Goal: Task Accomplishment & Management: Manage account settings

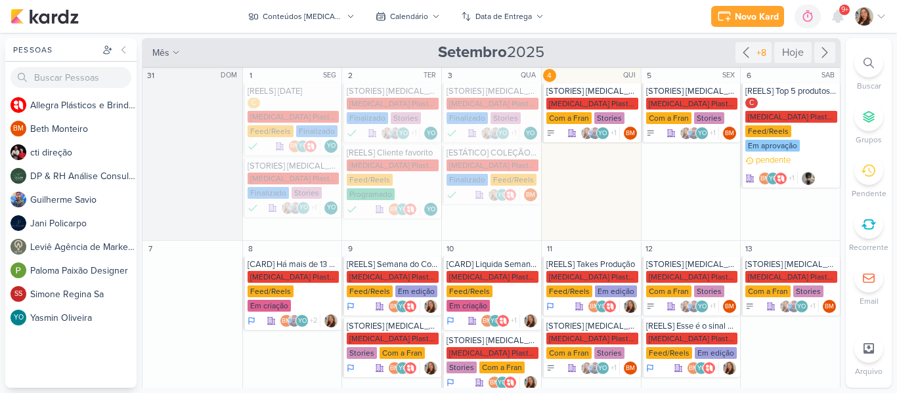
scroll to position [1, 0]
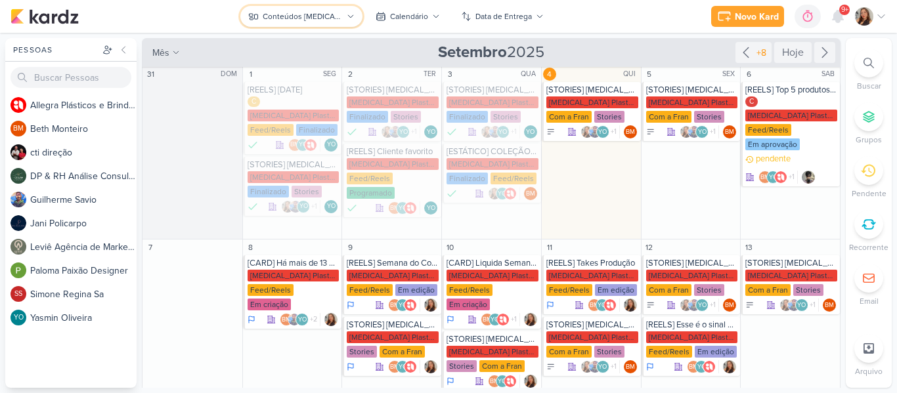
click at [253, 16] on icon at bounding box center [253, 16] width 11 height 11
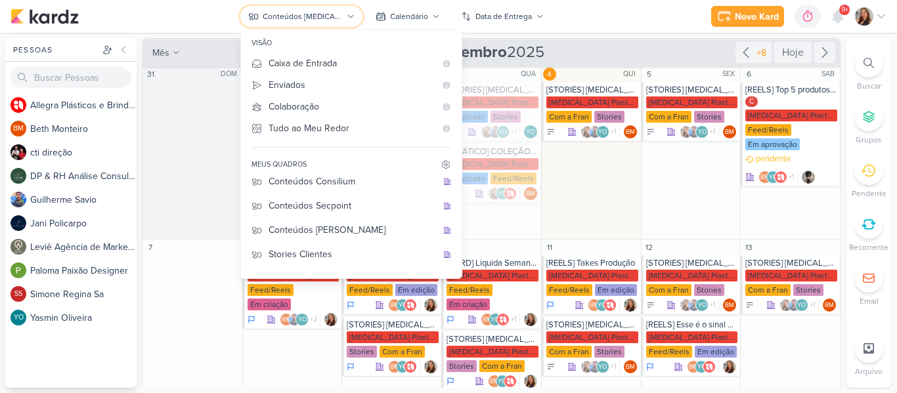
scroll to position [121, 0]
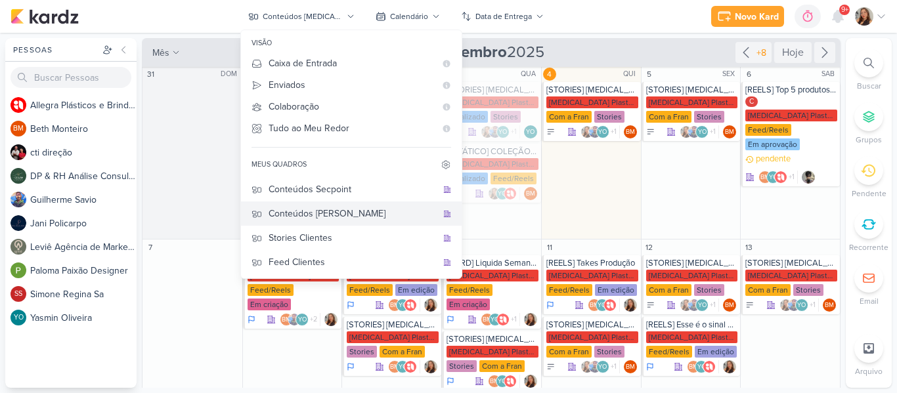
click at [355, 211] on div "Conteúdos [PERSON_NAME]" at bounding box center [353, 214] width 168 height 14
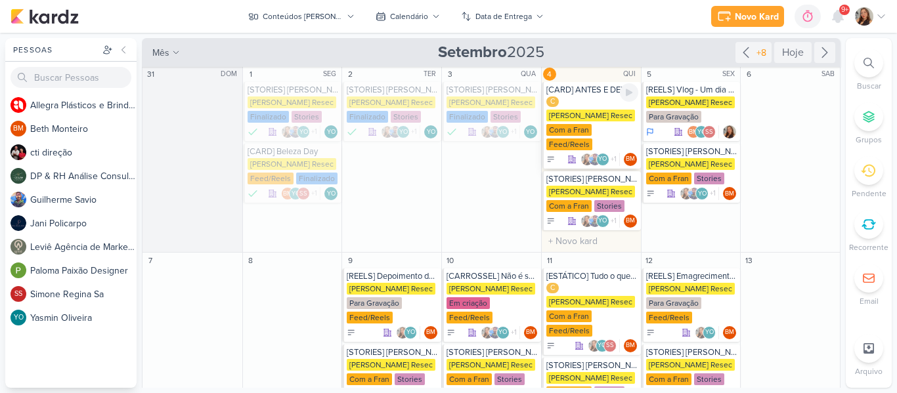
click at [586, 103] on div "C [PERSON_NAME] Resec Com a Fran Feed/Reels" at bounding box center [592, 124] width 92 height 55
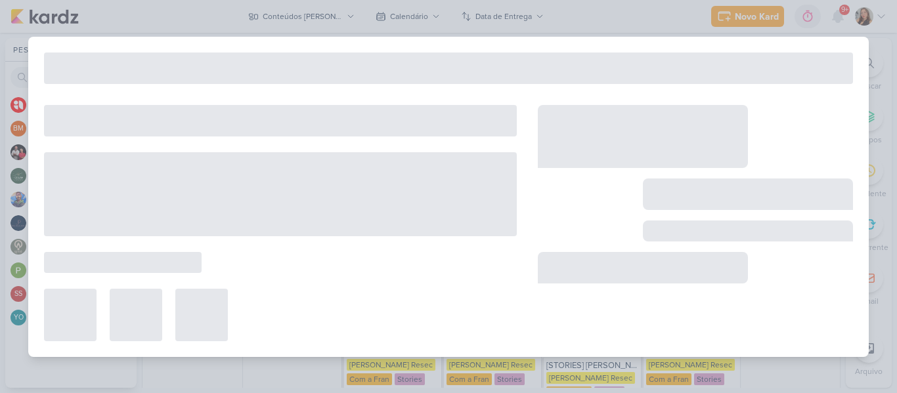
type input "[CARD] ANTES E DEPOIS"
type input "4 de setembro de 2025 às 23:59"
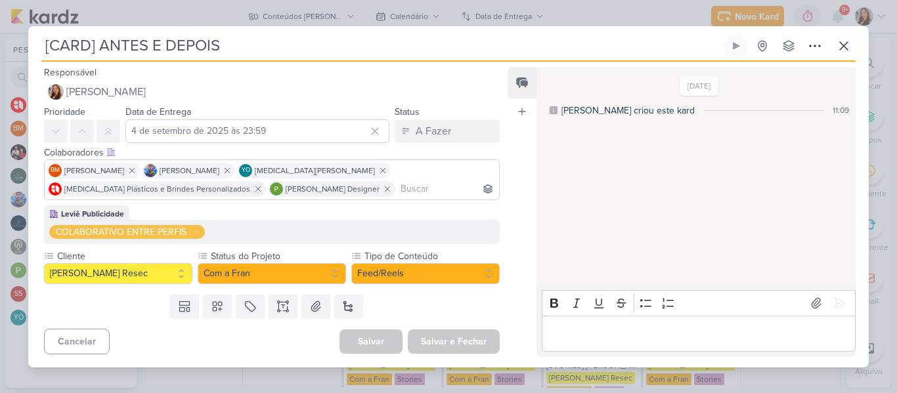
scroll to position [0, 0]
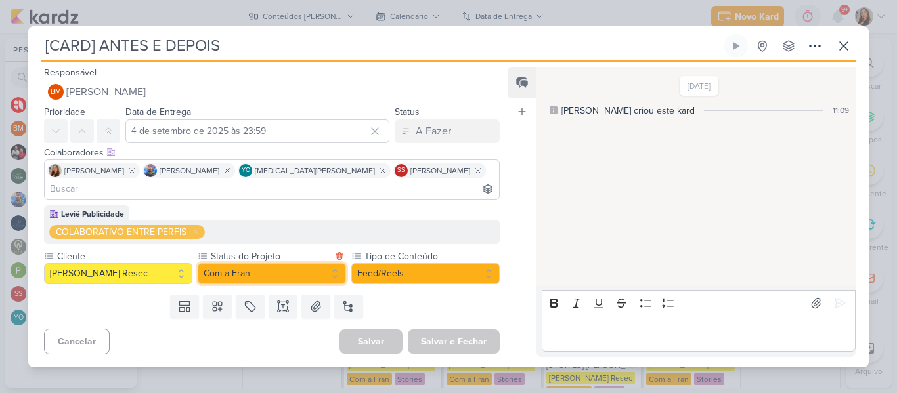
click at [318, 263] on button "Com a Fran" at bounding box center [272, 273] width 148 height 21
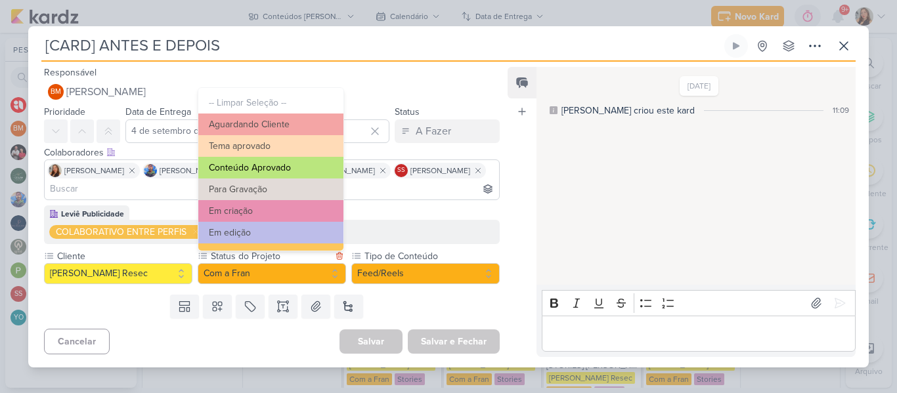
click at [313, 158] on button "Conteúdo Aprovado" at bounding box center [270, 168] width 145 height 22
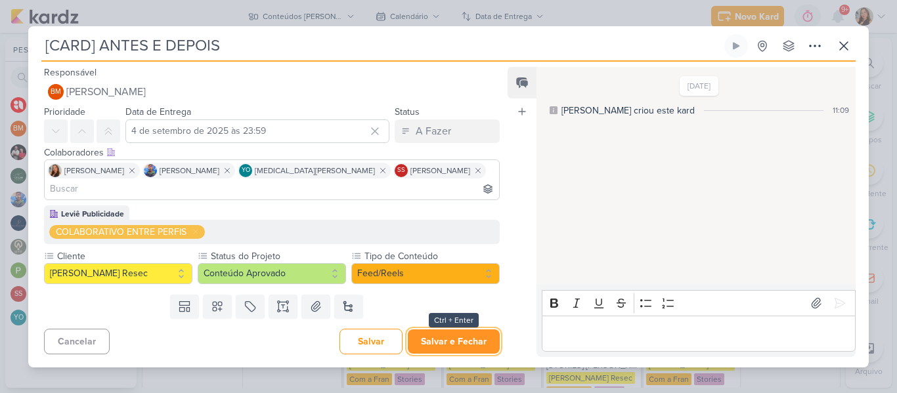
click at [434, 337] on button "Salvar e Fechar" at bounding box center [454, 342] width 92 height 24
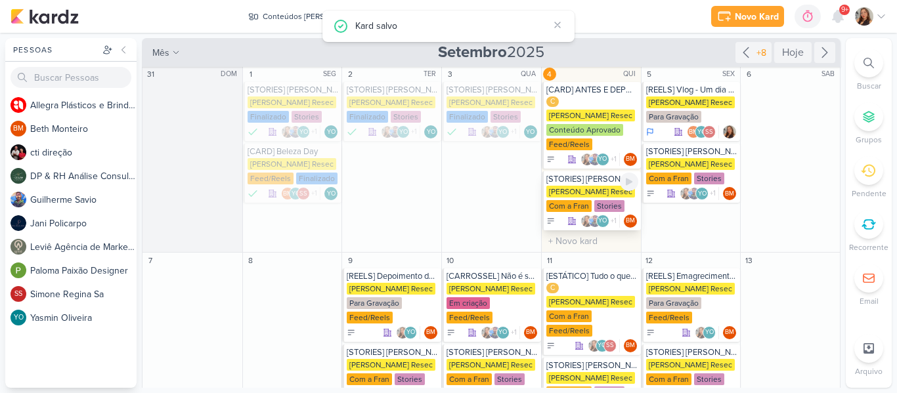
click at [598, 190] on div "[PERSON_NAME] Resec" at bounding box center [590, 192] width 89 height 12
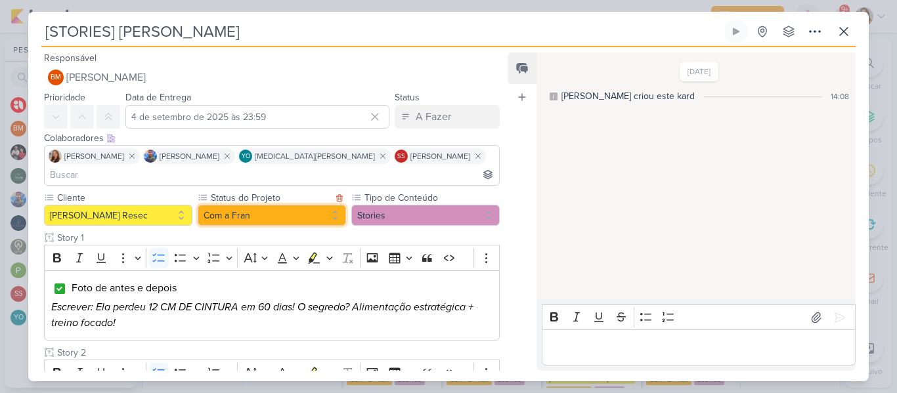
click at [248, 205] on button "Com a Fran" at bounding box center [272, 215] width 148 height 21
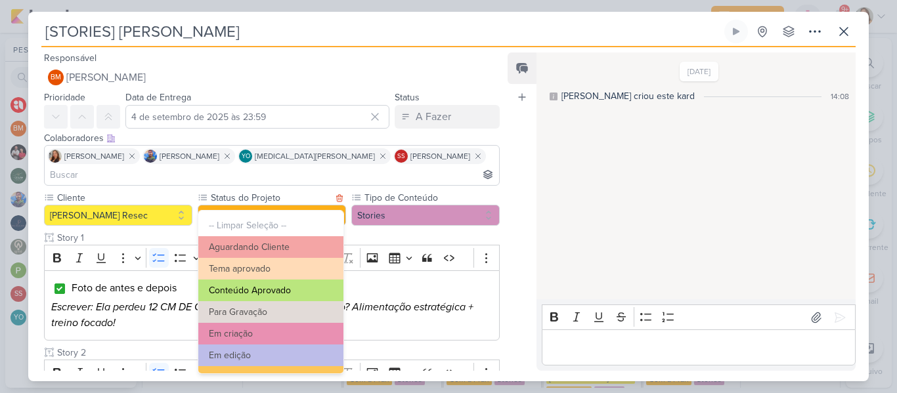
click at [292, 295] on button "Conteúdo Aprovado" at bounding box center [270, 291] width 145 height 22
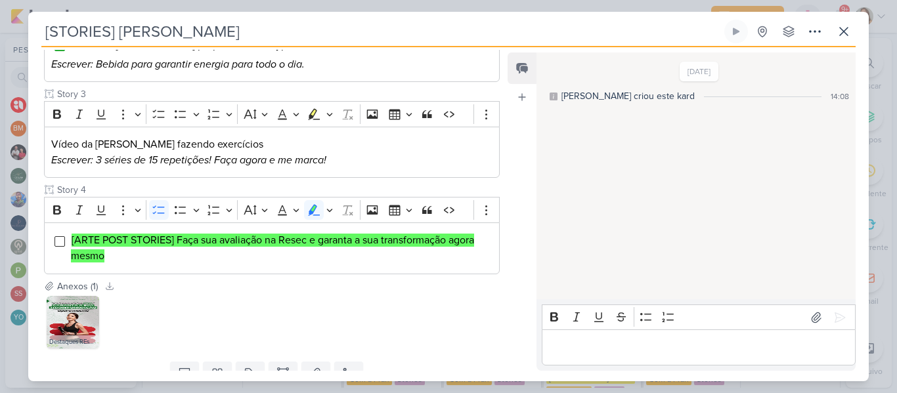
scroll to position [393, 0]
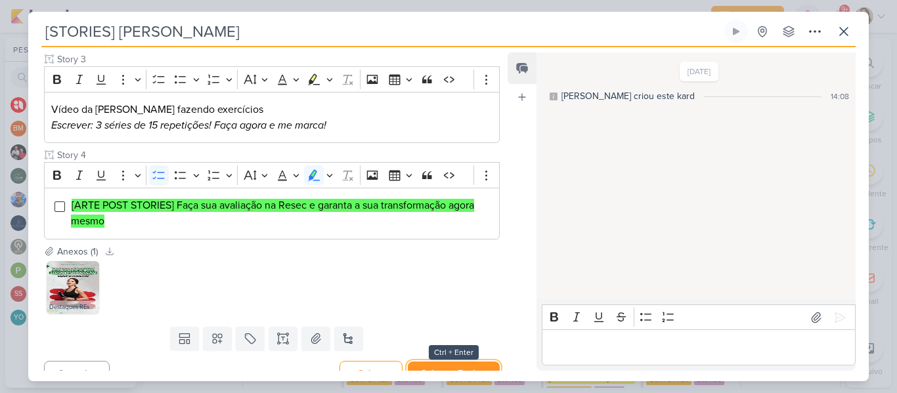
click at [477, 362] on button "Salvar e Fechar" at bounding box center [454, 374] width 92 height 24
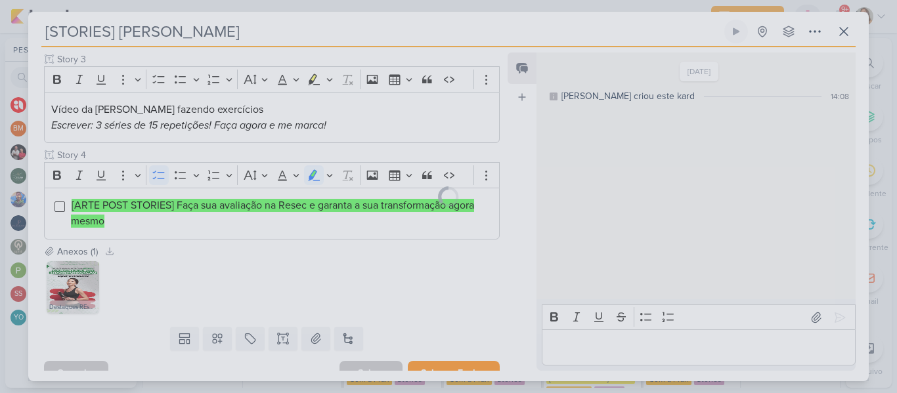
scroll to position [392, 0]
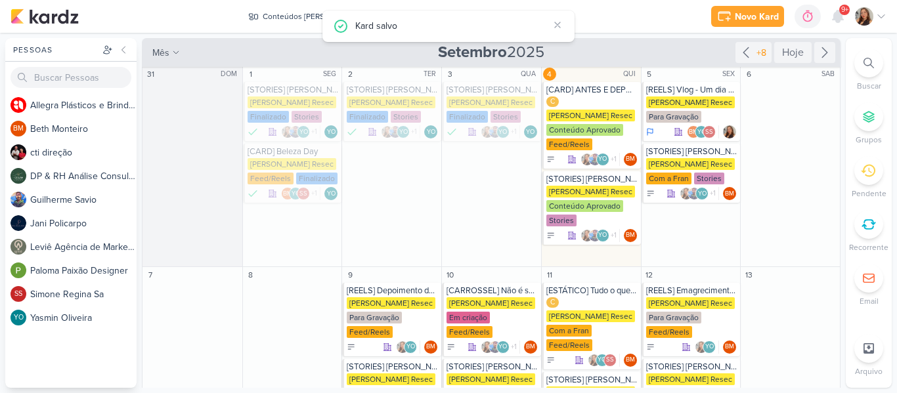
click at [631, 10] on div "Novo Kard Ctrl + k 0h0m Sessão desligada... Hoje 0h0m Semana 0h0m Mês 0h0m" at bounding box center [449, 16] width 876 height 33
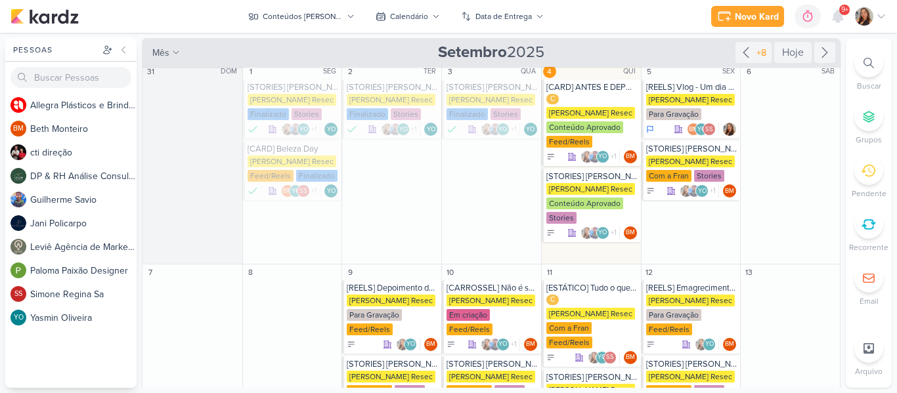
scroll to position [0, 0]
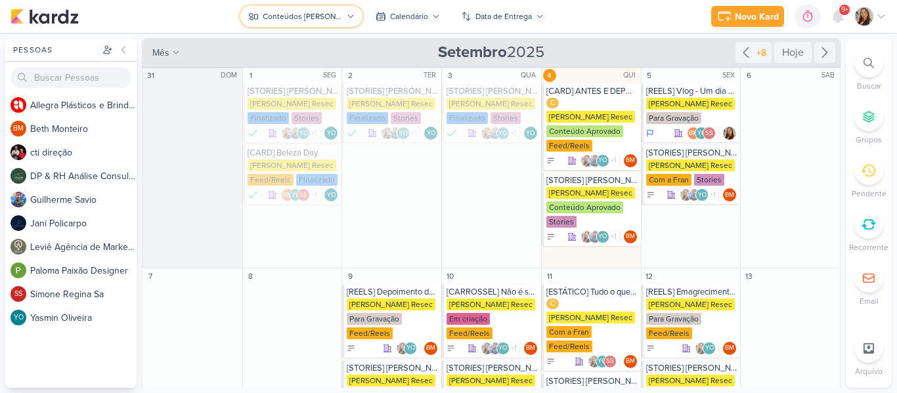
click at [304, 24] on button "Conteúdos [PERSON_NAME]" at bounding box center [300, 16] width 121 height 21
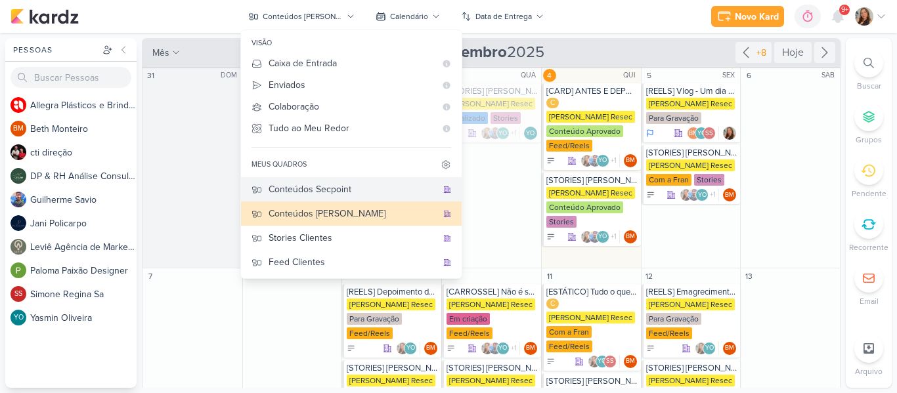
click at [334, 196] on div "Conteúdos Secpoint" at bounding box center [353, 190] width 168 height 14
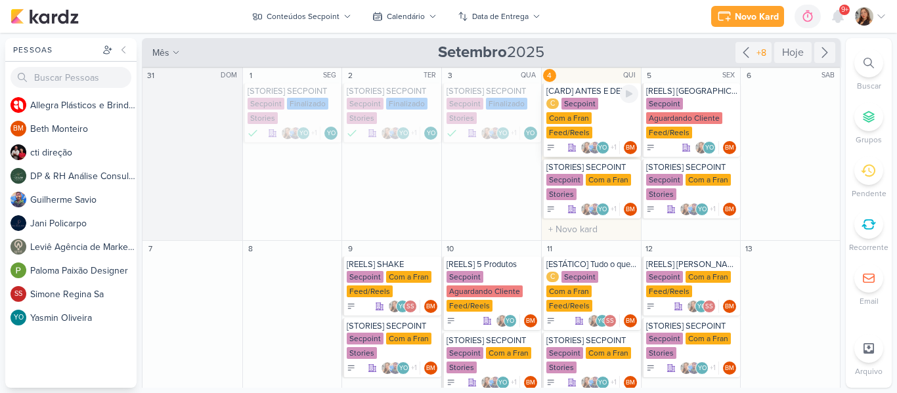
click at [575, 114] on div "Com a Fran" at bounding box center [568, 118] width 45 height 12
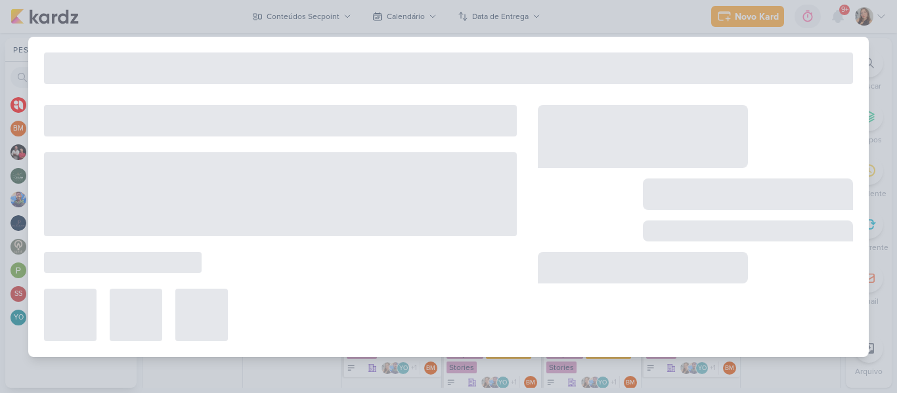
type input "[CARD] ANTES E DEPOIS"
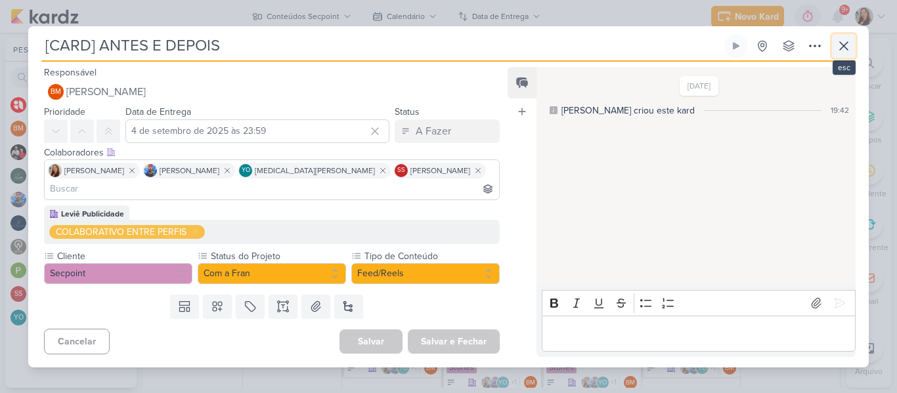
click at [853, 52] on button at bounding box center [844, 46] width 24 height 24
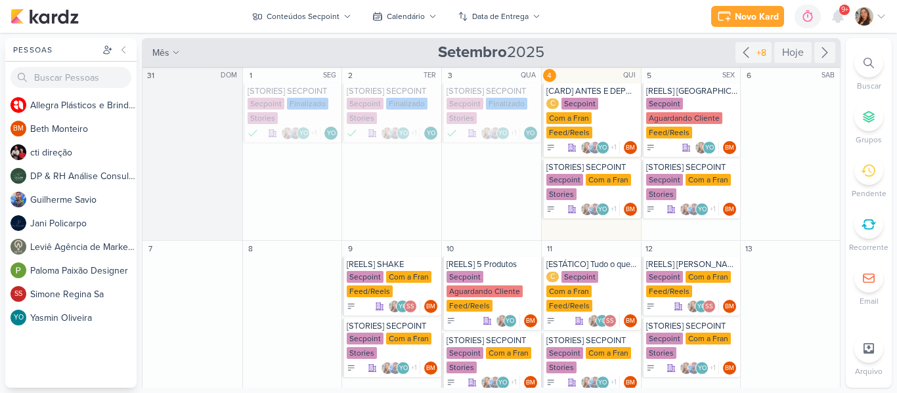
click at [609, 32] on div "Novo Kard Ctrl + k 0h0m Sessão desligada... Hoje 0h0m Semana 0h0m Mês 0h0m" at bounding box center [449, 16] width 876 height 33
click at [292, 22] on div "Conteúdos Secpoint" at bounding box center [303, 17] width 73 height 12
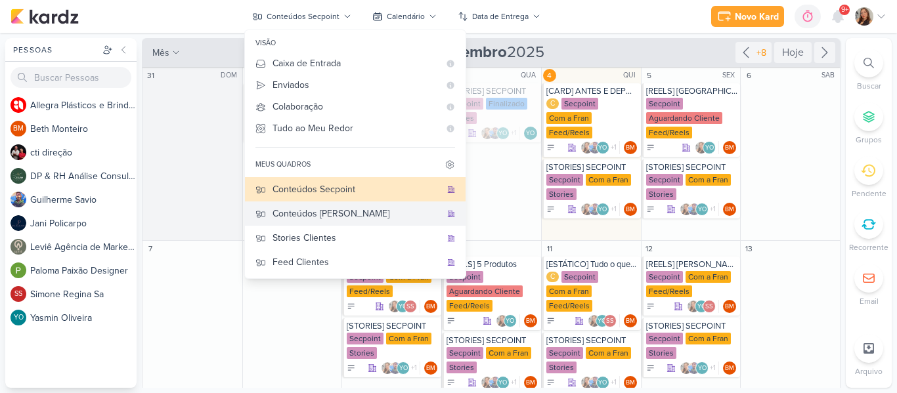
click at [320, 204] on button "Conteúdos [PERSON_NAME]" at bounding box center [355, 214] width 221 height 24
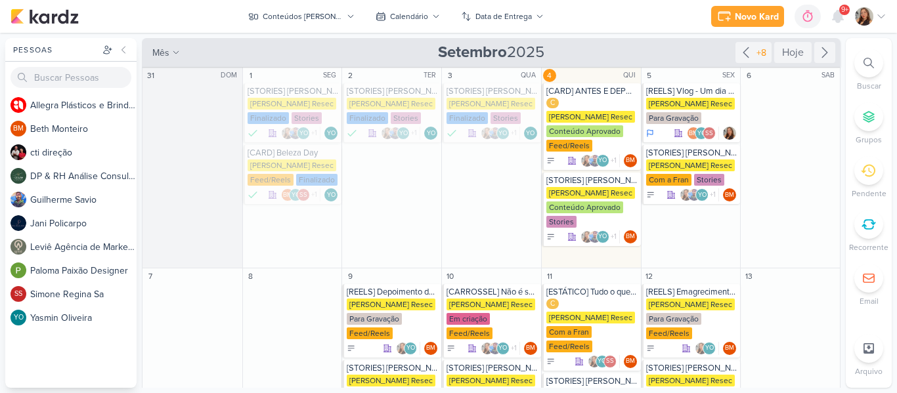
click at [668, 16] on div "Novo Kard Ctrl + k 0h0m Sessão desligada... Hoje 0h0m Semana 0h0m Mês 0h0m" at bounding box center [449, 16] width 876 height 33
click at [624, 23] on div "Novo Kard Ctrl + k 0h0m Sessão desligada... Hoje 0h0m Semana 0h0m Mês 0h0m" at bounding box center [449, 16] width 876 height 33
click at [662, 100] on div "[PERSON_NAME] Resec" at bounding box center [690, 104] width 89 height 12
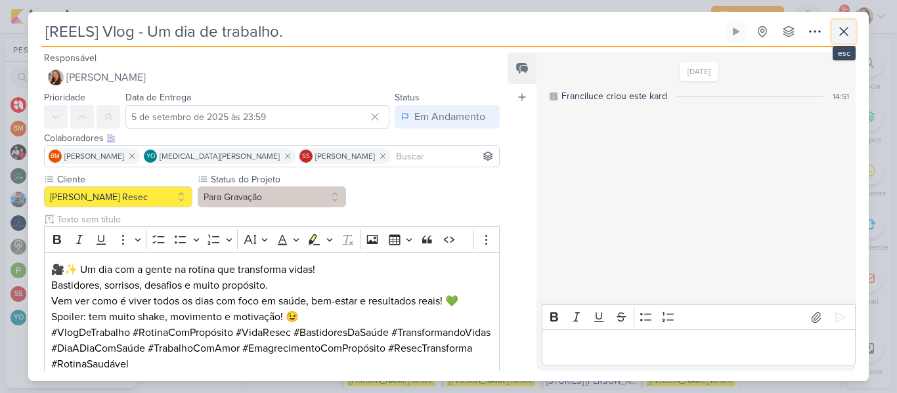
click at [842, 37] on icon at bounding box center [844, 32] width 16 height 16
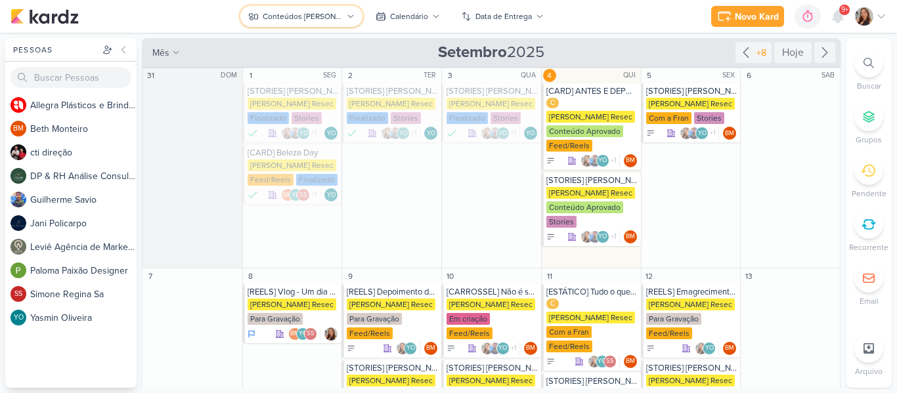
click at [324, 7] on button "Conteúdos [PERSON_NAME]" at bounding box center [300, 16] width 121 height 21
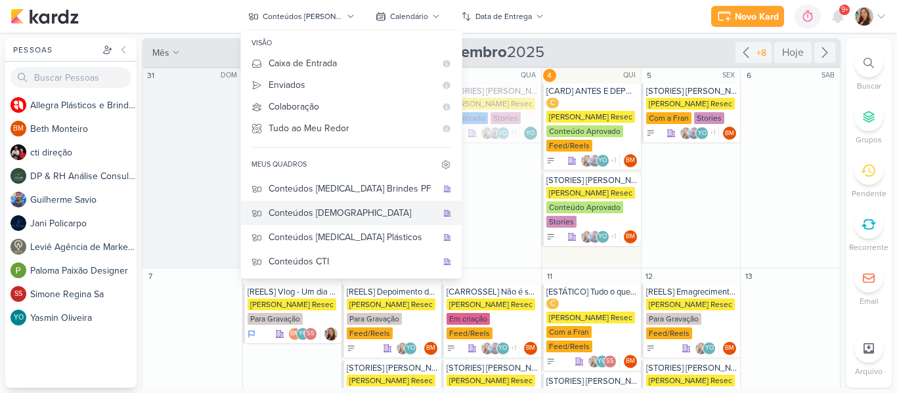
click at [366, 211] on div "Conteúdos [DEMOGRAPHIC_DATA]" at bounding box center [353, 213] width 168 height 14
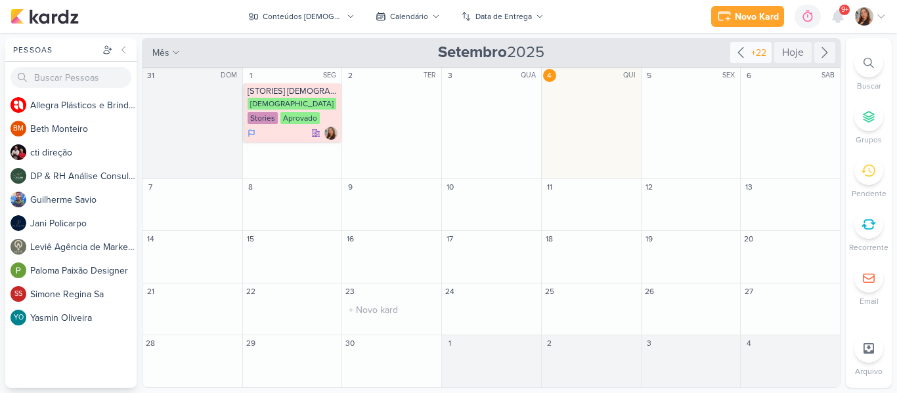
click at [754, 59] on div "+22" at bounding box center [758, 53] width 20 height 14
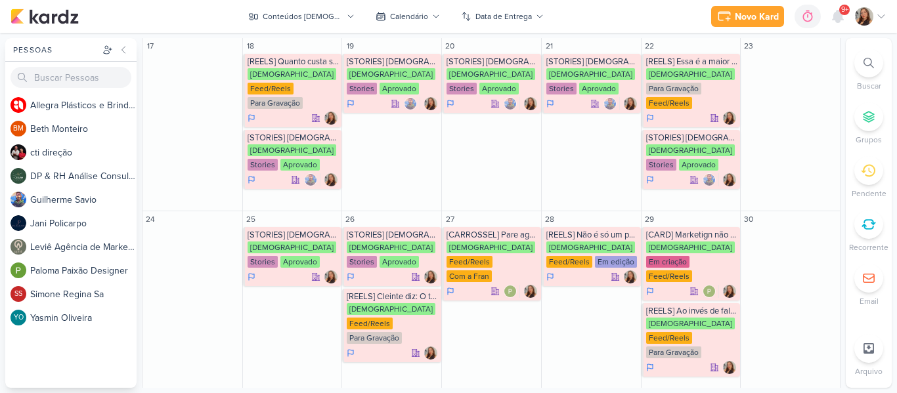
scroll to position [387, 0]
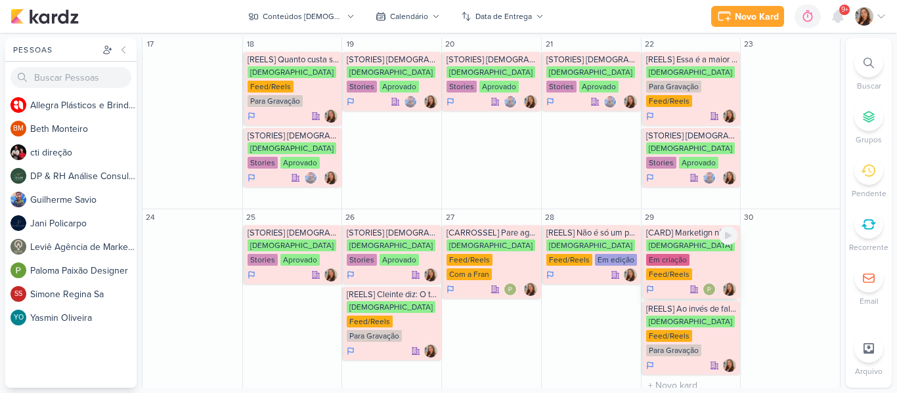
click at [682, 240] on div "[DEMOGRAPHIC_DATA] Em criação Feed/Reels" at bounding box center [692, 261] width 92 height 42
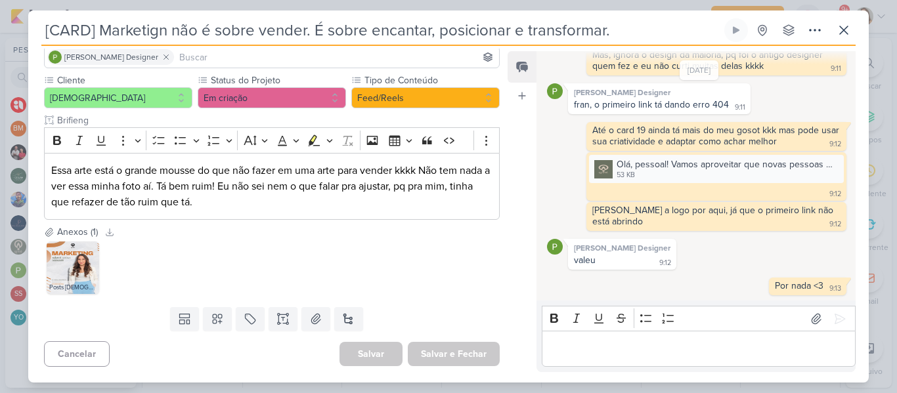
scroll to position [0, 0]
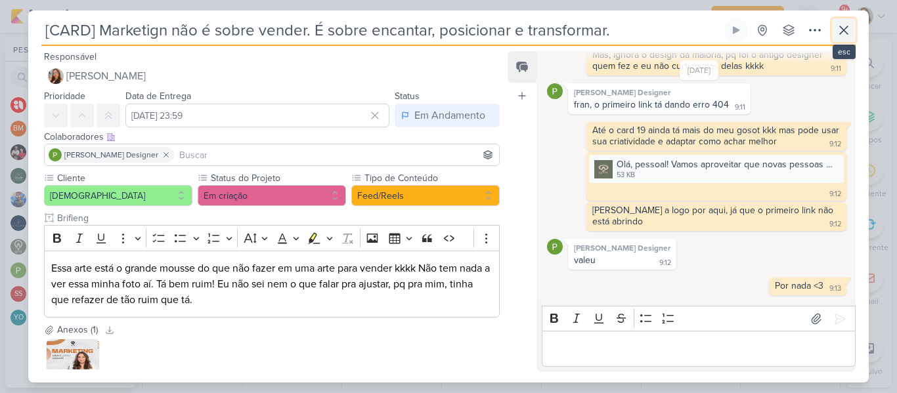
click at [842, 33] on icon at bounding box center [844, 30] width 16 height 16
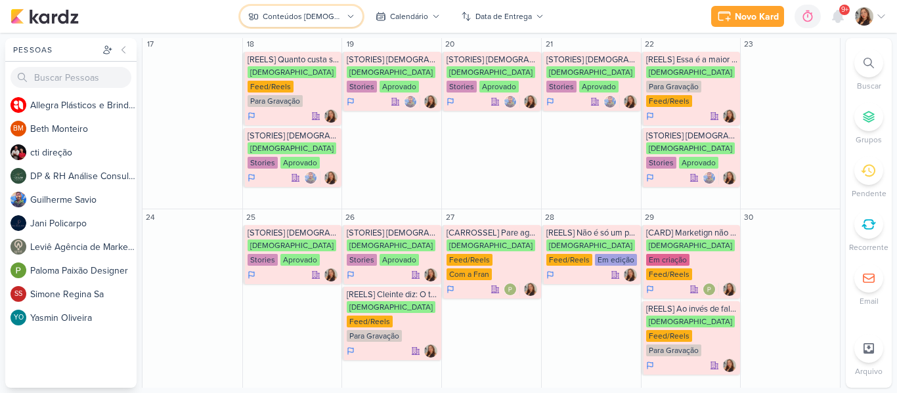
click at [334, 20] on button "Conteúdos [DEMOGRAPHIC_DATA]" at bounding box center [300, 16] width 121 height 21
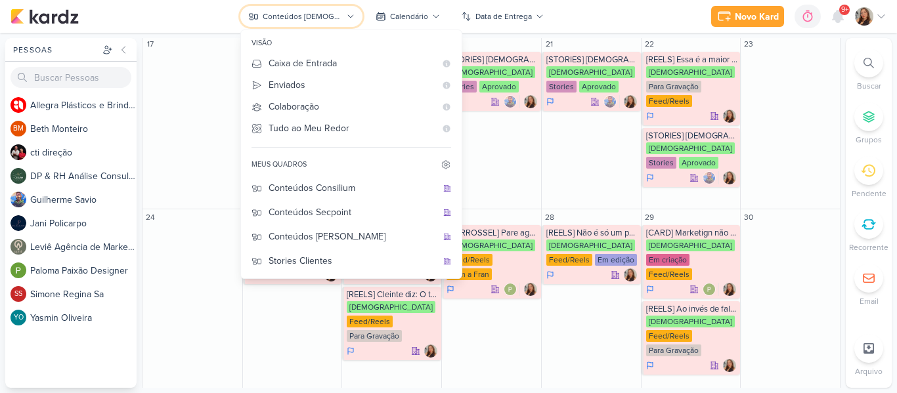
scroll to position [100, 0]
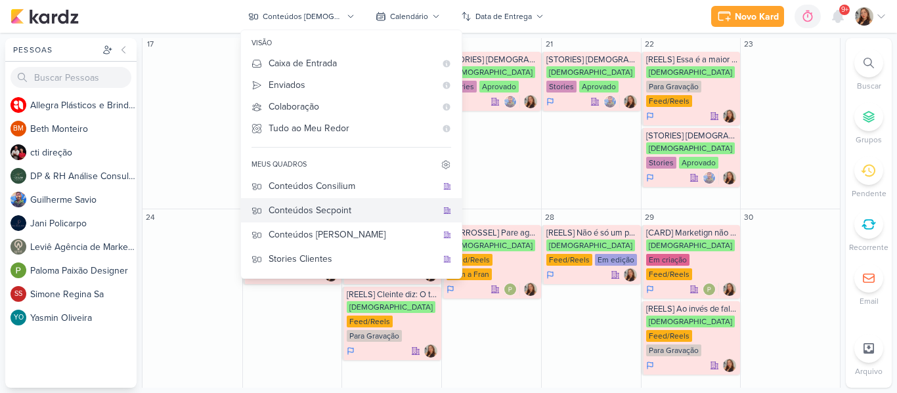
click at [330, 221] on button "Conteúdos Secpoint" at bounding box center [351, 210] width 221 height 24
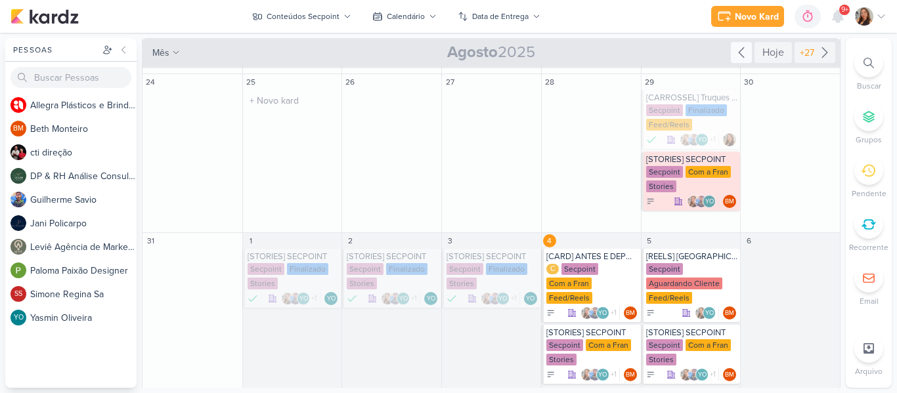
scroll to position [285, 0]
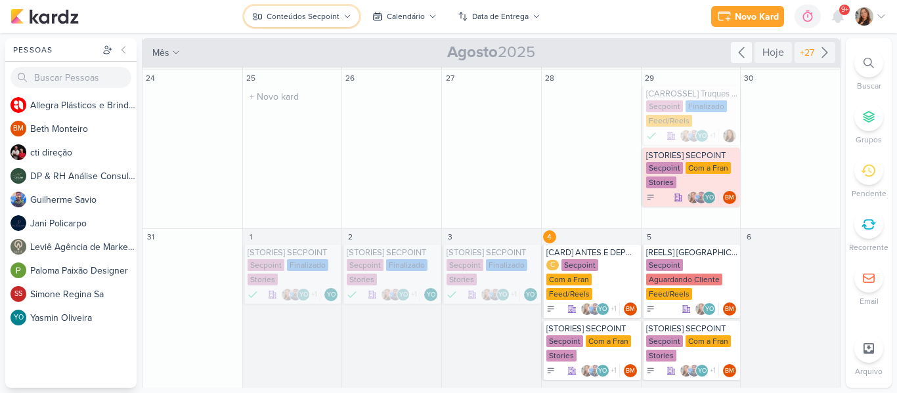
click at [332, 12] on div "Conteúdos Secpoint" at bounding box center [303, 17] width 73 height 12
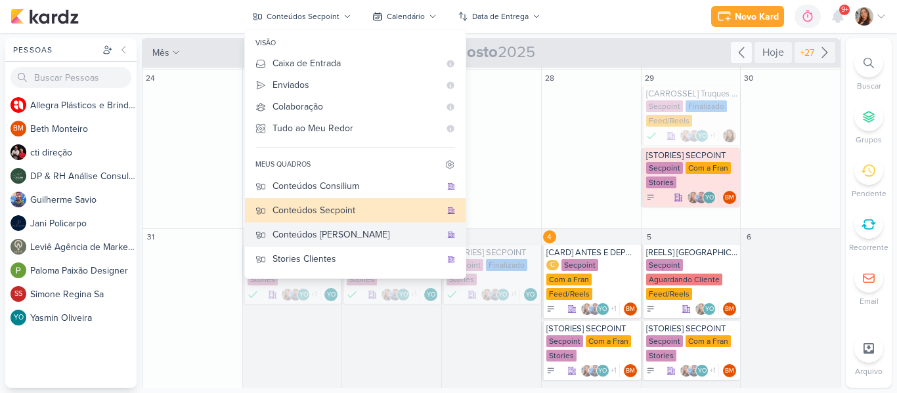
click at [341, 233] on div "Conteúdos [PERSON_NAME]" at bounding box center [356, 235] width 168 height 14
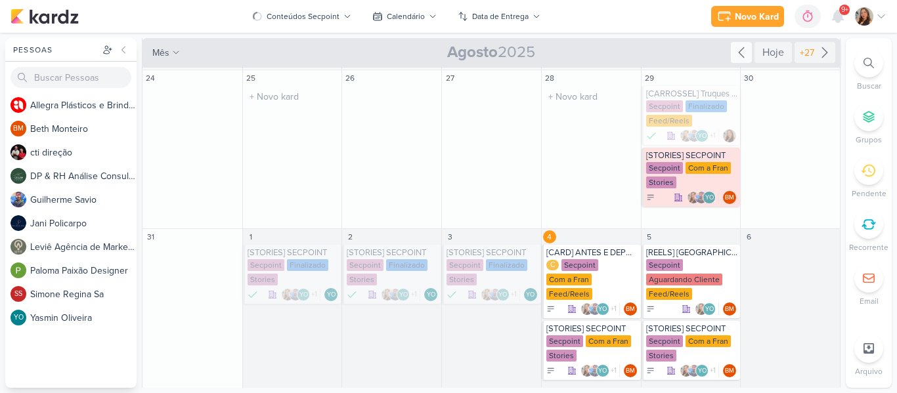
scroll to position [323, 0]
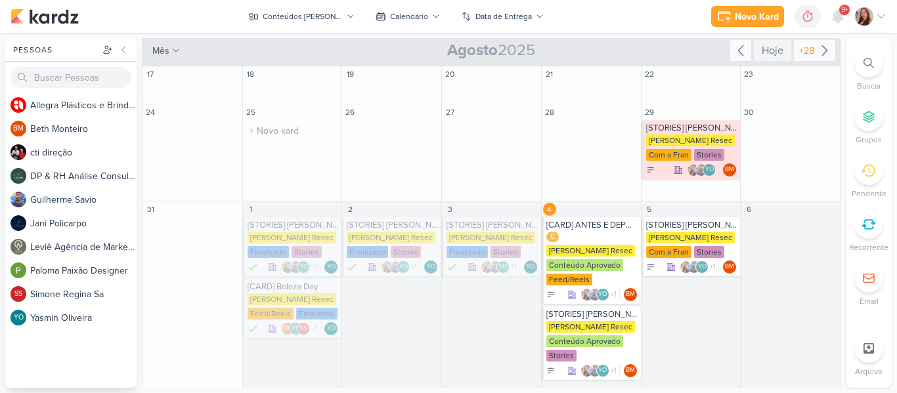
click at [810, 53] on div "+28" at bounding box center [806, 51] width 20 height 14
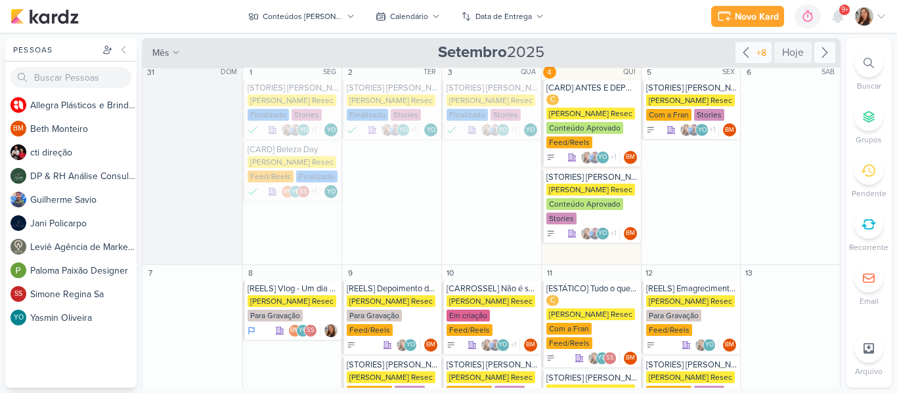
scroll to position [0, 0]
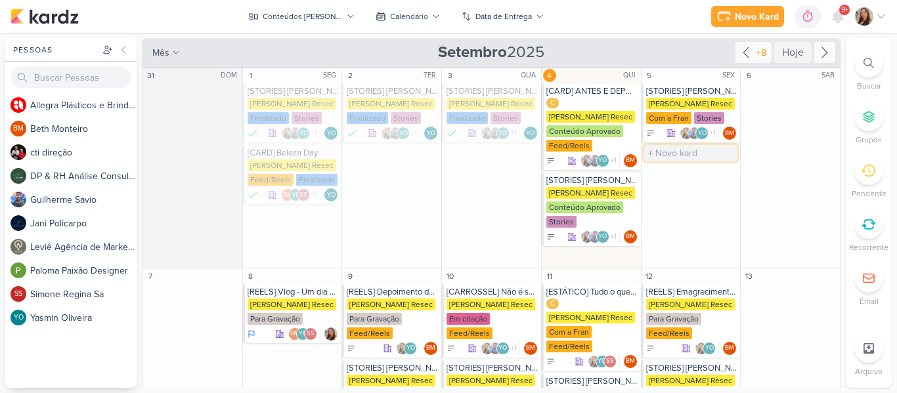
click at [677, 151] on input "text" at bounding box center [691, 153] width 94 height 16
click at [282, 301] on div "[PERSON_NAME] Resec" at bounding box center [292, 305] width 89 height 12
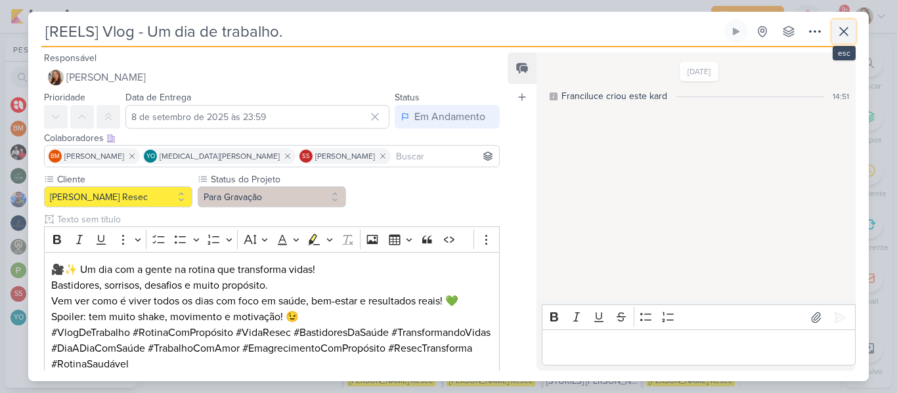
click at [852, 25] on button at bounding box center [844, 32] width 24 height 24
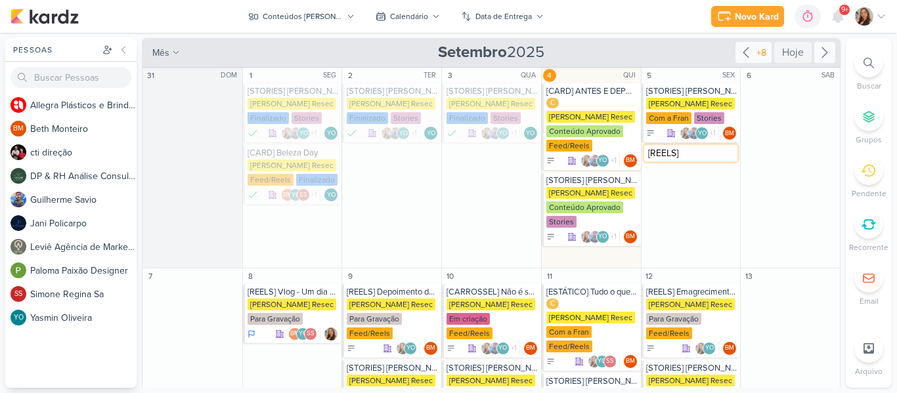
click at [694, 155] on input "[REELS]" at bounding box center [691, 153] width 94 height 16
paste input "Quer perder gordura de verdade? Então esqueça a palavra dieta."
type input "[REELS] Quer perder gordura de verdade? Então esqueça a palavra dieta."
click at [680, 161] on div "[PERSON_NAME] Resec" at bounding box center [690, 166] width 89 height 12
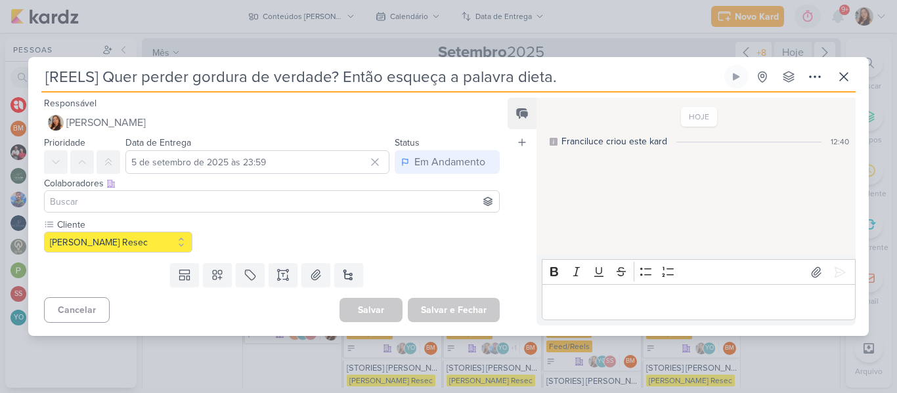
click at [303, 194] on input at bounding box center [271, 202] width 449 height 16
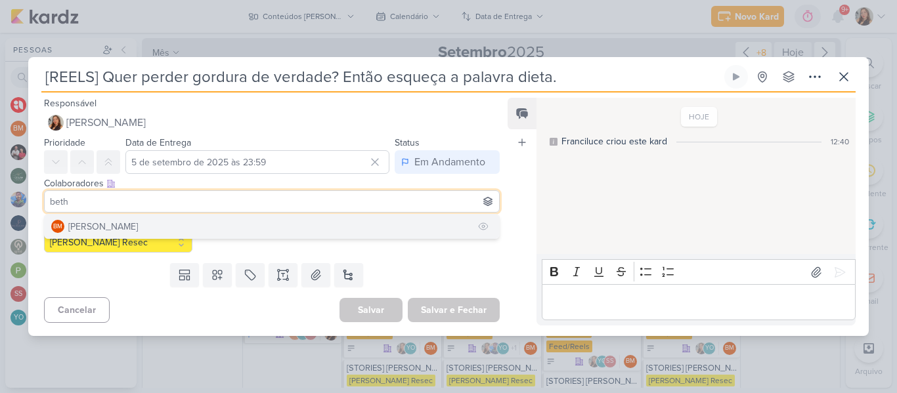
type input "beth"
click at [291, 223] on button "BM [GEOGRAPHIC_DATA]" at bounding box center [272, 227] width 454 height 24
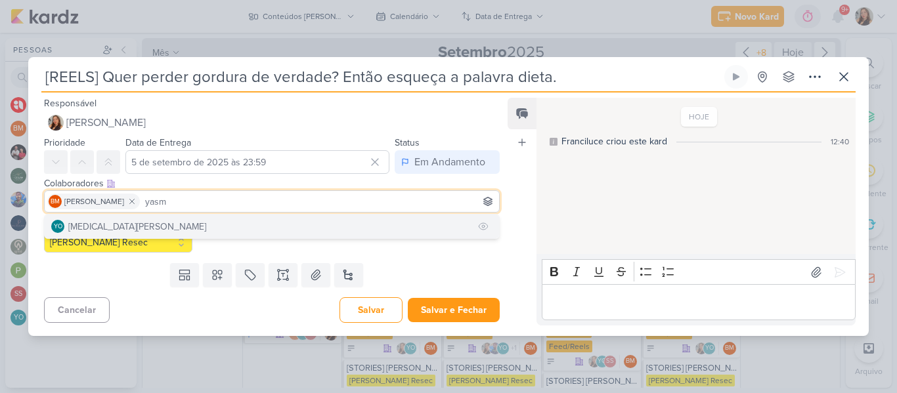
type input "yasm"
click at [282, 223] on button "YO [MEDICAL_DATA][PERSON_NAME]" at bounding box center [272, 227] width 454 height 24
type input "[PERSON_NAME]"
click at [318, 219] on button "SS [PERSON_NAME]" at bounding box center [272, 227] width 454 height 24
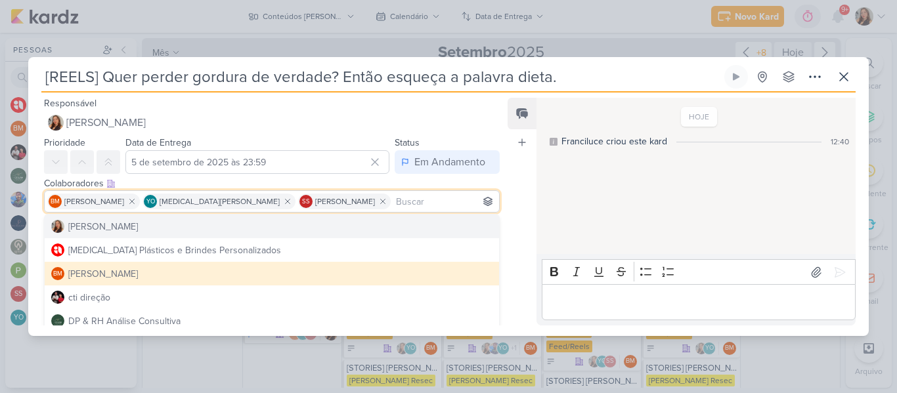
click at [530, 214] on div "Feed Atrelar email Solte o email para atrelar ao kard" at bounding box center [522, 212] width 29 height 228
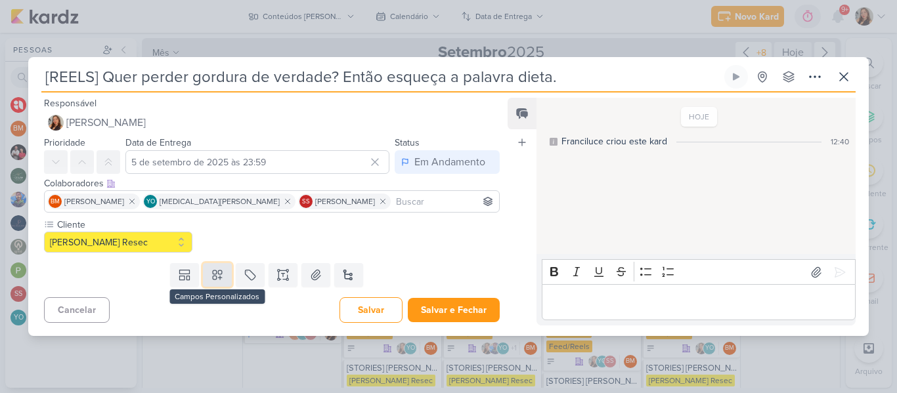
click at [214, 274] on icon at bounding box center [217, 275] width 13 height 13
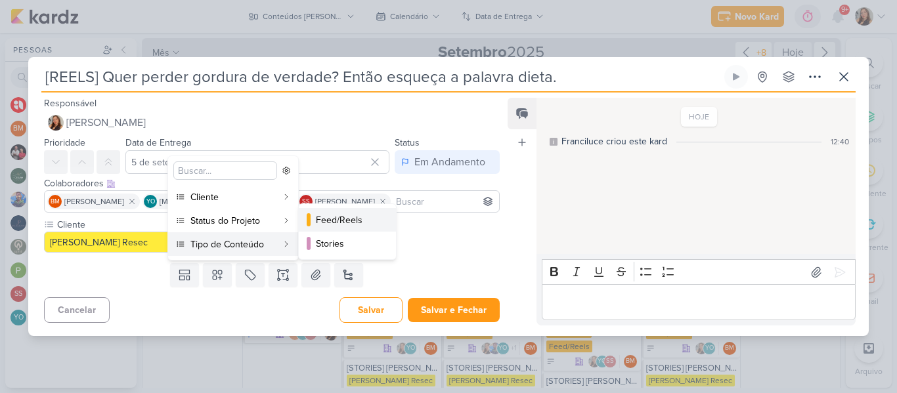
click at [319, 223] on div "Feed/Reels" at bounding box center [348, 220] width 64 height 14
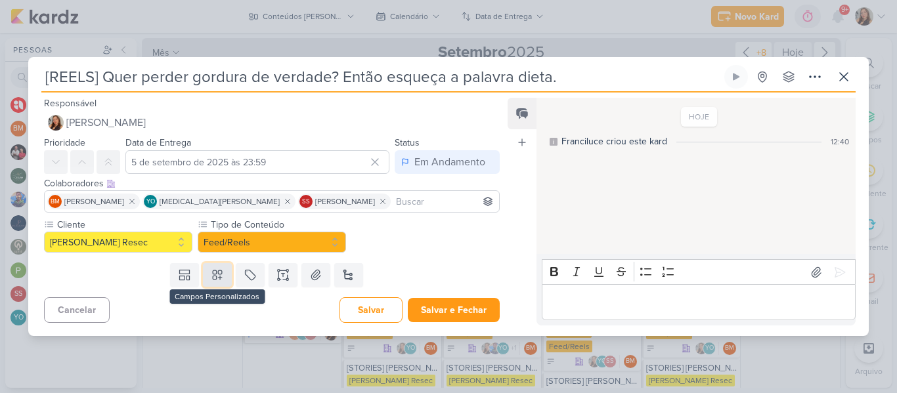
click at [225, 272] on button at bounding box center [217, 275] width 29 height 24
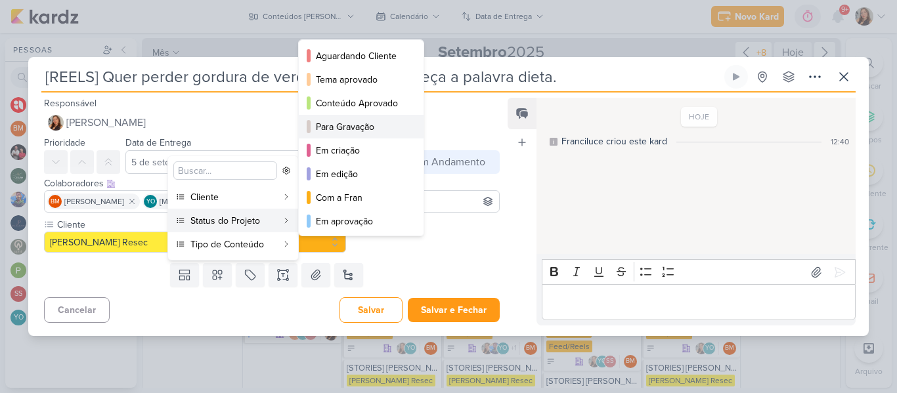
click at [324, 131] on div "Para Gravação" at bounding box center [362, 127] width 92 height 14
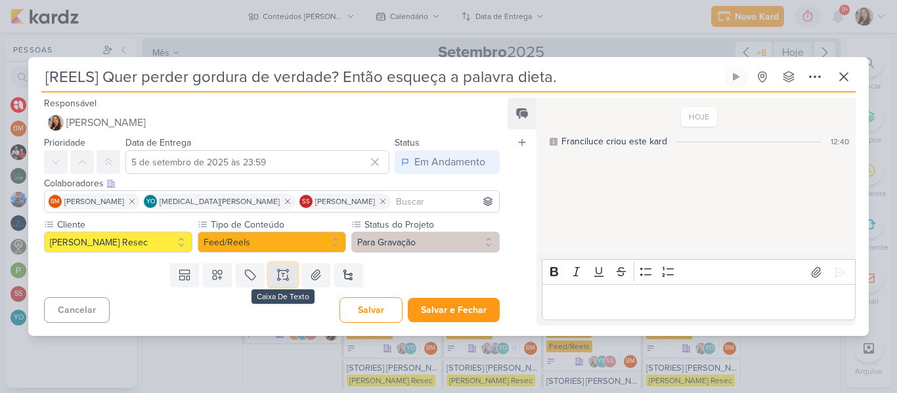
click at [291, 268] on button at bounding box center [283, 275] width 29 height 24
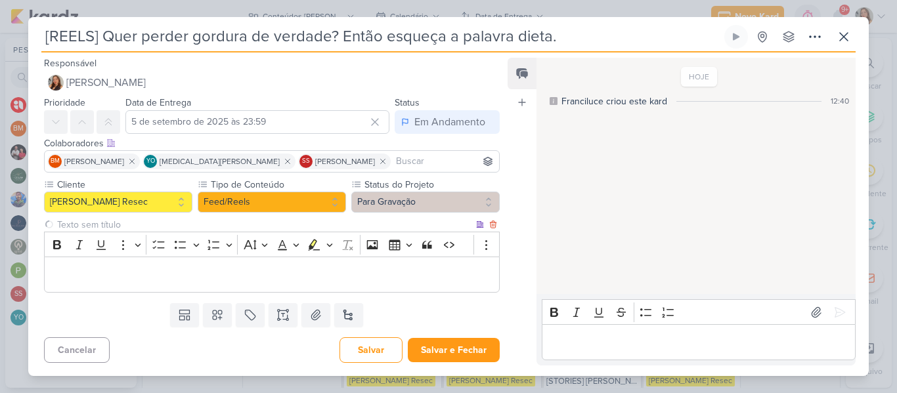
click at [238, 224] on input "text" at bounding box center [263, 225] width 419 height 14
type input "Brifieng"
click at [420, 348] on button "Salvar e Fechar" at bounding box center [454, 350] width 92 height 24
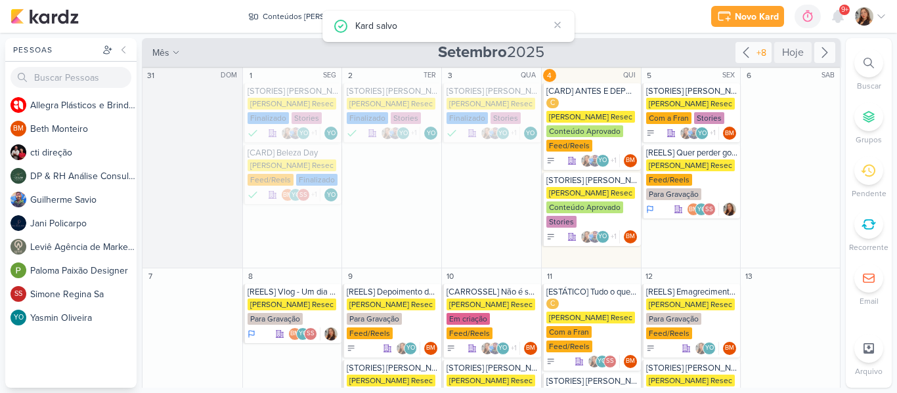
drag, startPoint x: 835, startPoint y: 98, endPoint x: 836, endPoint y: 123, distance: 24.3
click at [836, 123] on div "Conteúdos [PERSON_NAME] visão Caixa de Entrada A caixa de entrada mostra todos …" at bounding box center [492, 213] width 700 height 350
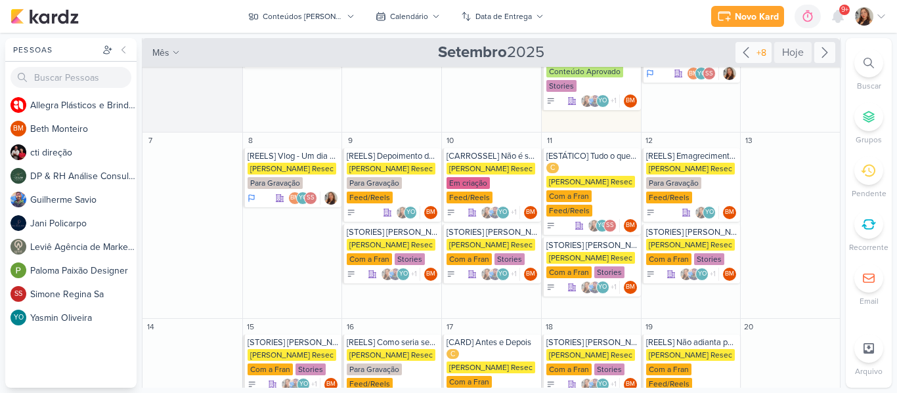
scroll to position [142, 0]
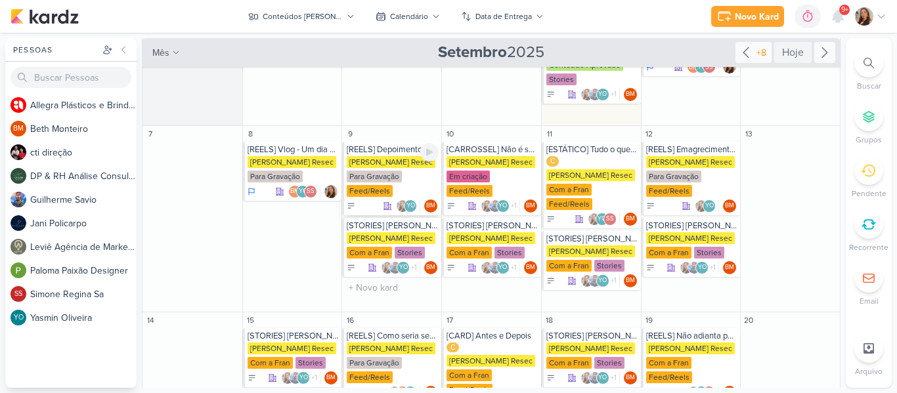
click at [377, 160] on div "[PERSON_NAME] Resec" at bounding box center [391, 162] width 89 height 12
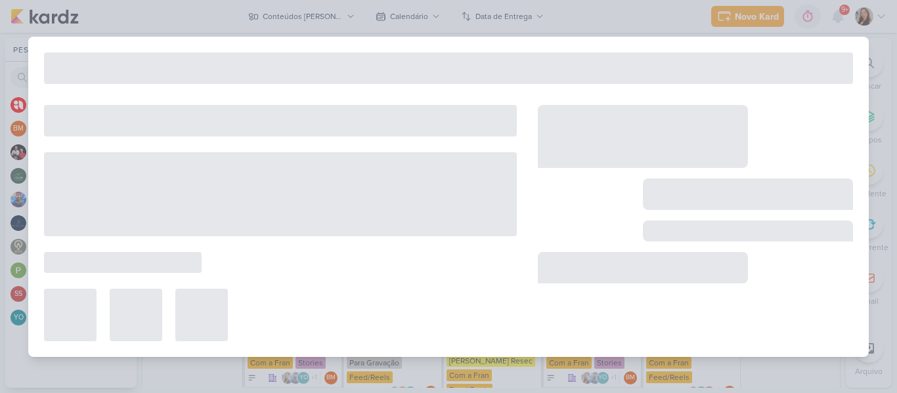
type input "[REELS] Depoimento de cliente"
type input "[DATE] 23:59"
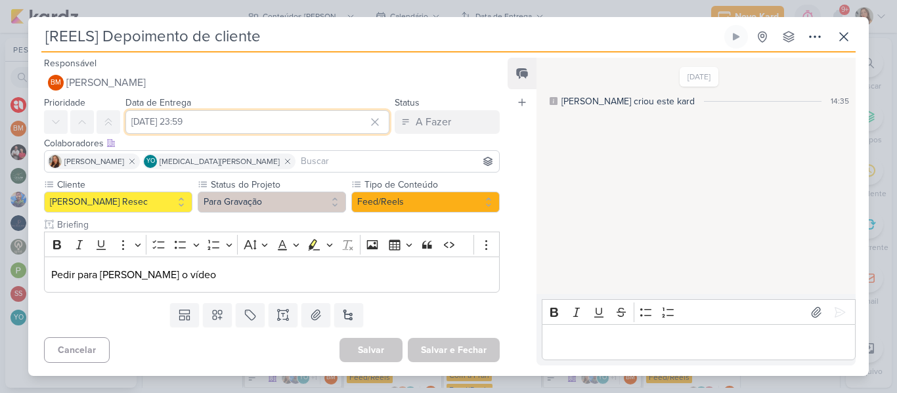
click at [251, 123] on input "[DATE] 23:59" at bounding box center [257, 122] width 264 height 24
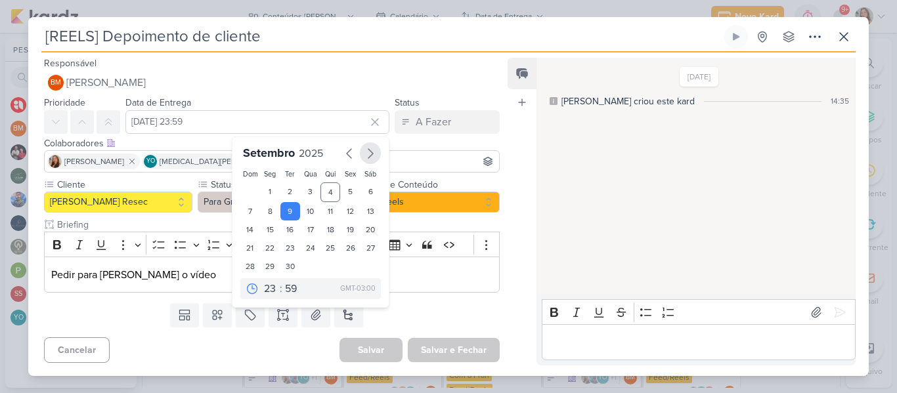
click at [366, 154] on icon "button" at bounding box center [370, 154] width 16 height 16
click at [310, 215] on div "8" at bounding box center [310, 210] width 20 height 18
type input "[DATE] 23:59"
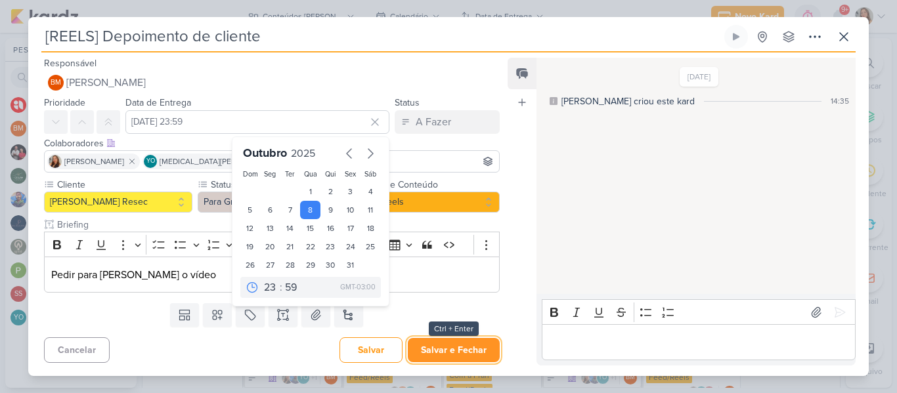
click at [463, 362] on button "Salvar e Fechar" at bounding box center [454, 350] width 92 height 24
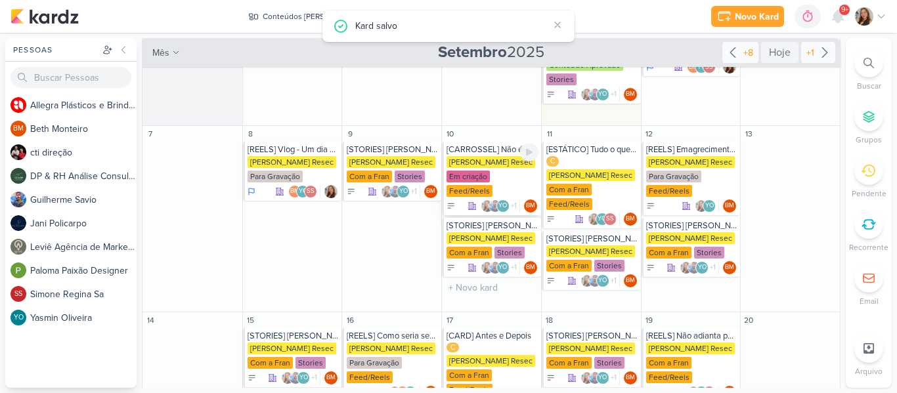
click at [488, 156] on div "[PERSON_NAME] Resec" at bounding box center [490, 162] width 89 height 12
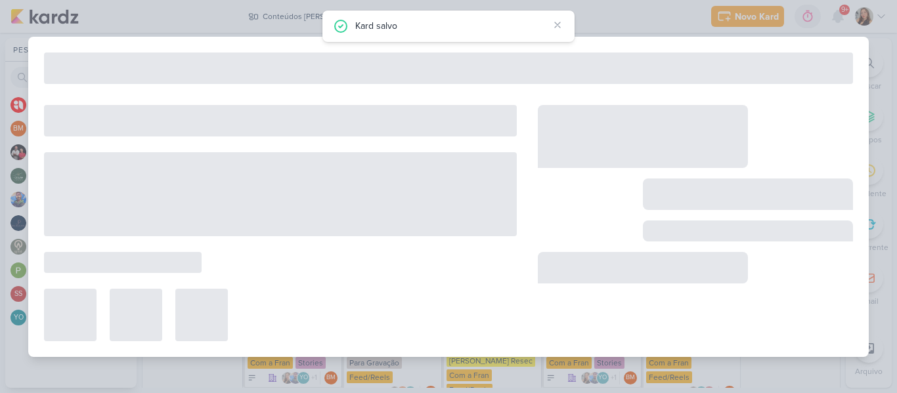
type input "[CARROSSEL] Não é sobre restriçao, é sobre estrategia"
type input "[DATE] 23:59"
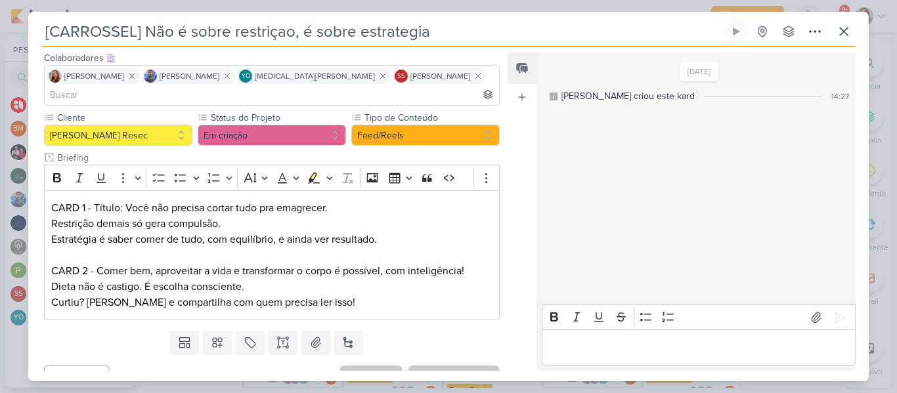
scroll to position [81, 0]
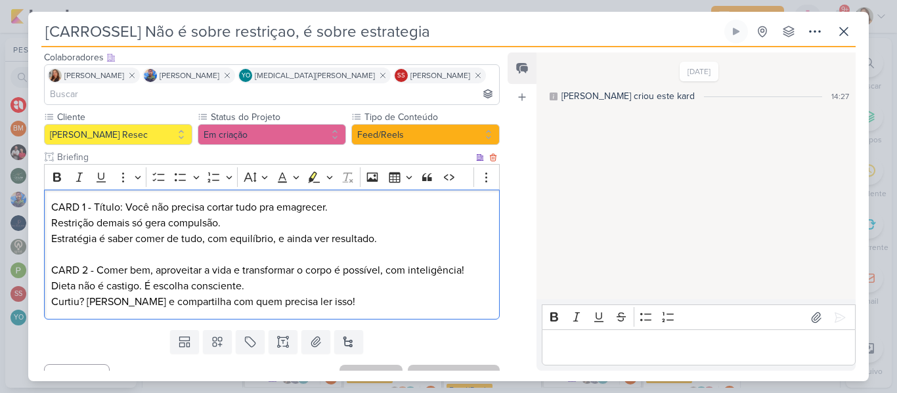
click at [343, 263] on p "CARD 2 - Comer bem, aproveitar a vida e transformar o corpo é possível, com int…" at bounding box center [271, 271] width 441 height 16
click at [304, 231] on p "Estratégia é saber comer de tudo, com equilíbrio, e ainda ver resultado." at bounding box center [271, 239] width 441 height 16
click at [322, 294] on p "Curtiu? [PERSON_NAME] e compartilha com quem precisa ler isso!" at bounding box center [271, 302] width 441 height 16
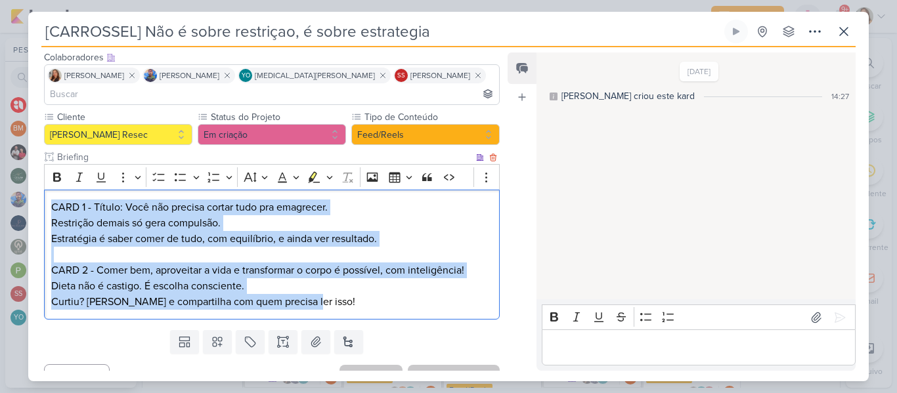
drag, startPoint x: 322, startPoint y: 286, endPoint x: 53, endPoint y: 191, distance: 285.5
click at [53, 191] on div "CARD 1 - Título: Você não precisa cortar tudo pra emagrecer. Restrição demais s…" at bounding box center [272, 255] width 456 height 131
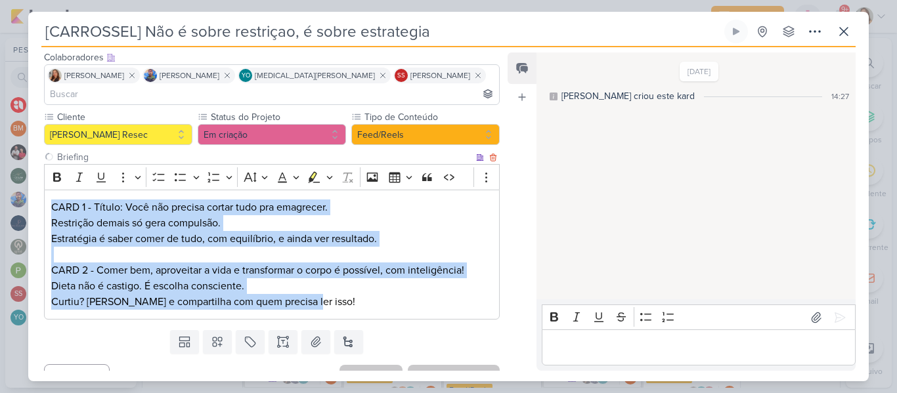
click at [322, 171] on div "Bold Italic Underline More To-do List Bulleted List Bulleted List Numbered List…" at bounding box center [258, 177] width 423 height 25
click at [839, 37] on icon at bounding box center [844, 32] width 16 height 16
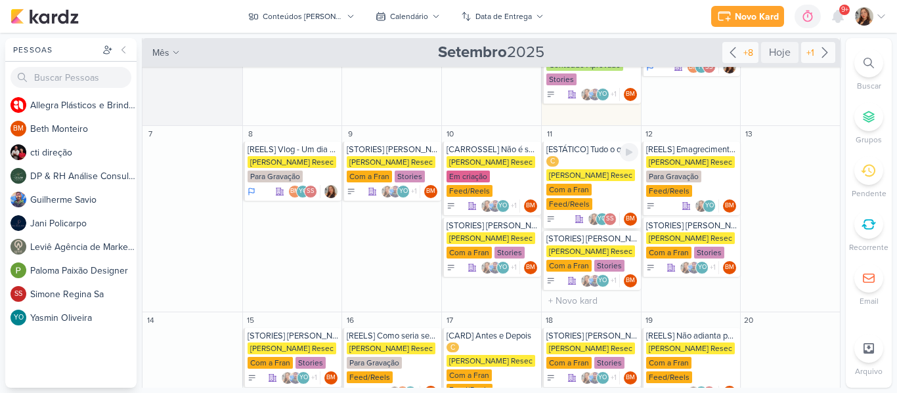
click at [594, 176] on div "[PERSON_NAME] Resec" at bounding box center [590, 175] width 89 height 12
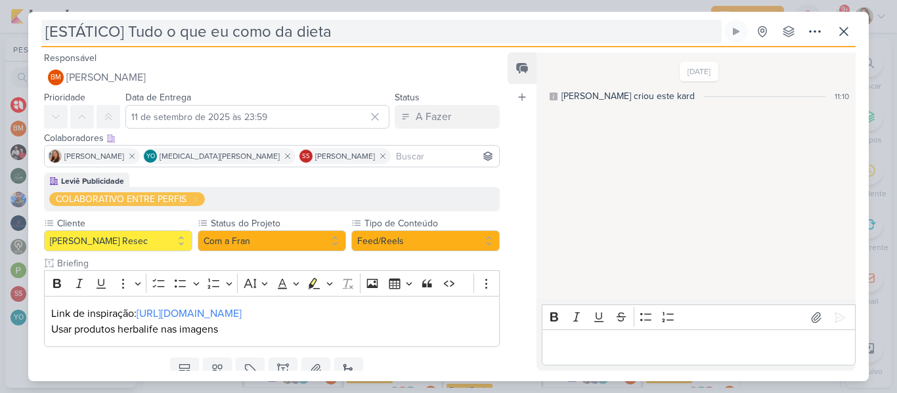
click at [119, 33] on input "[ESTÁTICO] Tudo o que eu como da dieta" at bounding box center [381, 32] width 680 height 24
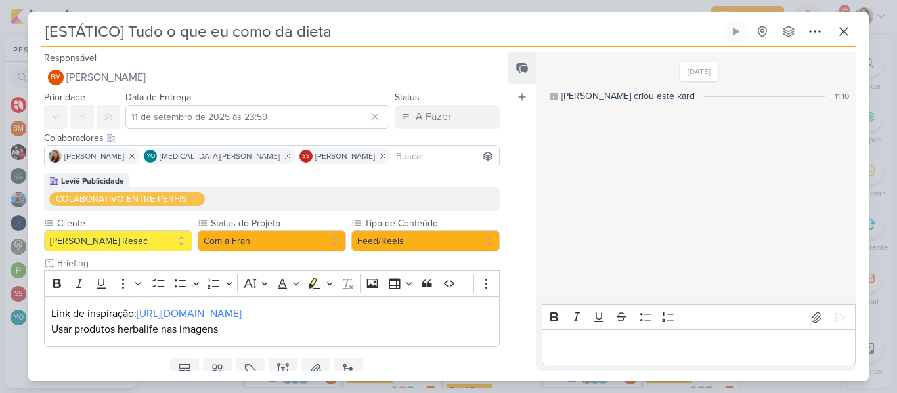
drag, startPoint x: 49, startPoint y: 32, endPoint x: 120, endPoint y: 32, distance: 70.9
click at [120, 32] on input "[ESTÁTICO] Tudo o que eu como da dieta" at bounding box center [381, 32] width 680 height 24
click at [339, 329] on p "Usar produtos herbalife nas imagens" at bounding box center [271, 330] width 441 height 16
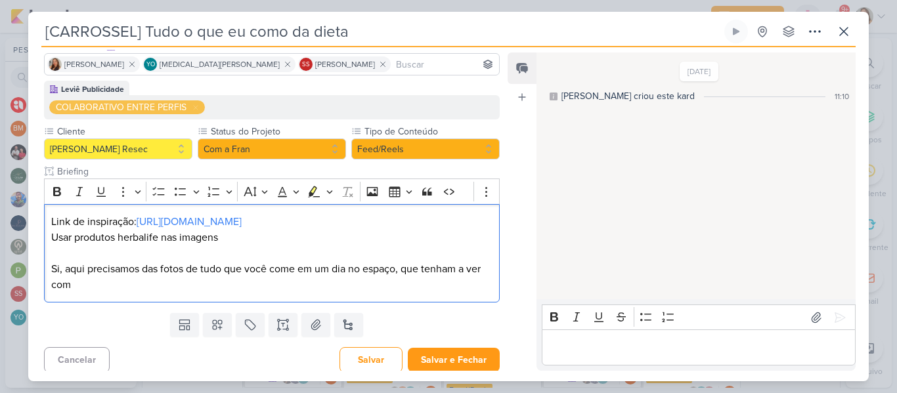
scroll to position [97, 0]
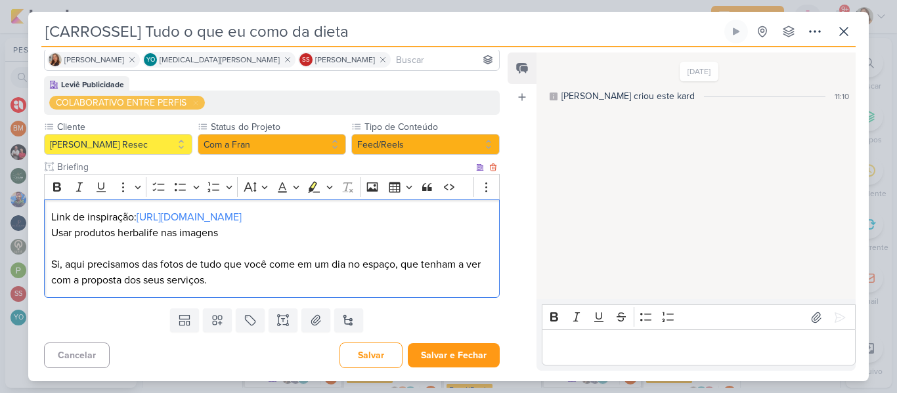
drag, startPoint x: 292, startPoint y: 288, endPoint x: 54, endPoint y: 259, distance: 239.3
click at [54, 259] on p "Usar produtos herbalife nas imagens Si, aqui precisamos das fotos de tudo que v…" at bounding box center [271, 256] width 441 height 63
click at [231, 279] on p "Usar produtos herbalife nas imagens Si, aqui precisamos das fotos de tudo que v…" at bounding box center [271, 256] width 441 height 63
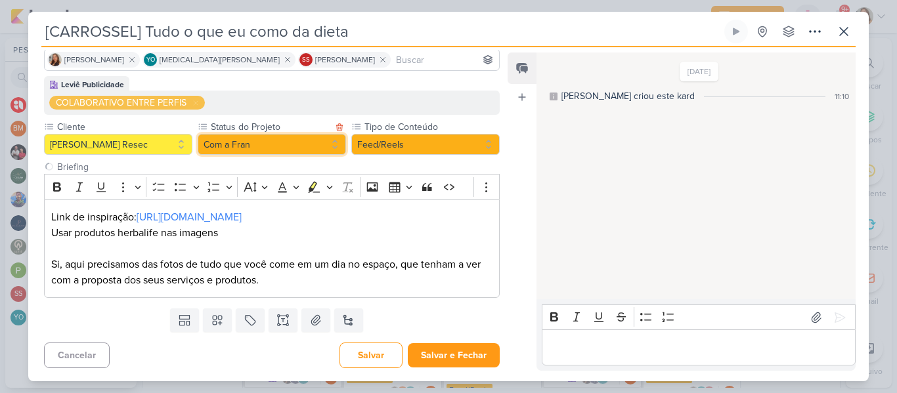
click at [265, 150] on button "Com a Fran" at bounding box center [272, 144] width 148 height 21
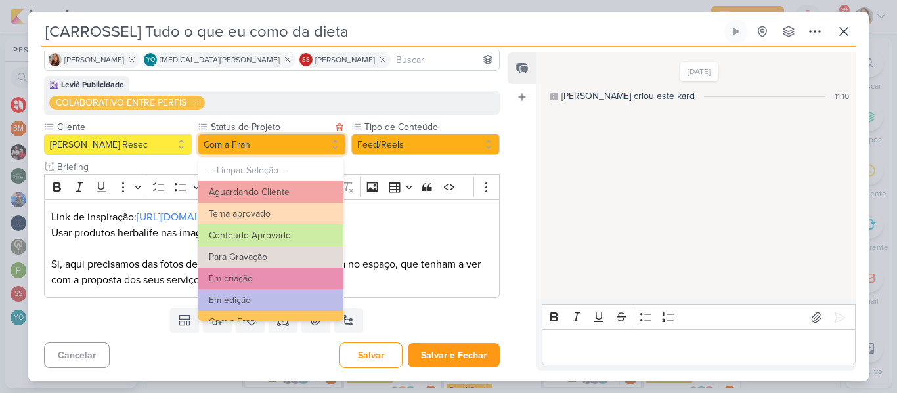
scroll to position [0, 0]
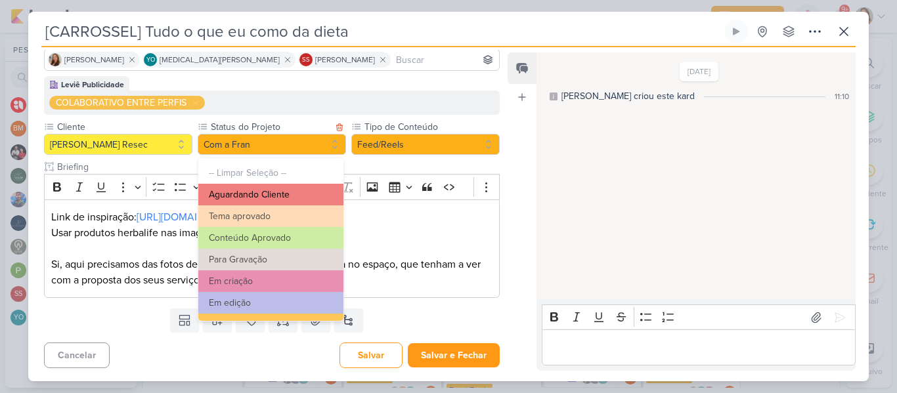
click at [314, 194] on button "Aguardando Cliente" at bounding box center [270, 195] width 145 height 22
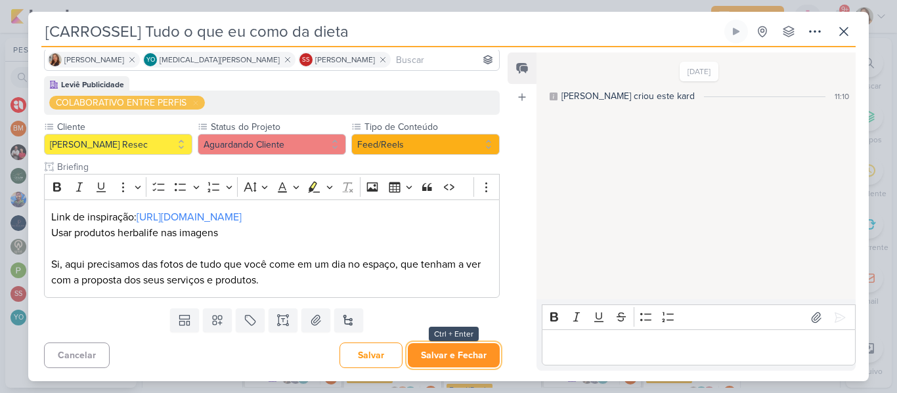
click at [452, 353] on button "Salvar e Fechar" at bounding box center [454, 355] width 92 height 24
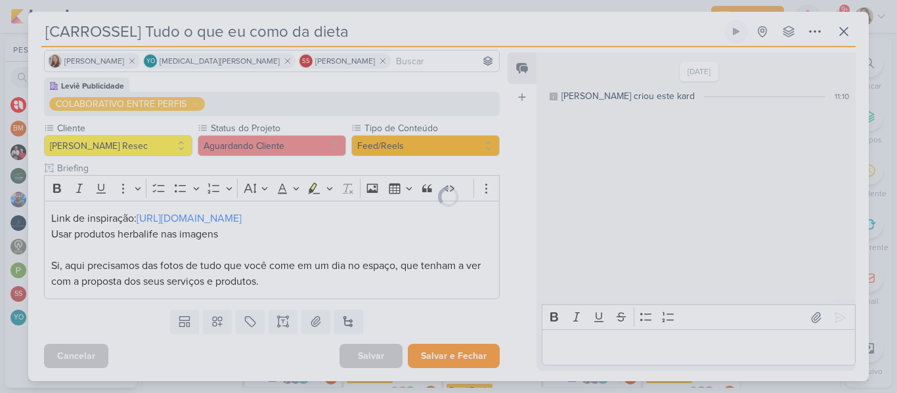
scroll to position [95, 0]
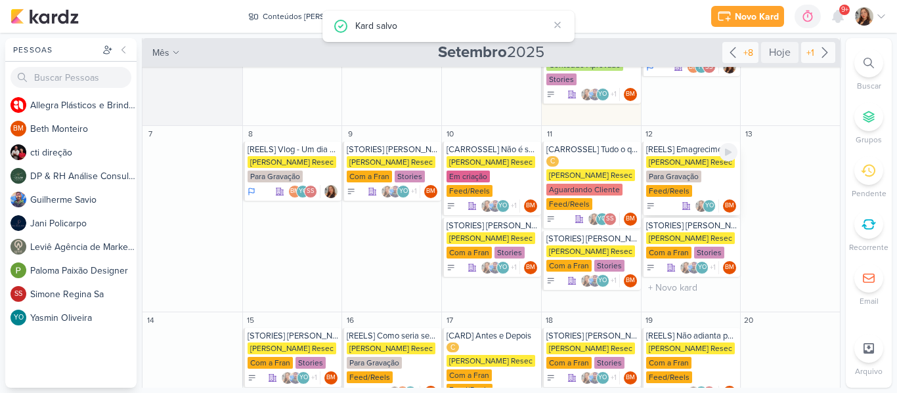
click at [693, 155] on div "[REELS] Emagrecimento não é só estetica [PERSON_NAME] Resec Para Gravação Feed/…" at bounding box center [690, 179] width 99 height 74
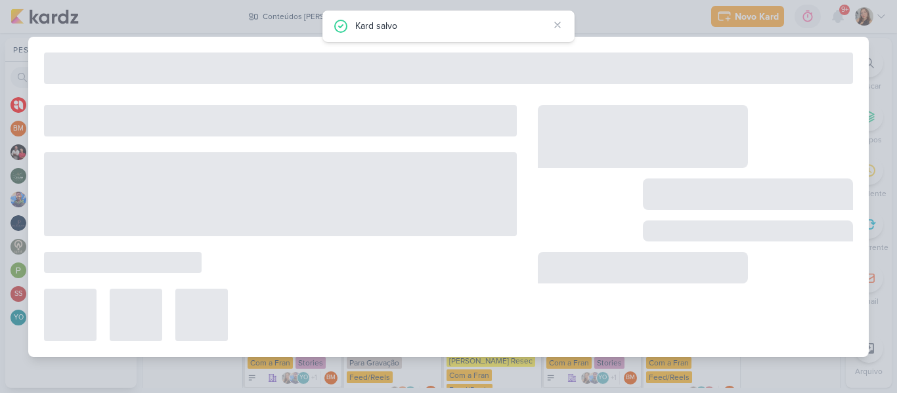
type input "[REELS] Emagrecimento não é só estetica"
type input "[DATE] 23:59"
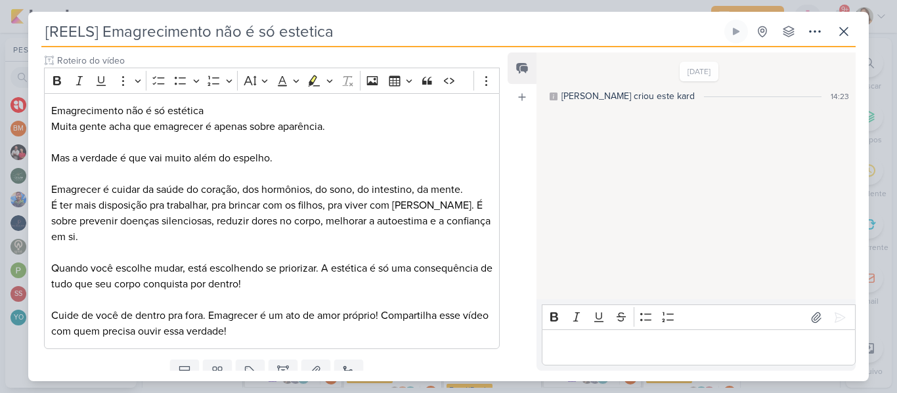
scroll to position [160, 0]
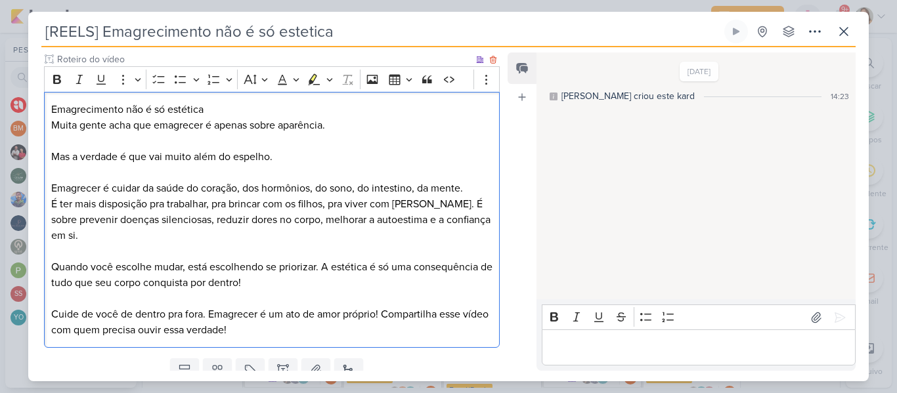
click at [367, 254] on p "Editor editing area: main" at bounding box center [271, 252] width 441 height 16
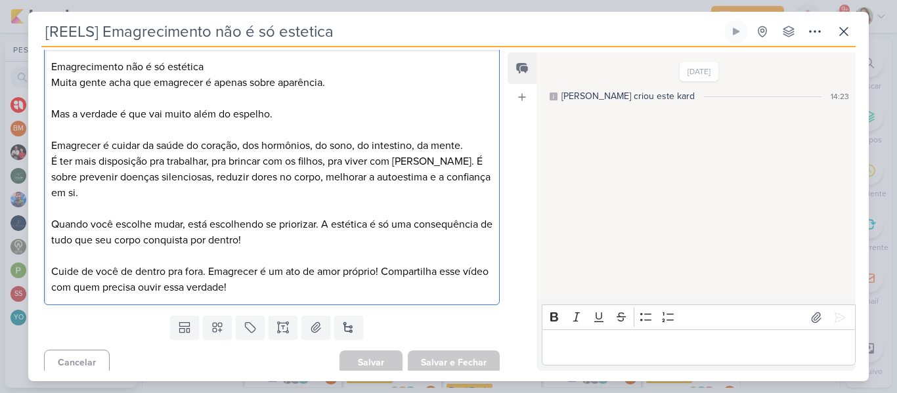
scroll to position [210, 0]
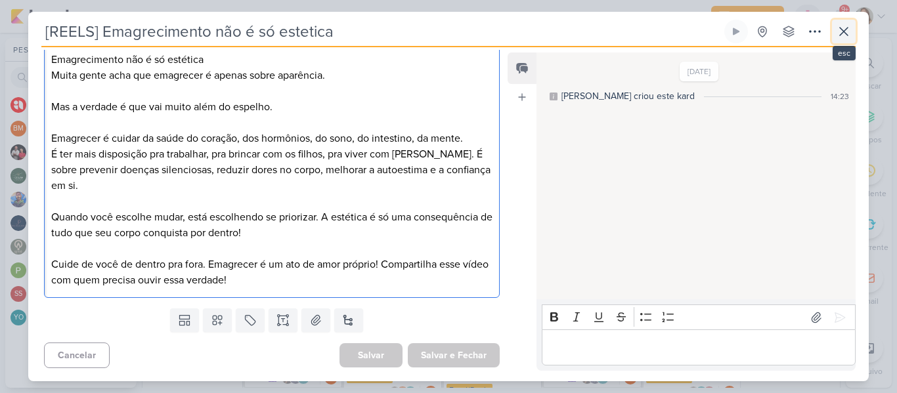
click at [849, 28] on icon at bounding box center [844, 32] width 16 height 16
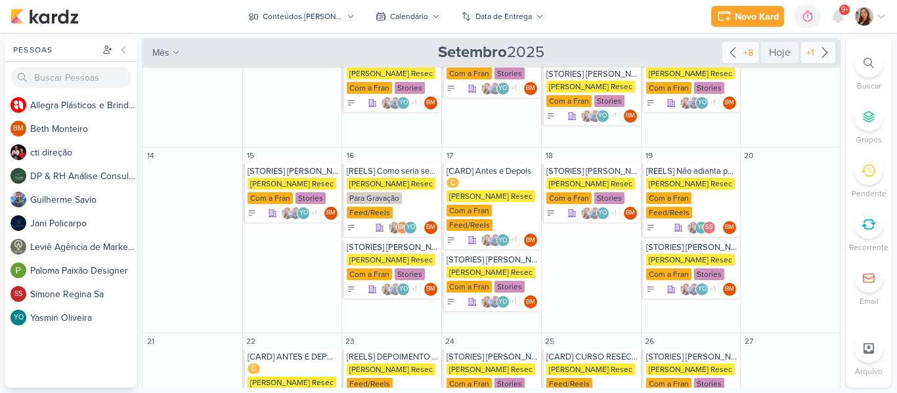
scroll to position [311, 0]
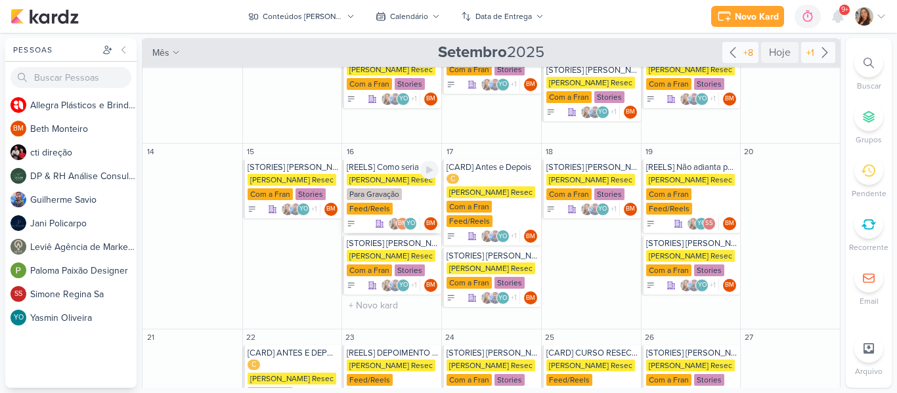
click at [410, 184] on div "[PERSON_NAME] Resec" at bounding box center [391, 180] width 89 height 12
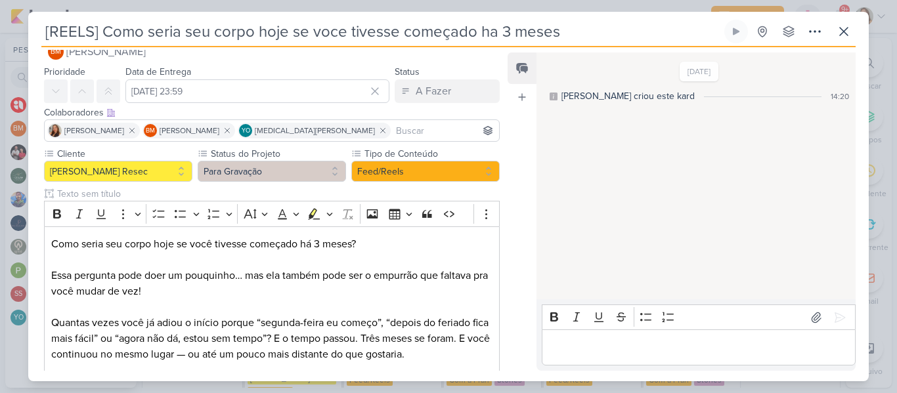
scroll to position [7, 0]
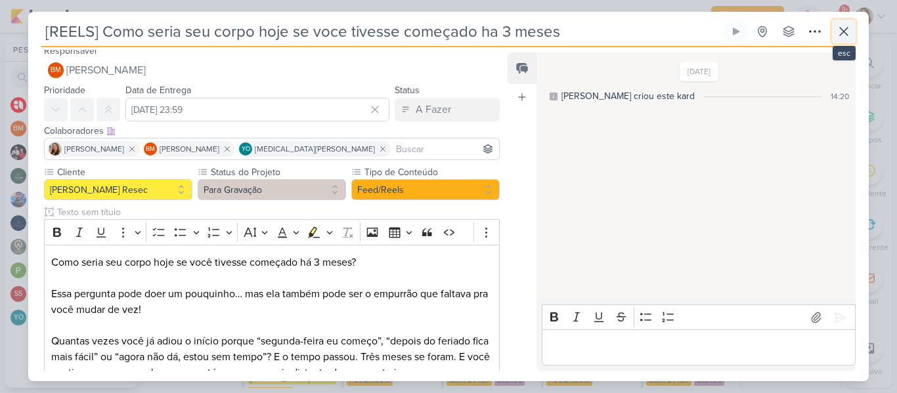
click at [842, 37] on icon at bounding box center [844, 32] width 16 height 16
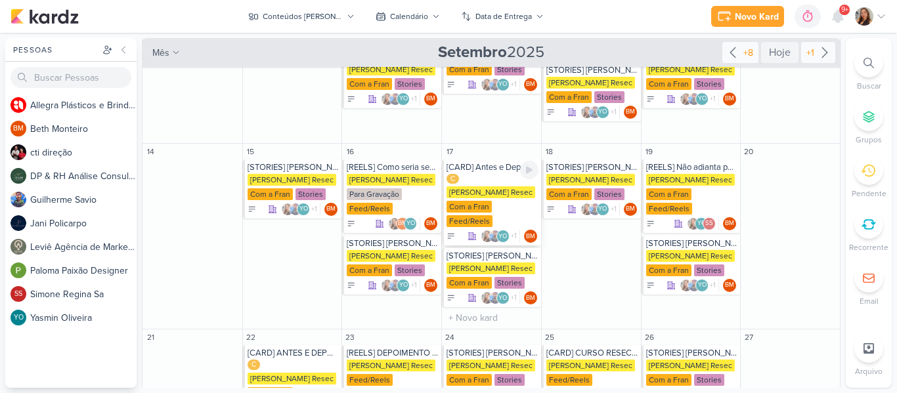
click at [482, 188] on div "[PERSON_NAME] Resec" at bounding box center [490, 192] width 89 height 12
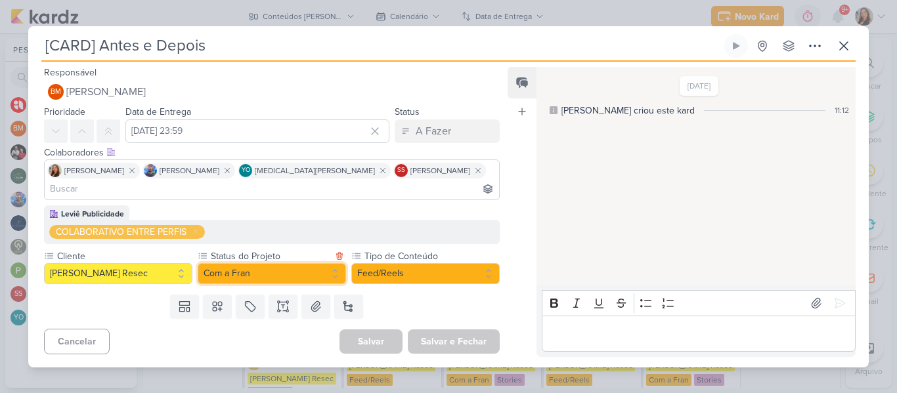
click at [250, 267] on button "Com a Fran" at bounding box center [272, 273] width 148 height 21
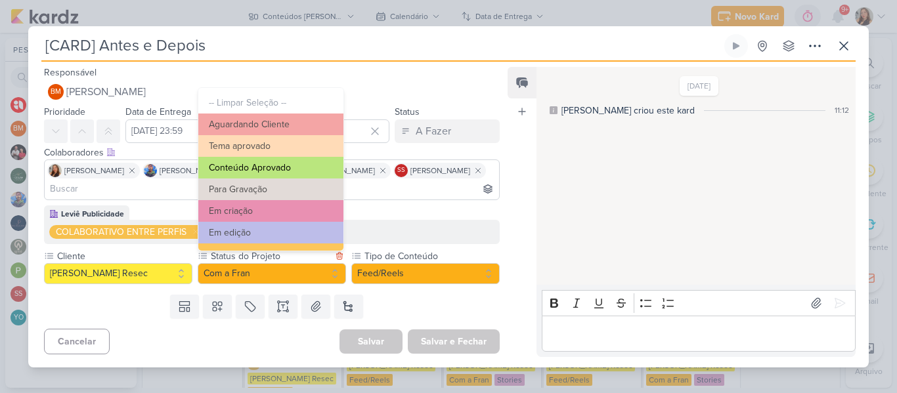
click at [250, 175] on button "Conteúdo Aprovado" at bounding box center [270, 168] width 145 height 22
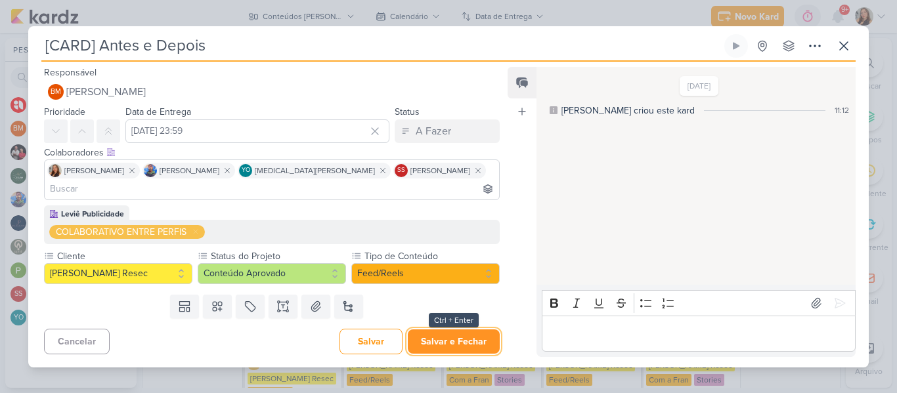
click at [469, 336] on button "Salvar e Fechar" at bounding box center [454, 342] width 92 height 24
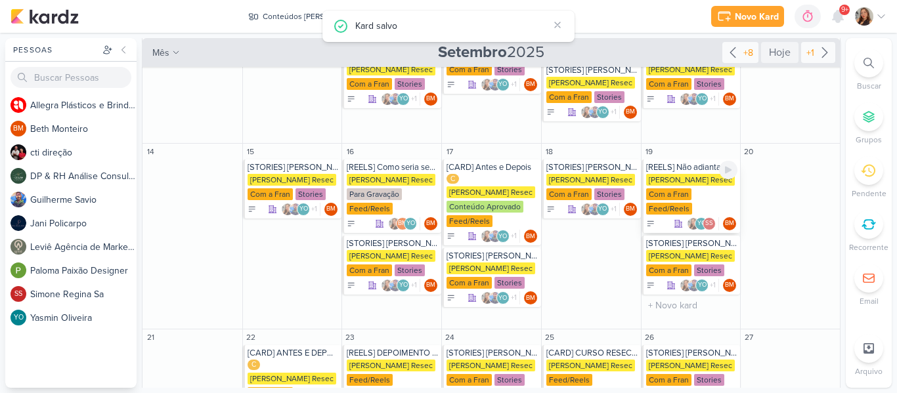
click at [670, 176] on div "[PERSON_NAME] Resec" at bounding box center [690, 180] width 89 height 12
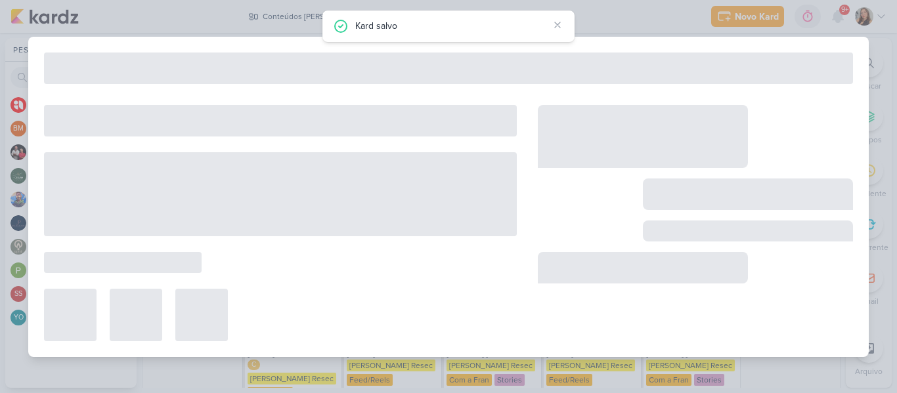
type input "[REELS] Não adianta perder 10kg se você não aprender ISSO..."
type input "[DATE] 23:59"
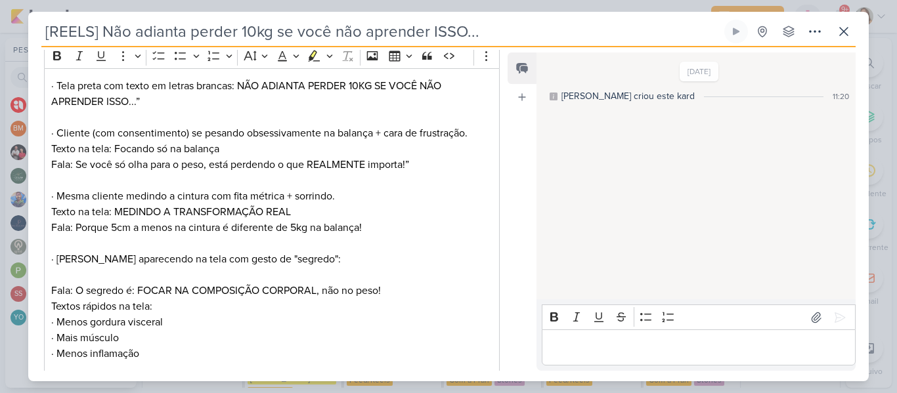
scroll to position [182, 0]
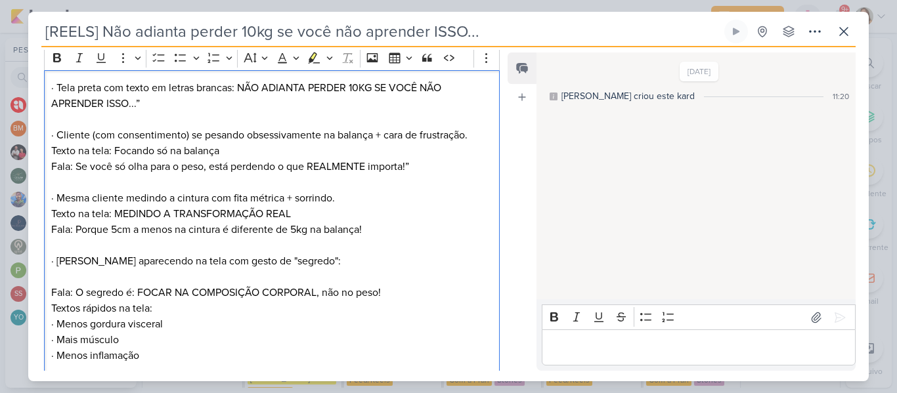
click at [279, 118] on p "Editor editing area: main" at bounding box center [271, 120] width 441 height 16
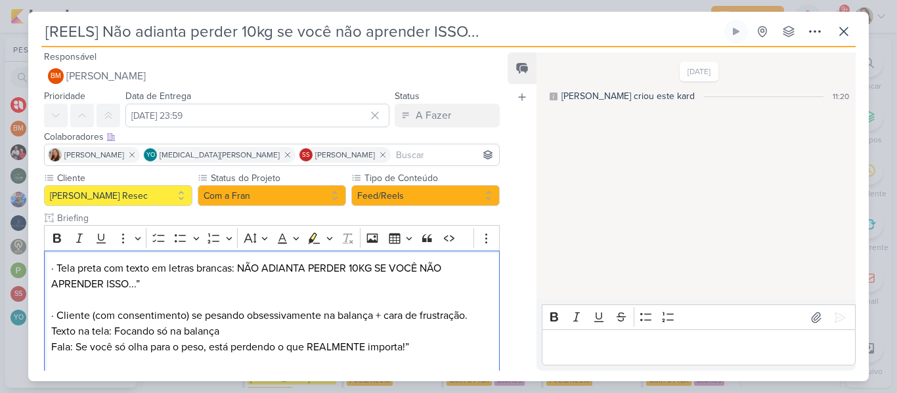
scroll to position [0, 0]
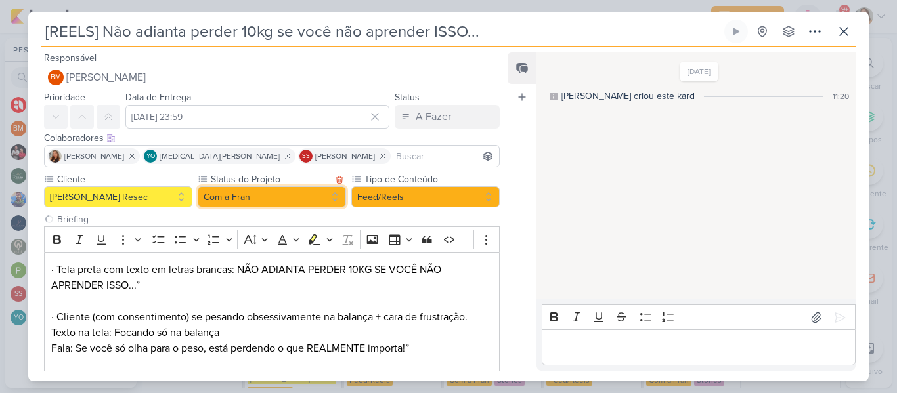
click at [282, 199] on button "Com a Fran" at bounding box center [272, 196] width 148 height 21
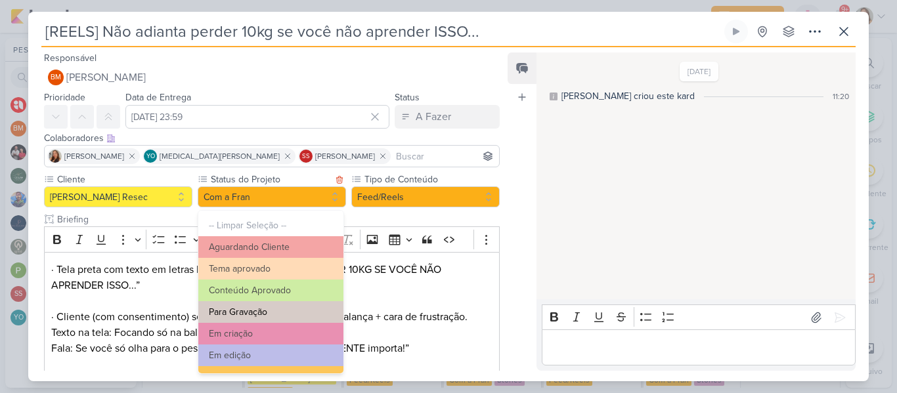
click at [278, 307] on button "Para Gravação" at bounding box center [270, 312] width 145 height 22
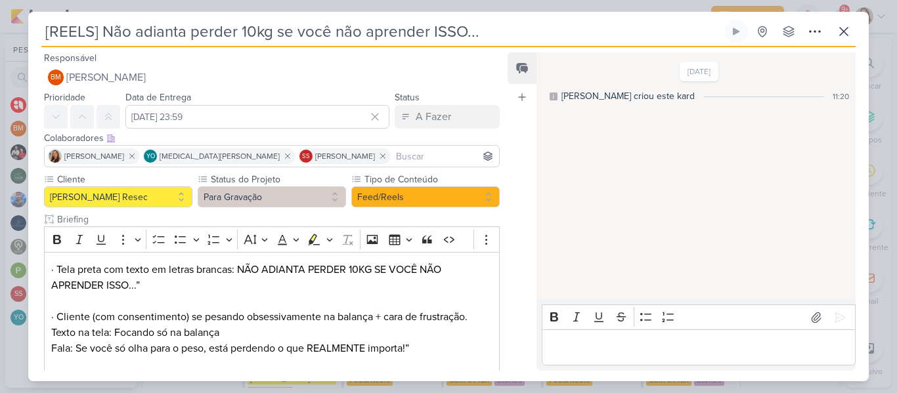
scroll to position [305, 0]
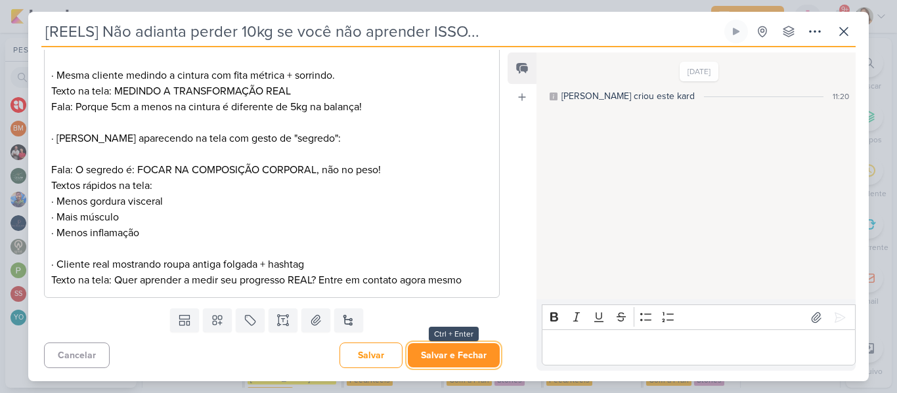
click at [481, 362] on button "Salvar e Fechar" at bounding box center [454, 355] width 92 height 24
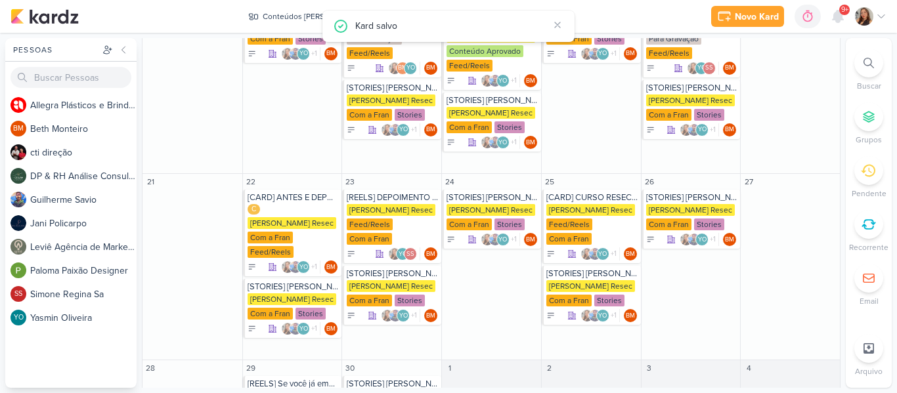
scroll to position [472, 0]
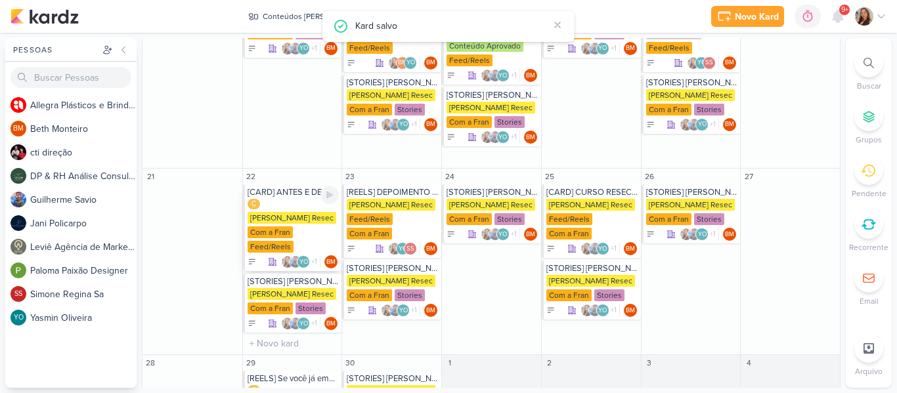
click at [299, 222] on div "[PERSON_NAME] Resec" at bounding box center [292, 218] width 89 height 12
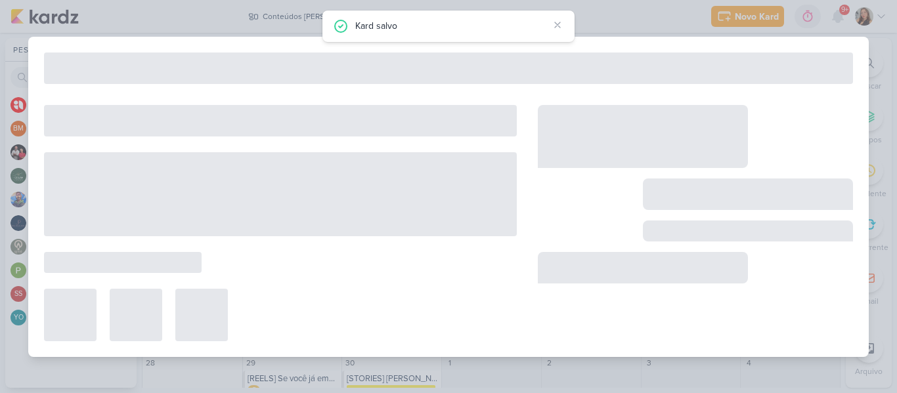
type input "[CARD] ANTES E DEPOIS"
type input "[DATE] 23:59"
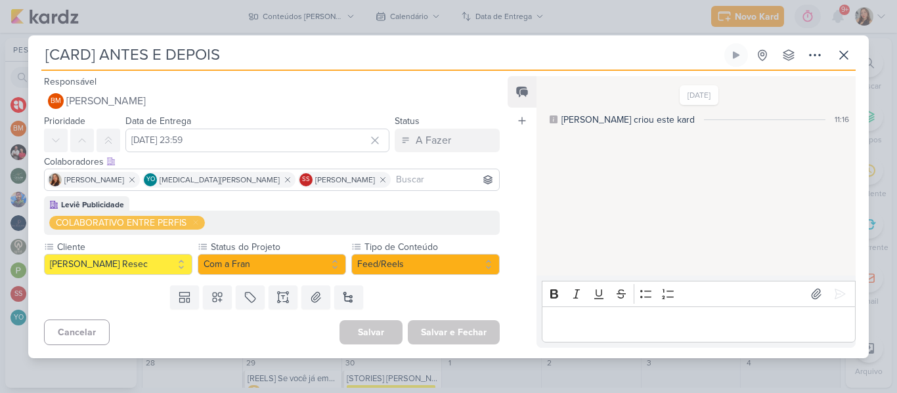
scroll to position [0, 0]
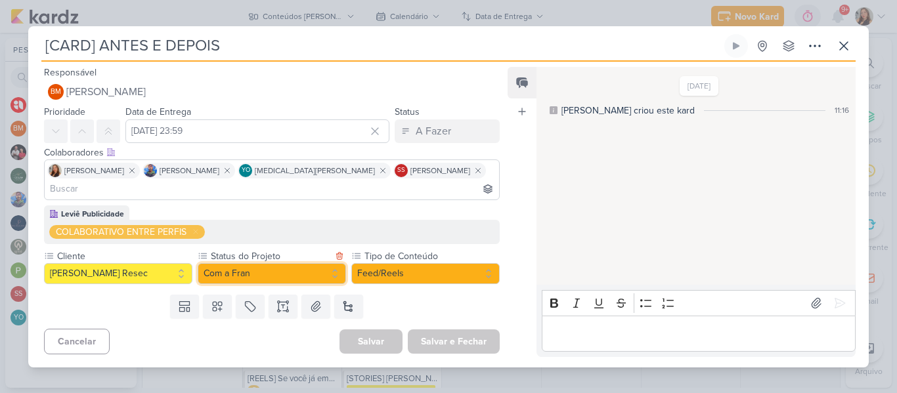
click at [245, 269] on button "Com a Fran" at bounding box center [272, 273] width 148 height 21
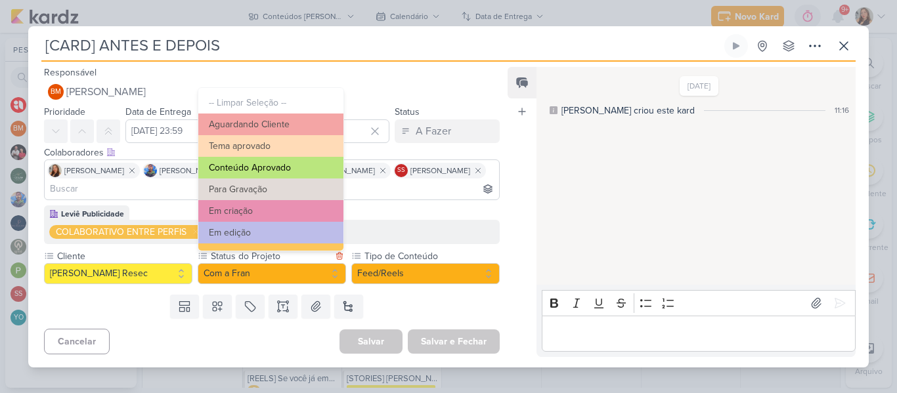
click at [259, 163] on button "Conteúdo Aprovado" at bounding box center [270, 168] width 145 height 22
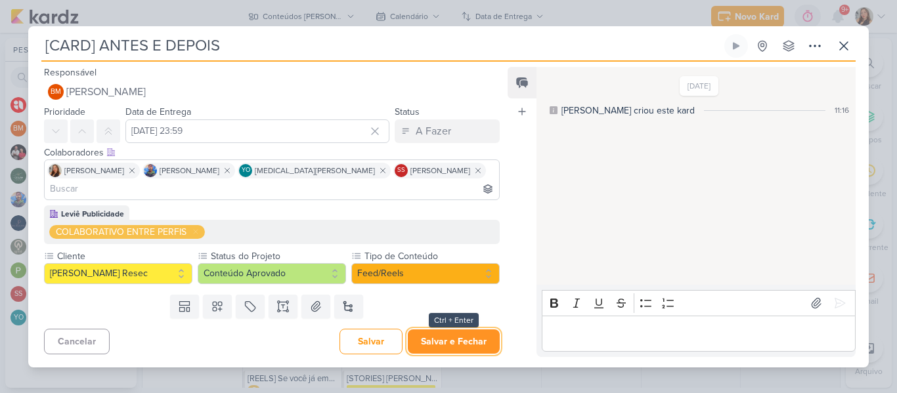
click at [450, 330] on button "Salvar e Fechar" at bounding box center [454, 342] width 92 height 24
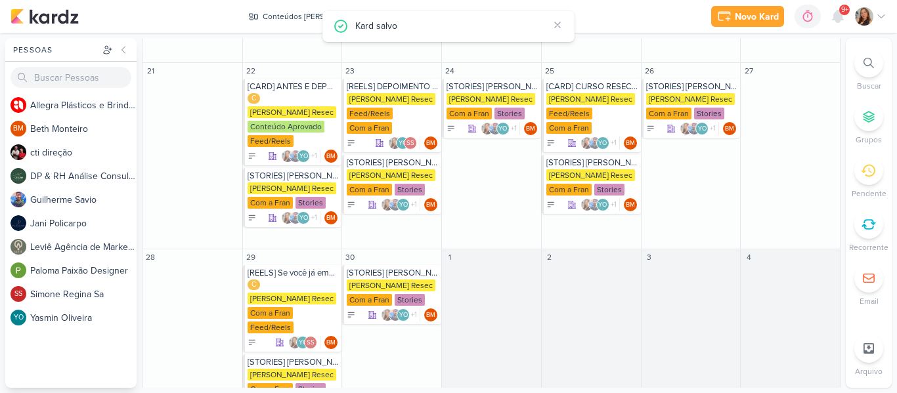
scroll to position [573, 0]
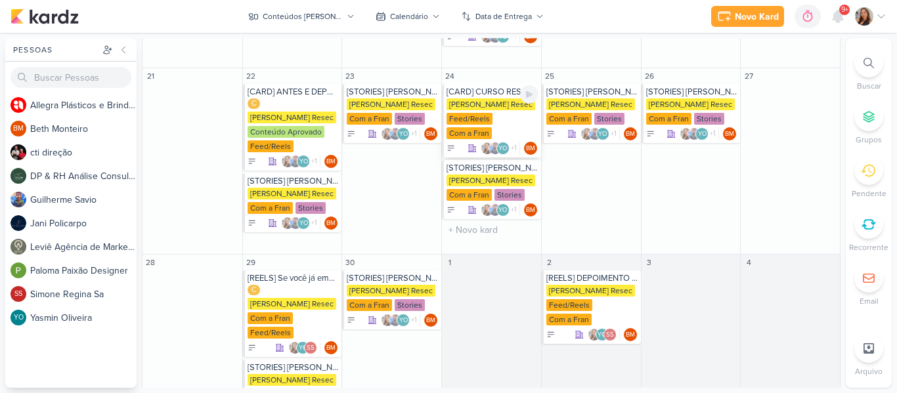
click at [464, 122] on div "Feed/Reels" at bounding box center [469, 119] width 46 height 12
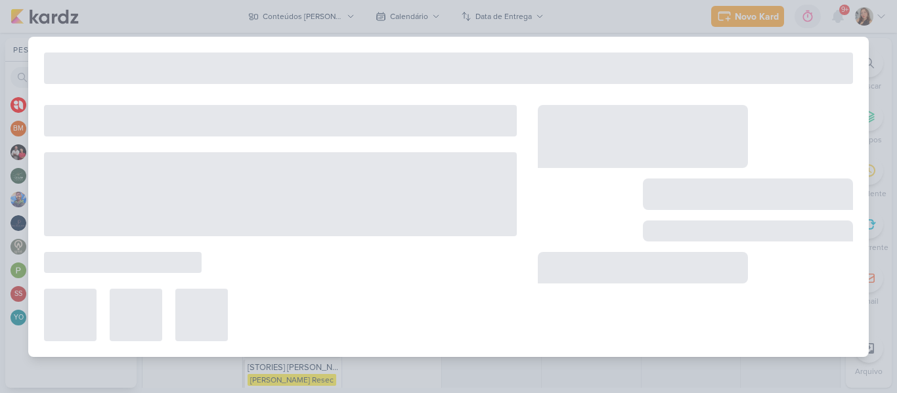
type input "[CARD] CURSO RESEC por R$ 177,60"
type input "[DATE] 23:59"
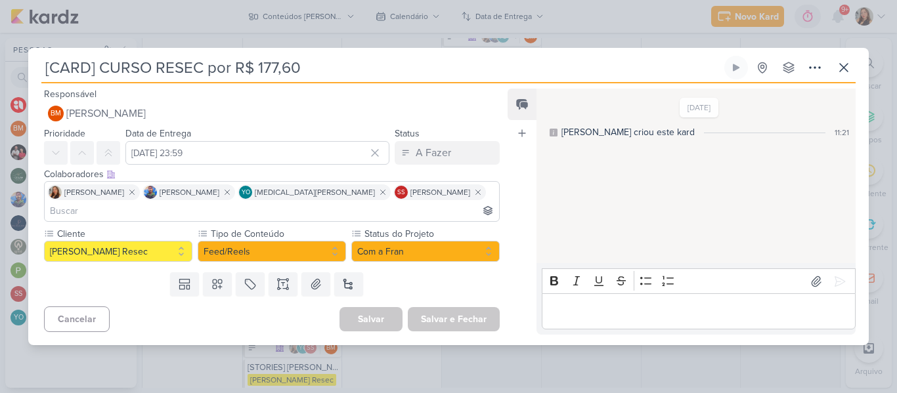
drag, startPoint x: 313, startPoint y: 78, endPoint x: 102, endPoint y: 76, distance: 210.8
click at [102, 76] on input "[CARD] CURSO RESEC por R$ 177,60" at bounding box center [381, 68] width 680 height 24
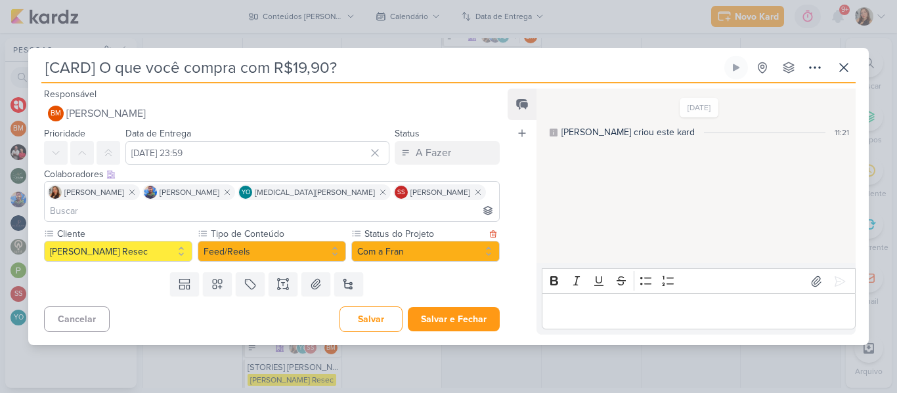
type input "[CARD] O que você compra com R$19,90?"
click at [361, 241] on button "Com a Fran" at bounding box center [425, 251] width 148 height 21
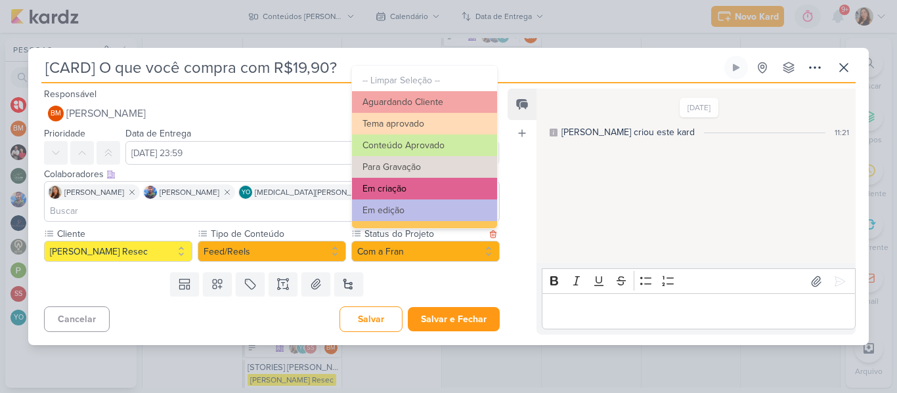
click at [437, 185] on button "Em criação" at bounding box center [424, 189] width 145 height 22
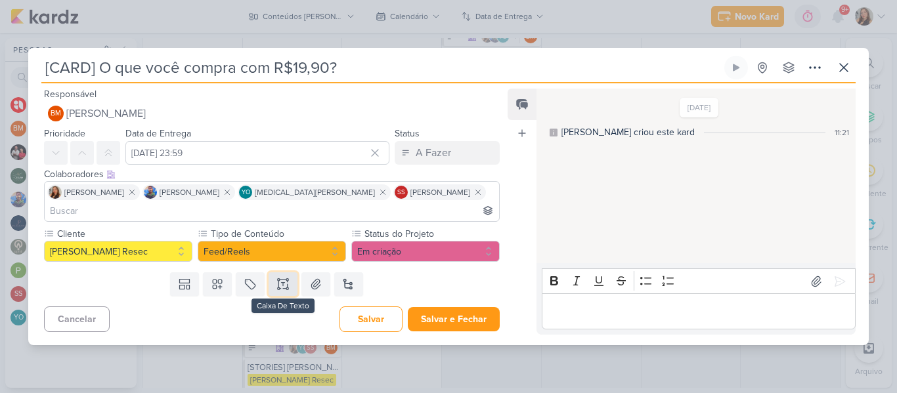
click at [287, 281] on icon at bounding box center [287, 284] width 0 height 7
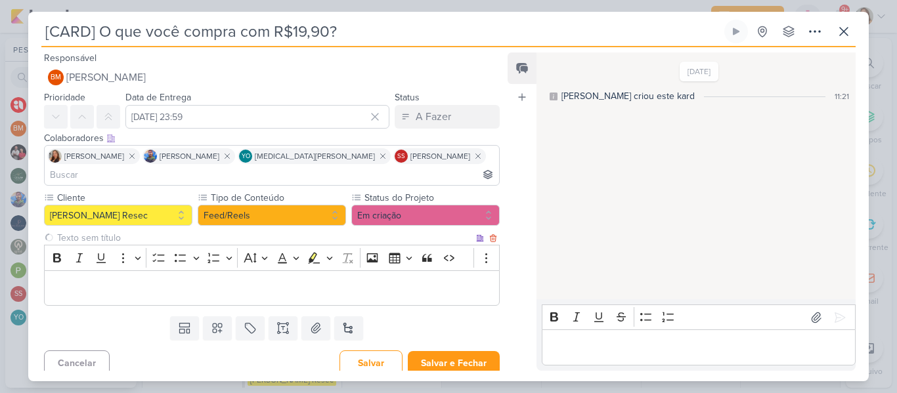
click at [192, 231] on input "text" at bounding box center [263, 238] width 419 height 14
type input "Brifieng"
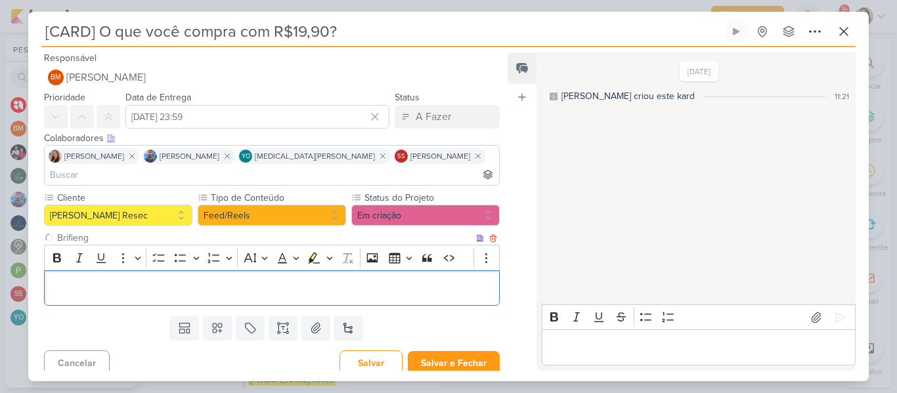
click at [219, 280] on p "Editor editing area: main" at bounding box center [271, 288] width 441 height 16
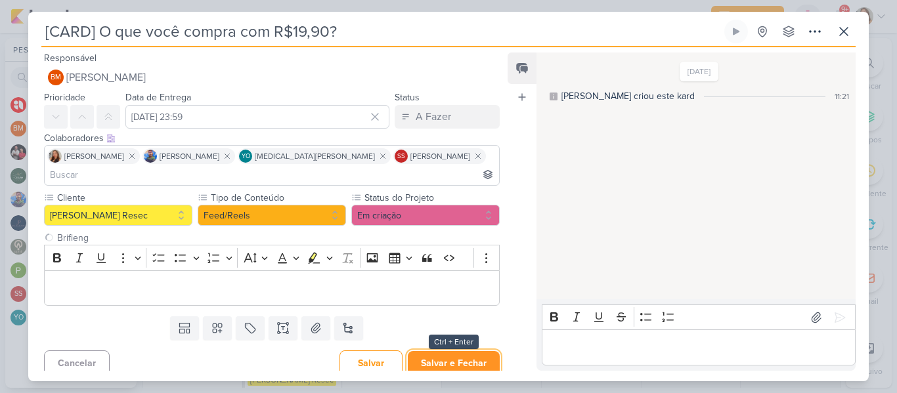
click at [412, 353] on button "Salvar e Fechar" at bounding box center [454, 363] width 92 height 24
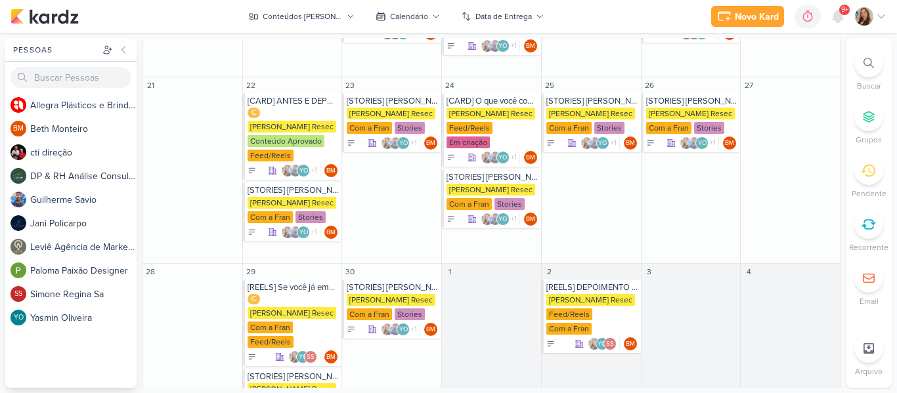
scroll to position [565, 0]
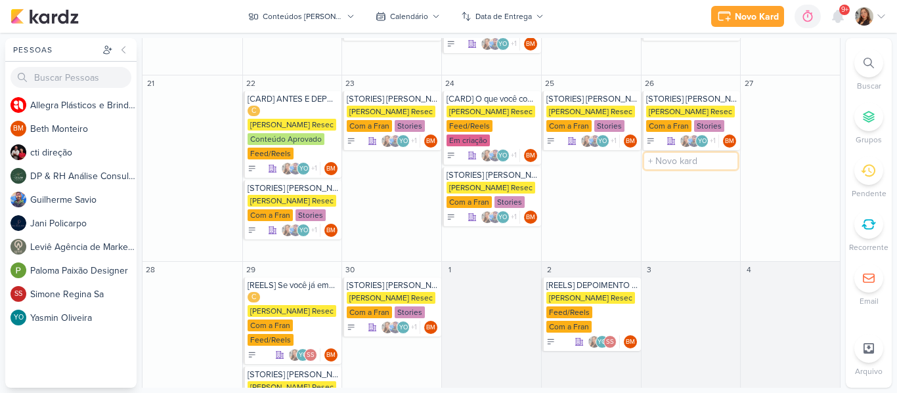
click at [678, 160] on input "text" at bounding box center [691, 161] width 94 height 16
click at [681, 162] on input "[CARD]" at bounding box center [691, 161] width 94 height 16
click at [685, 162] on input "[CARD] O melhor acompanhamento de Emagrecimento do [GEOGRAPHIC_DATA]" at bounding box center [691, 161] width 94 height 16
click at [719, 163] on input "[CARD] O melhor acompanhamento de Emagrecimento do [GEOGRAPHIC_DATA]" at bounding box center [691, 161] width 94 height 16
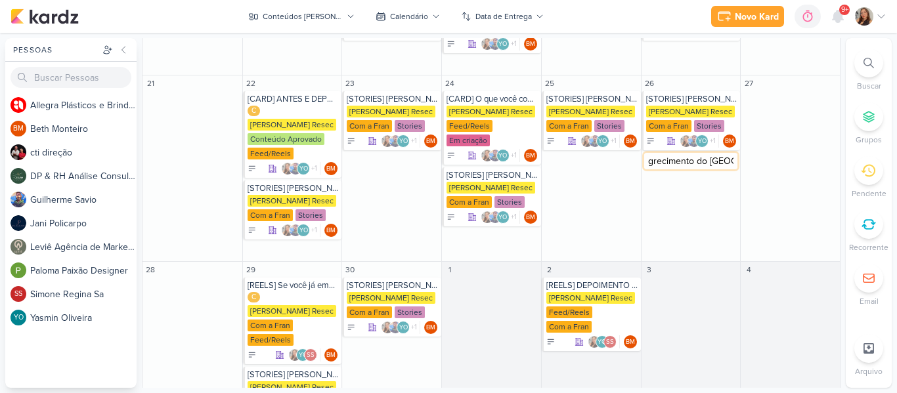
type input "[CARD] O melhor acompanhamento de Emagrecimento do [GEOGRAPHIC_DATA]"
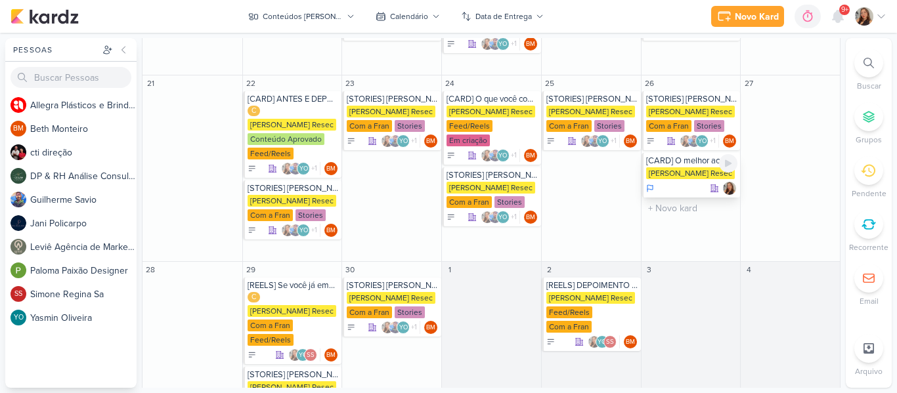
click at [670, 168] on div "[PERSON_NAME] Resec" at bounding box center [690, 173] width 89 height 12
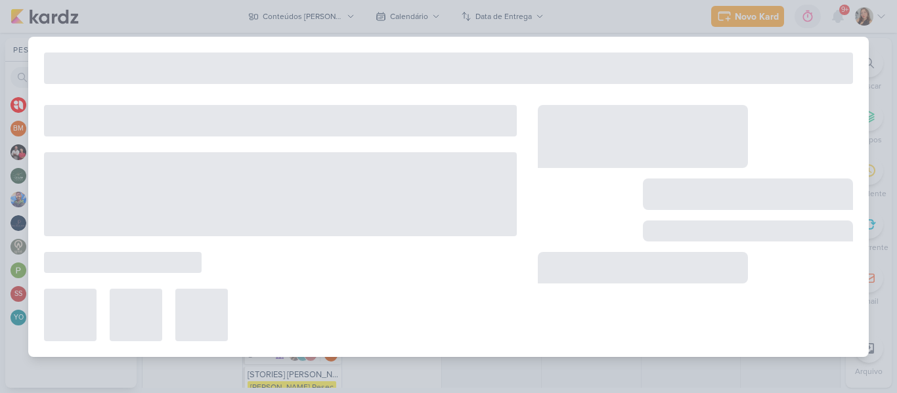
type input "[CARD] O melhor acompanhamento de Emagrecimento do [GEOGRAPHIC_DATA]"
type input "[DATE] 23:59"
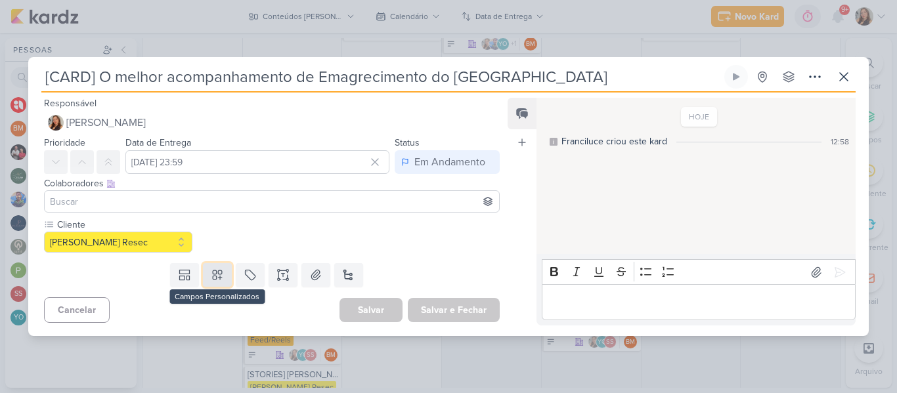
click at [215, 263] on button at bounding box center [217, 275] width 29 height 24
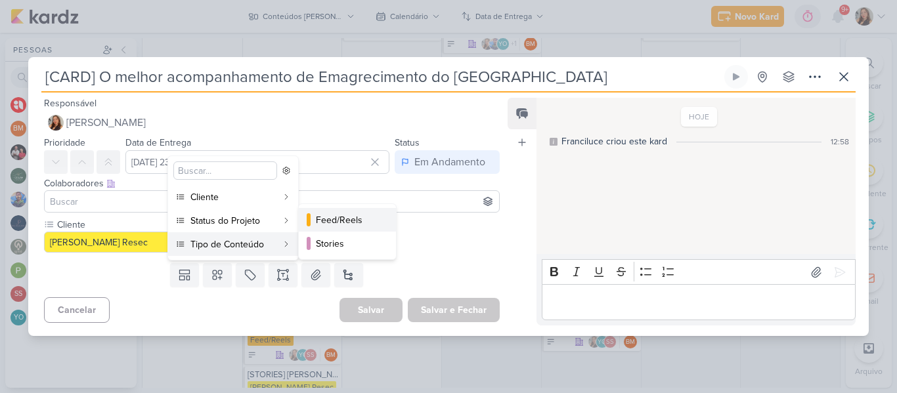
click at [316, 224] on div "Feed/Reels" at bounding box center [348, 220] width 64 height 14
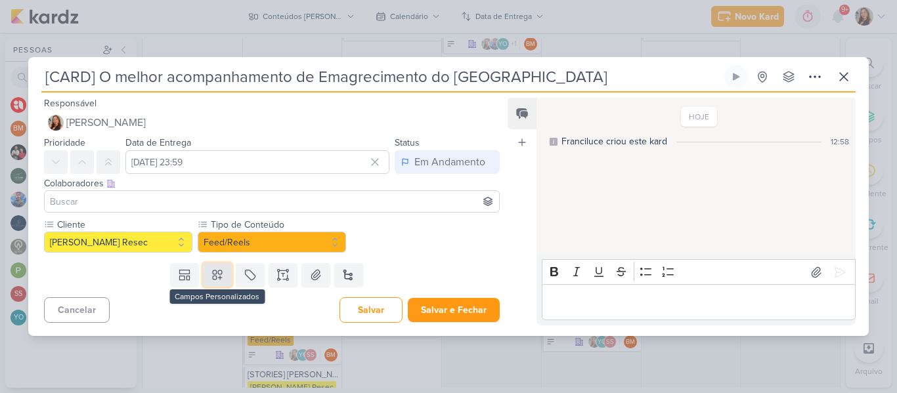
click at [222, 272] on button at bounding box center [217, 275] width 29 height 24
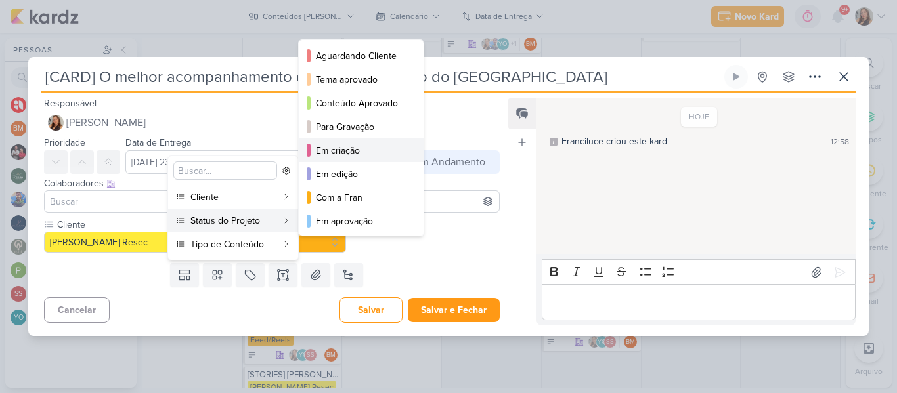
click at [329, 159] on button "Em criação" at bounding box center [361, 151] width 125 height 24
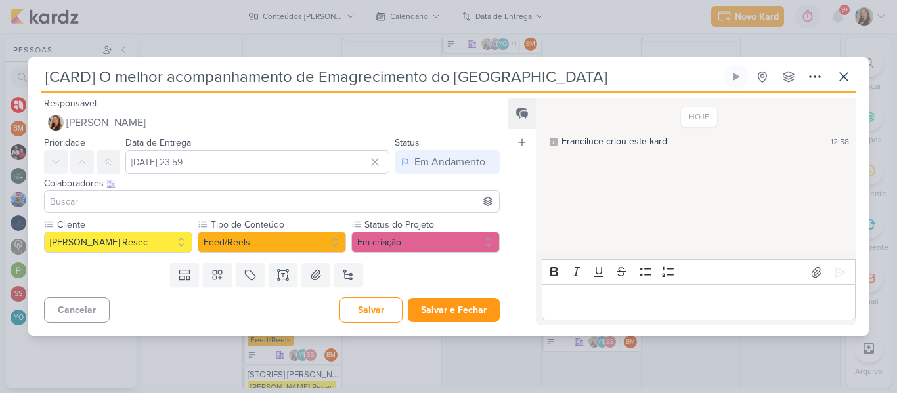
click at [323, 203] on input at bounding box center [271, 202] width 449 height 16
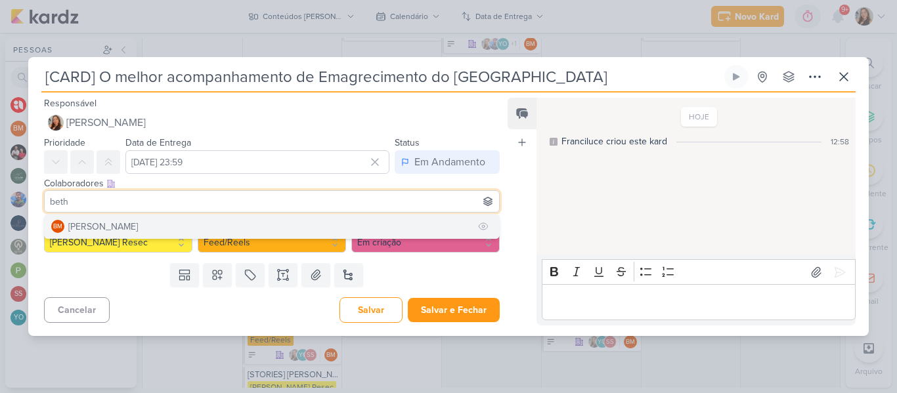
type input "beth"
click at [305, 223] on button "BM [GEOGRAPHIC_DATA]" at bounding box center [272, 227] width 454 height 24
type input "[PERSON_NAME]"
click at [286, 222] on button "SS [PERSON_NAME]" at bounding box center [272, 227] width 454 height 24
type input "yasm"
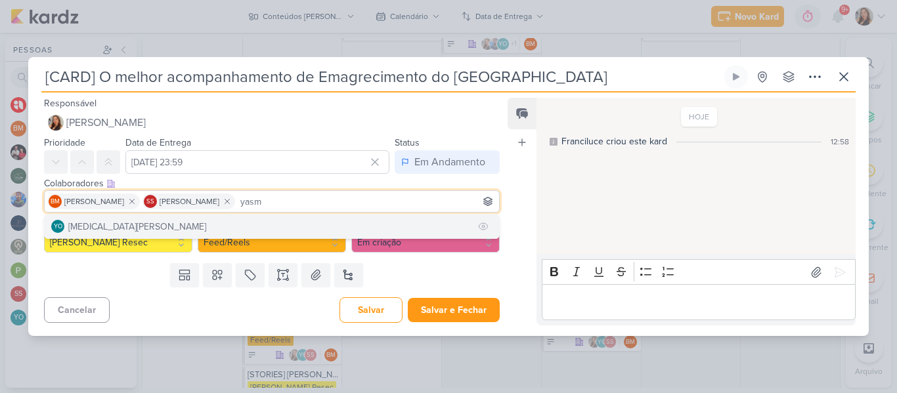
click at [290, 227] on button "YO [MEDICAL_DATA][PERSON_NAME]" at bounding box center [272, 227] width 454 height 24
type input "gui"
click at [327, 221] on button "[PERSON_NAME]" at bounding box center [272, 227] width 454 height 24
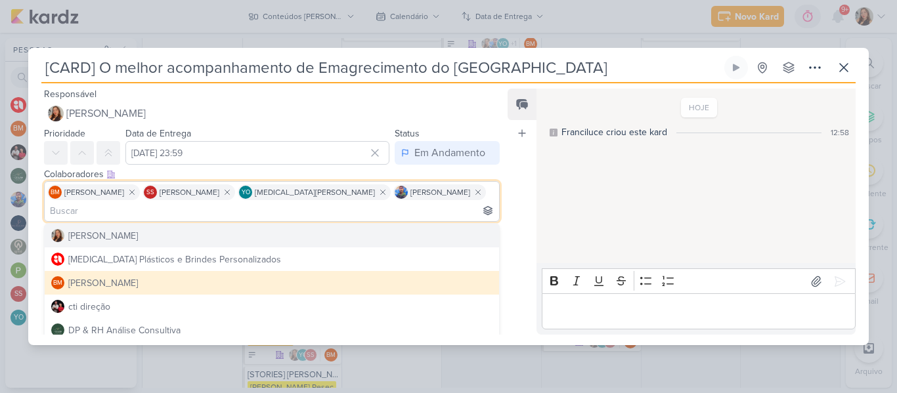
click at [514, 201] on div "Feed Atrelar email Solte o email para atrelar ao kard" at bounding box center [522, 212] width 29 height 246
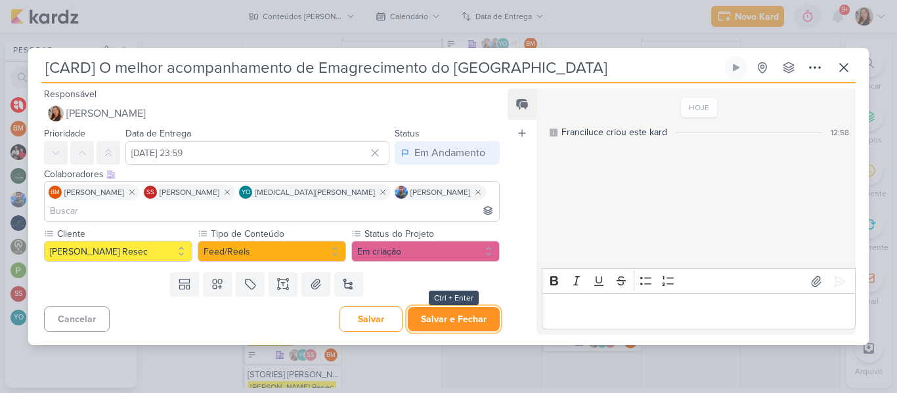
click at [435, 307] on button "Salvar e Fechar" at bounding box center [454, 319] width 92 height 24
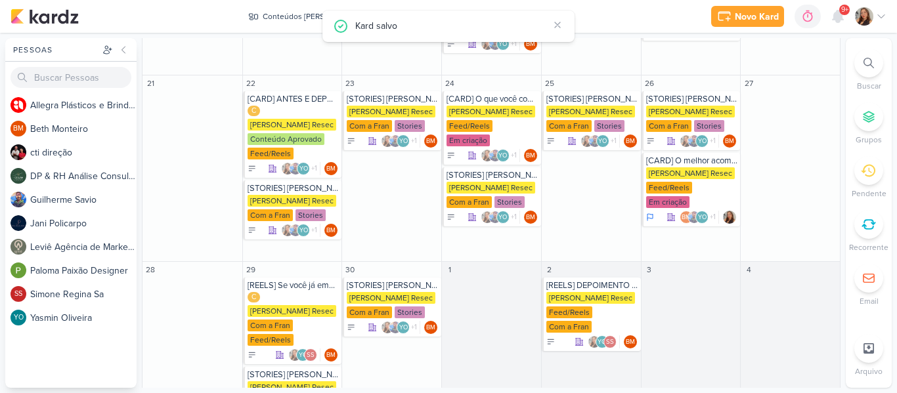
scroll to position [626, 0]
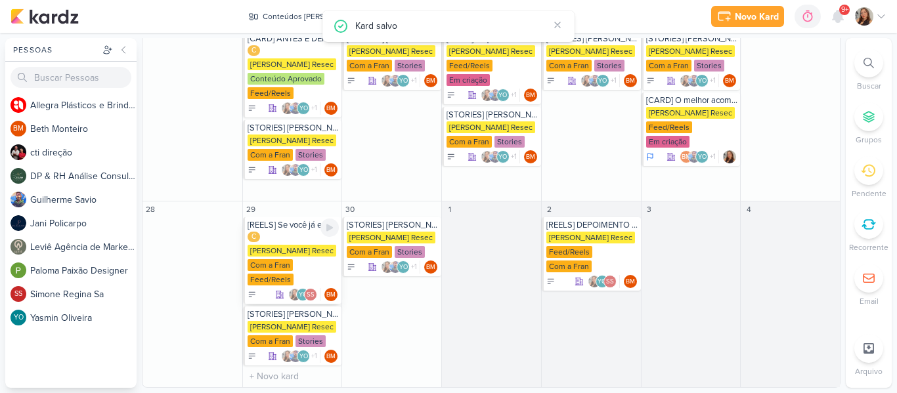
click at [307, 283] on div "C [PERSON_NAME] Resec Com a Fran Feed/Reels" at bounding box center [294, 259] width 92 height 55
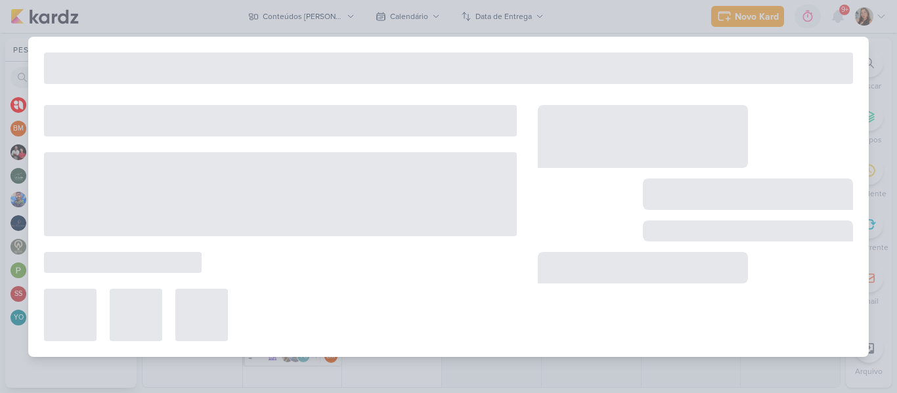
type input "[REELS] Se você já emagreceu e engordou de novo, a culpa não é sua. É do MÉTODO"
type input "[DATE] 23:59"
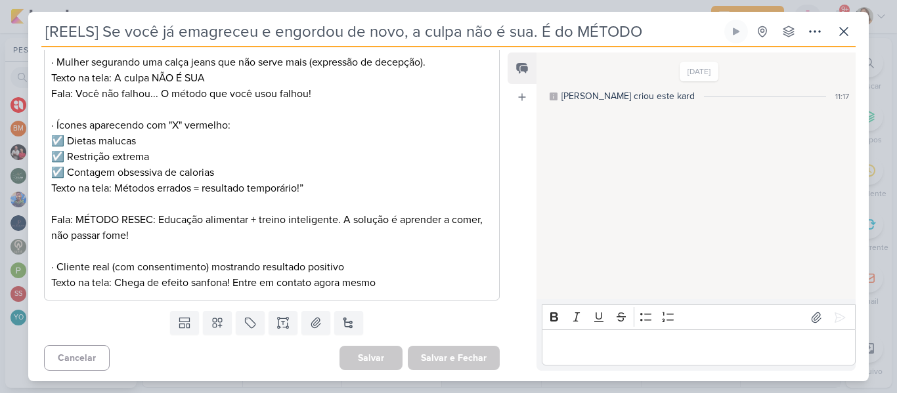
scroll to position [317, 0]
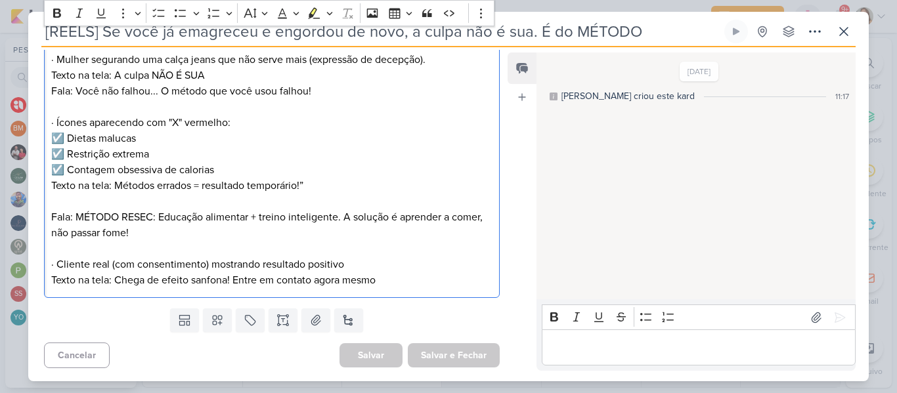
click at [473, 246] on p "Editor editing area: main" at bounding box center [271, 249] width 441 height 16
click at [322, 209] on p "Fala: MÉTODO RESEC: Educação alimentar + treino inteligente. A solução é aprend…" at bounding box center [271, 225] width 441 height 32
click at [78, 216] on p "Fala: MÉTODO RESEC: Educação alimentar + treino inteligente. A solução é aprend…" at bounding box center [271, 225] width 441 height 32
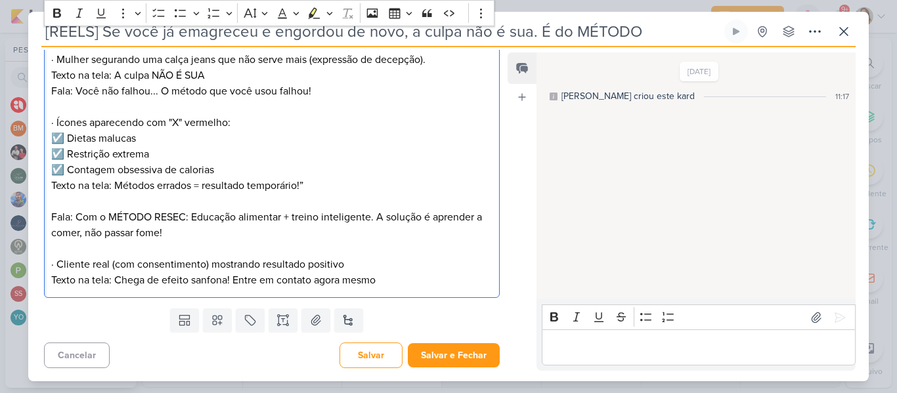
click at [204, 227] on p "Fala: Com o MÉTODO RESEC: Educação alimentar + treino inteligente. A solução é …" at bounding box center [271, 225] width 441 height 32
click at [191, 217] on p "Fala: Com o MÉTODO RESEC: Educação alimentar + treino inteligente. A solução é …" at bounding box center [271, 225] width 441 height 32
click at [308, 230] on p "Fala: Com o MÉTODO RESEC você tem Educação alimentar + treino inteligente. A so…" at bounding box center [271, 225] width 441 height 32
click at [387, 286] on p "Texto na tela: Chega de efeito sanfona! Entre em contato agora mesmo" at bounding box center [271, 280] width 441 height 16
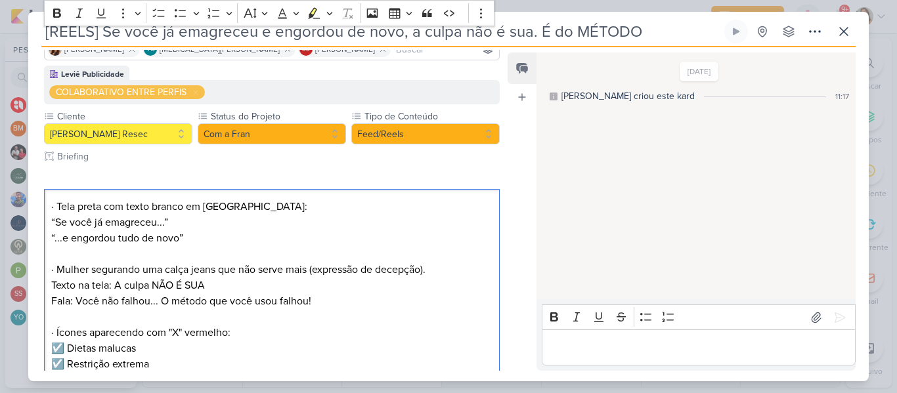
scroll to position [106, 0]
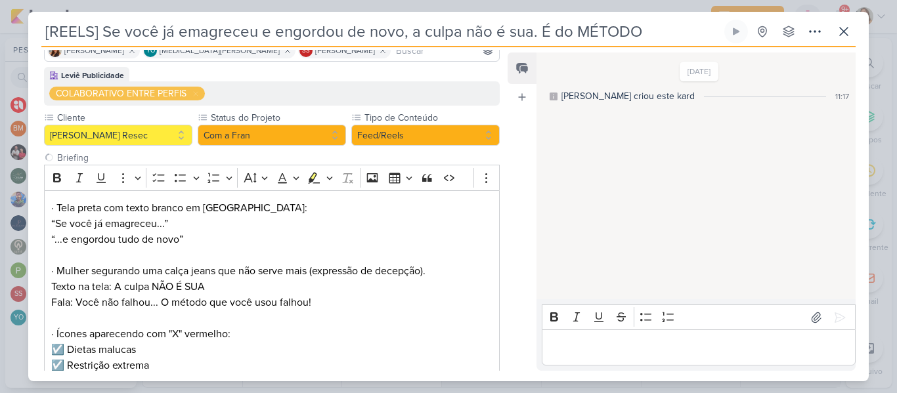
click at [288, 149] on div "Cliente [PERSON_NAME] Resec Status do Projeto" at bounding box center [272, 318] width 456 height 414
click at [282, 140] on button "Com a Fran" at bounding box center [272, 135] width 148 height 21
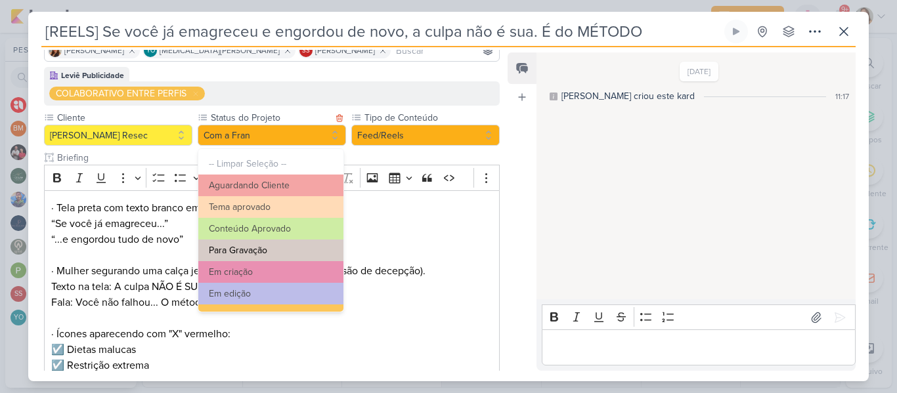
click at [269, 246] on button "Para Gravação" at bounding box center [270, 251] width 145 height 22
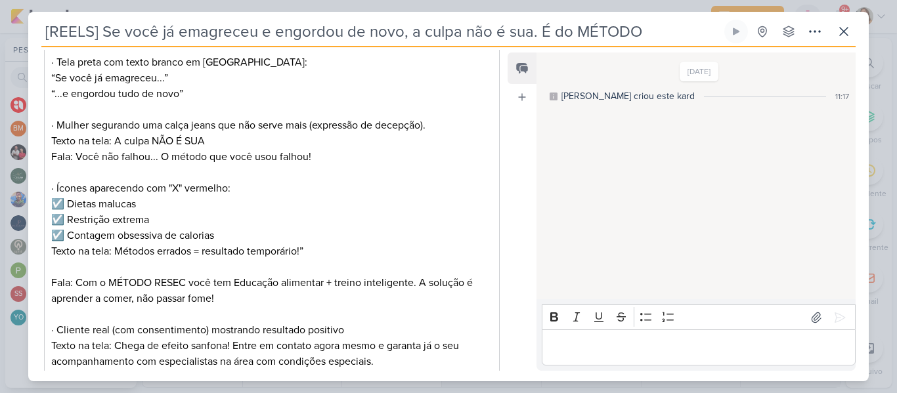
scroll to position [333, 0]
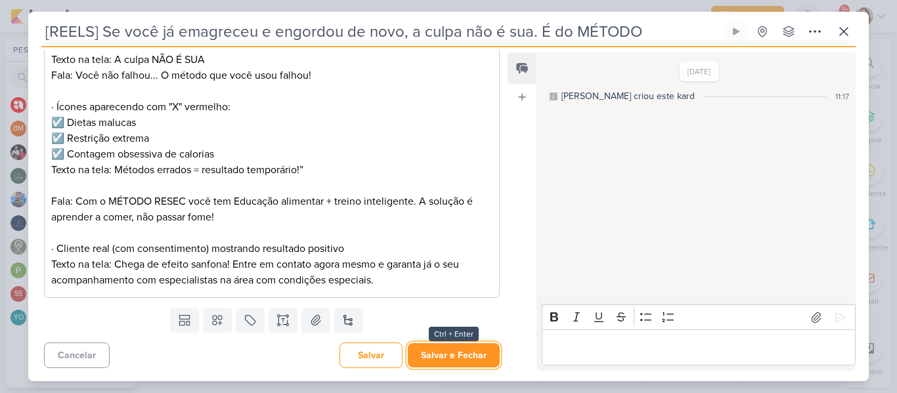
click at [477, 346] on button "Salvar e Fechar" at bounding box center [454, 355] width 92 height 24
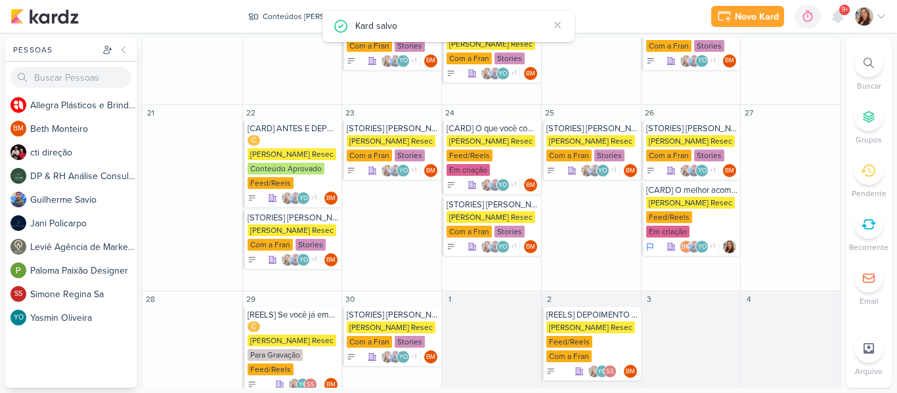
scroll to position [532, 0]
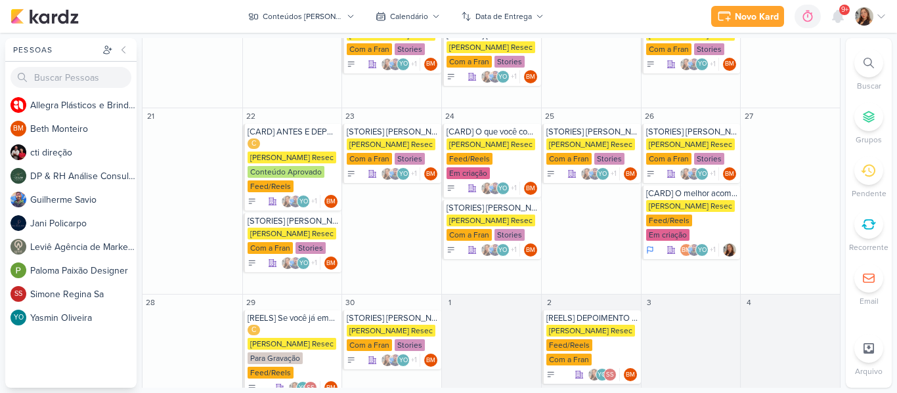
drag, startPoint x: 835, startPoint y: 291, endPoint x: 835, endPoint y: 255, distance: 35.5
click at [835, 255] on div "Conteúdos [PERSON_NAME] visão Caixa de Entrada A caixa de entrada mostra todos …" at bounding box center [492, 213] width 700 height 350
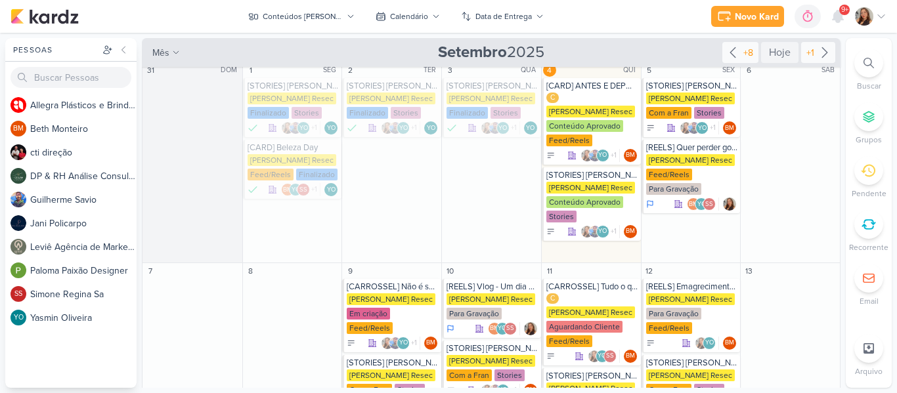
scroll to position [0, 0]
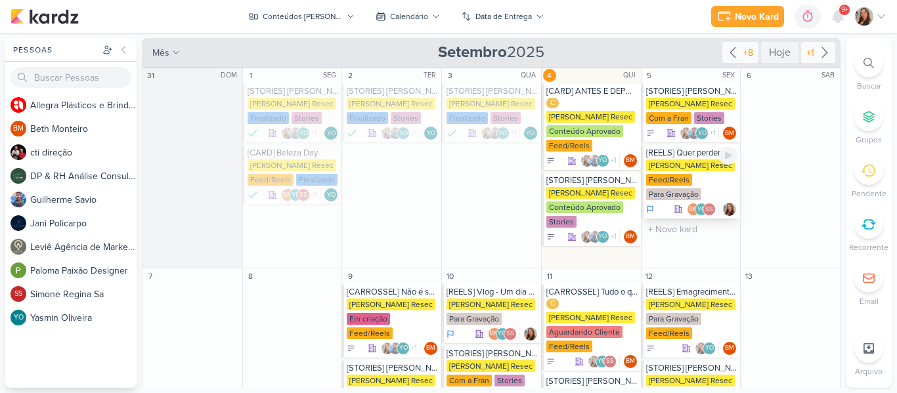
click at [695, 175] on div "[PERSON_NAME] Resec Feed/Reels Para Gravação" at bounding box center [692, 181] width 92 height 42
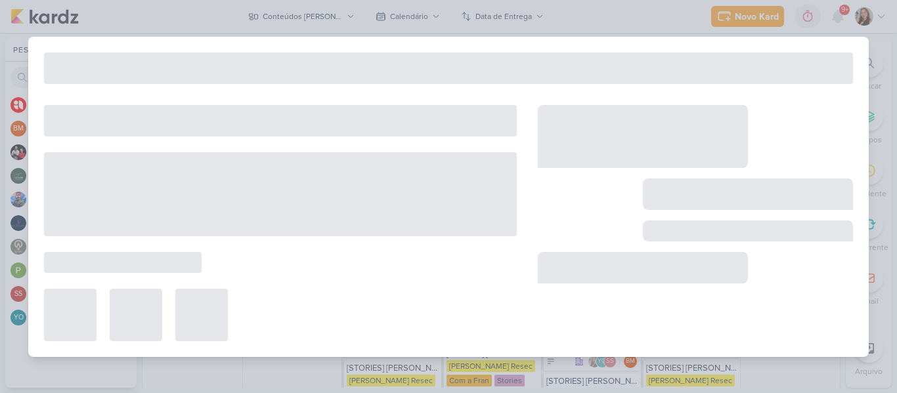
type input "[REELS] Quer perder gordura de verdade? Então esqueça a palavra dieta."
type input "5 de setembro de 2025 às 23:59"
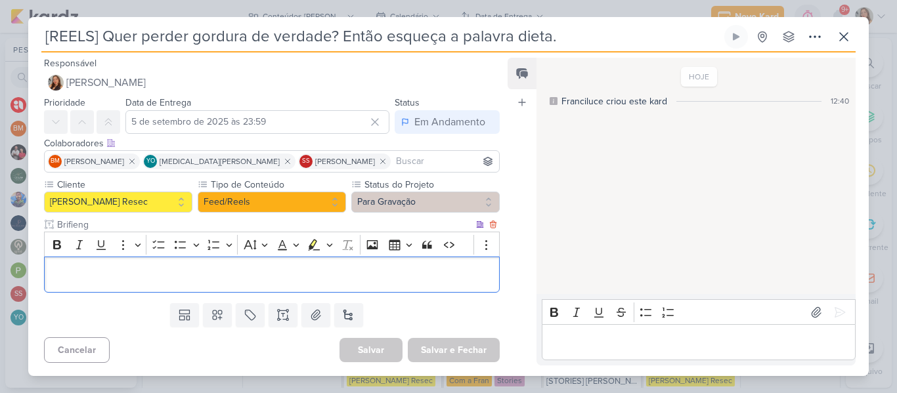
click at [281, 286] on div "Editor editing area: main" at bounding box center [272, 275] width 456 height 36
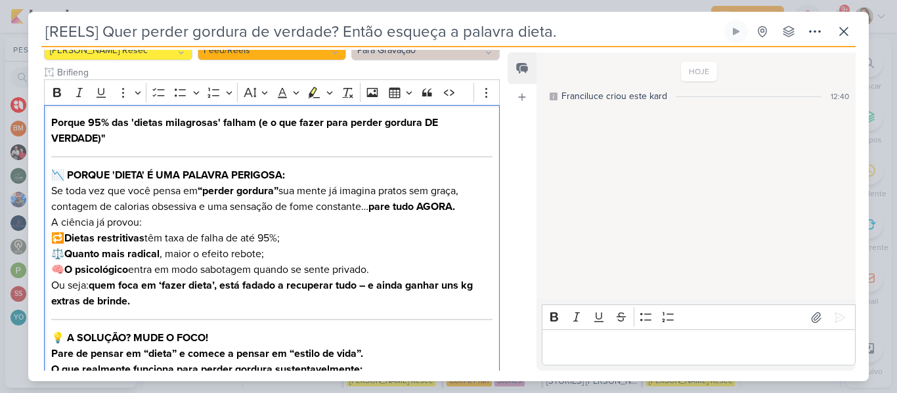
scroll to position [149, 0]
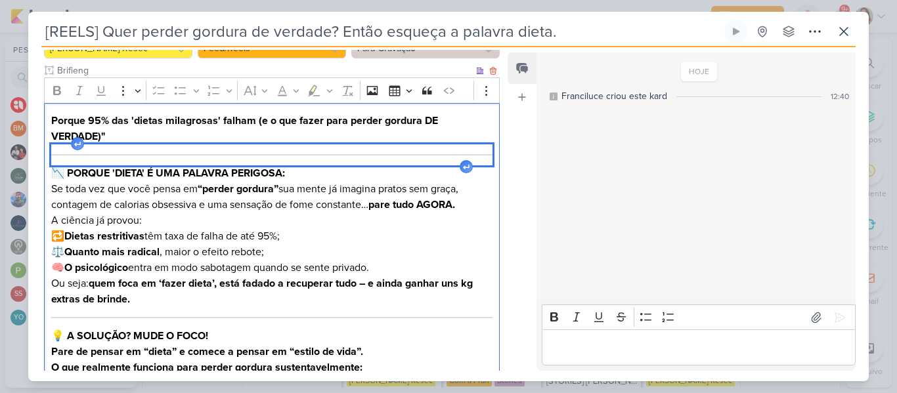
click at [235, 161] on div "Editor editing area: main" at bounding box center [271, 154] width 441 height 21
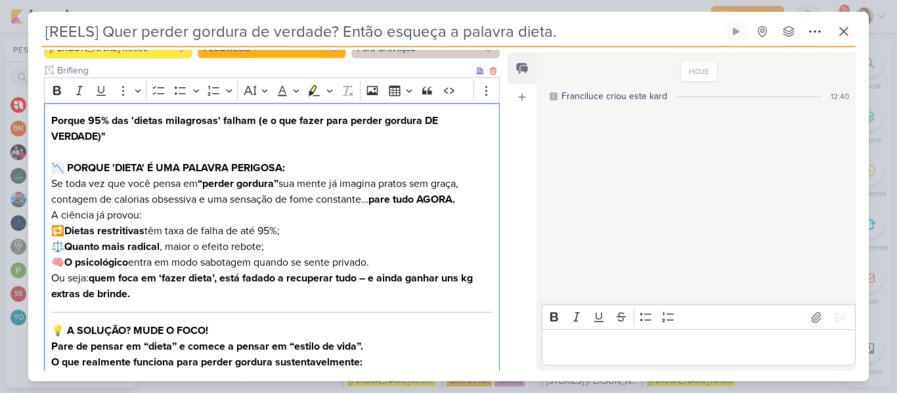
click at [281, 156] on p "Editor editing area: main" at bounding box center [271, 152] width 441 height 16
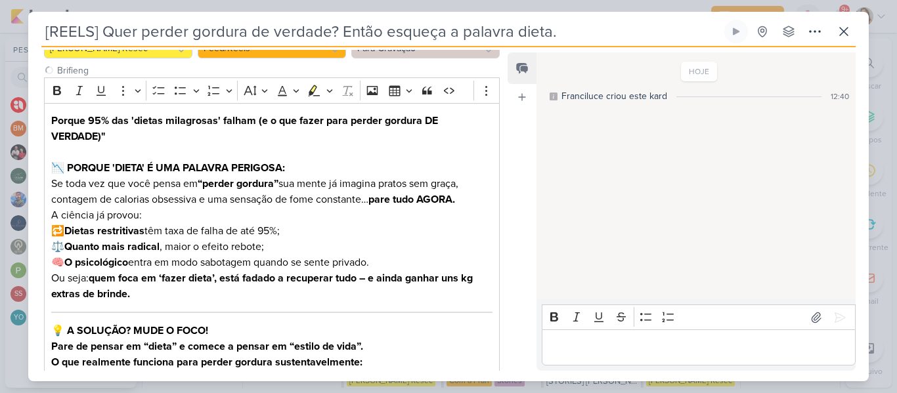
drag, startPoint x: 102, startPoint y: 28, endPoint x: 569, endPoint y: 39, distance: 466.9
click at [569, 39] on input "[REELS] Quer perder gordura de verdade? Então esqueça a palavra dieta." at bounding box center [381, 32] width 680 height 24
click at [50, 120] on div "Porque 95% das 'dietas milagrosas' falham (e o que fazer para perder gordura DE…" at bounding box center [272, 331] width 456 height 456
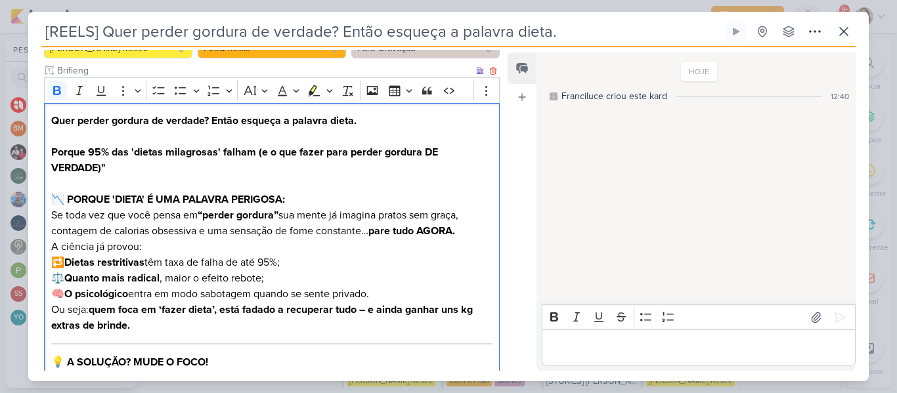
click at [175, 171] on p "Porque 95% das 'dietas milagrosas' falham (e o que fazer para perder gordura DE…" at bounding box center [271, 160] width 441 height 32
click at [87, 150] on strong "Porque 95% das 'dietas milagrosas' falham (e o que fazer para perder gordura DE…" at bounding box center [244, 160] width 387 height 29
click at [317, 154] on strong "A gente já sabe que 95% das 'dietas milagrosas' falham (e o que fazer para perd…" at bounding box center [266, 160] width 431 height 29
click at [217, 163] on p "A gente já sabe que 95% das 'dietas milagrosas' falham, mas o que fazer para pe…" at bounding box center [271, 160] width 441 height 32
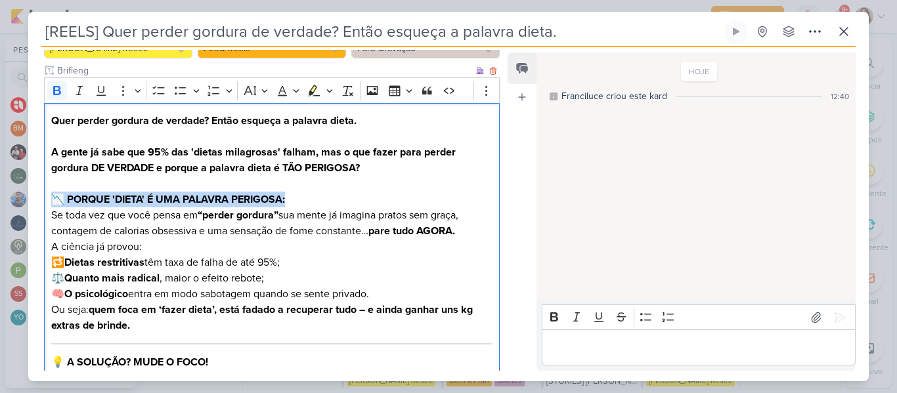
drag, startPoint x: 51, startPoint y: 198, endPoint x: 320, endPoint y: 207, distance: 269.4
click at [320, 207] on p "📉 PORQUE 'DIETA' É UMA PALAVRA PERIGOSA: Se toda vez que você pensa em “perder …" at bounding box center [271, 215] width 441 height 47
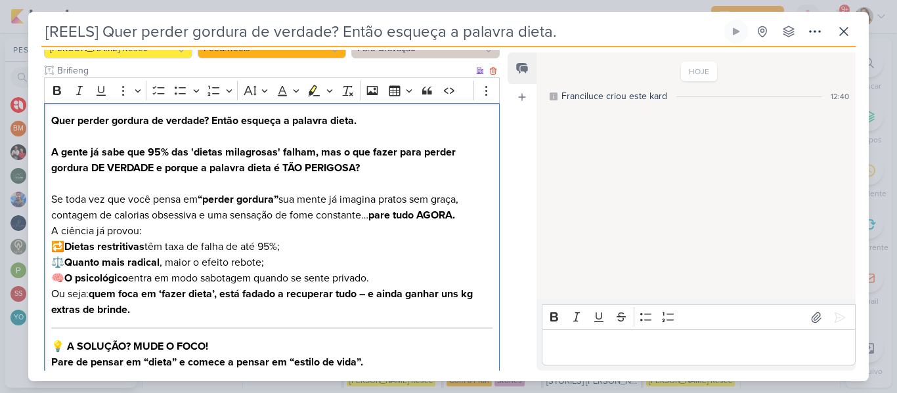
click at [284, 218] on p "⁠⁠⁠⁠⁠⁠⁠ Se toda vez que você pensa em “perder gordura” sua mente já imagina pra…" at bounding box center [271, 199] width 441 height 47
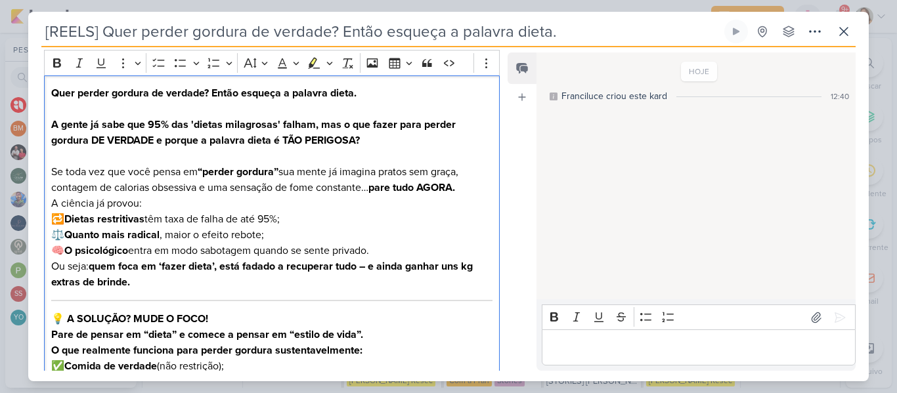
scroll to position [191, 0]
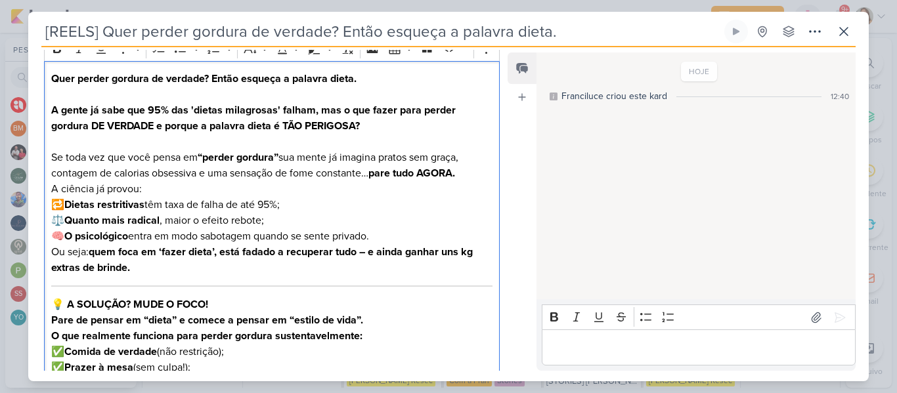
click at [71, 202] on strong "Dietas restritivas" at bounding box center [104, 204] width 80 height 13
click at [70, 219] on strong "Quanto mais radical" at bounding box center [111, 220] width 95 height 13
click at [70, 233] on strong "O psicológico" at bounding box center [96, 236] width 64 height 13
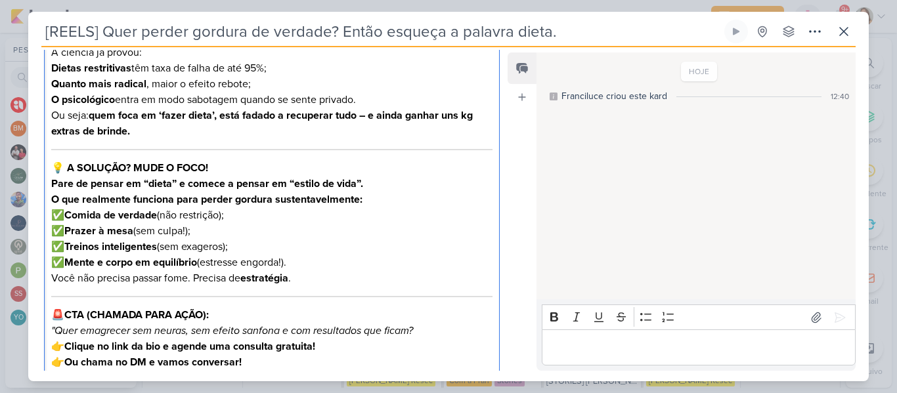
scroll to position [330, 0]
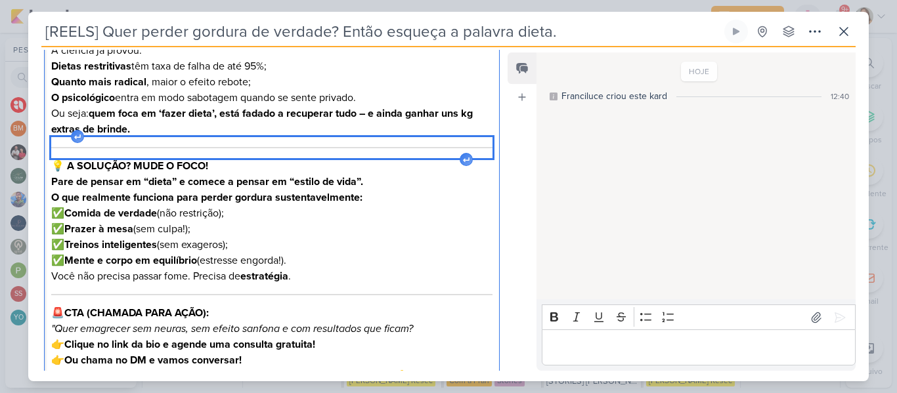
click at [370, 156] on div "Editor editing area: main" at bounding box center [271, 147] width 441 height 21
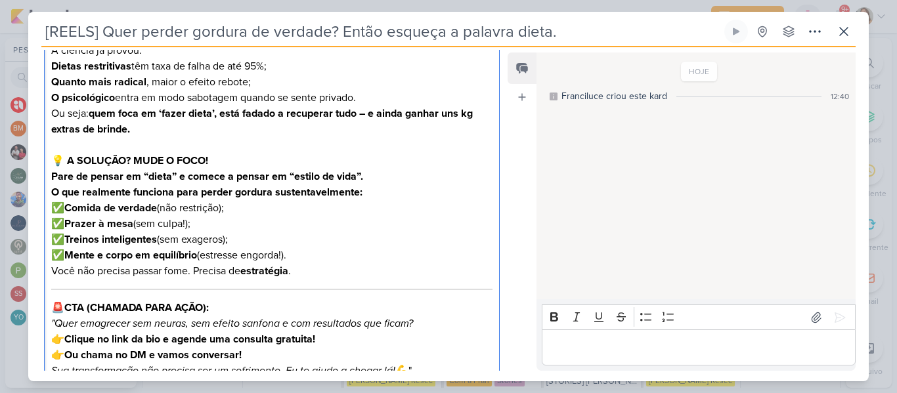
click at [69, 160] on strong "💡 A SOLUÇÃO? MUDE O FOCO!" at bounding box center [129, 160] width 157 height 13
click at [230, 191] on strong "O que realmente funciona para perder gordura sustentavelmente:" at bounding box center [206, 192] width 311 height 13
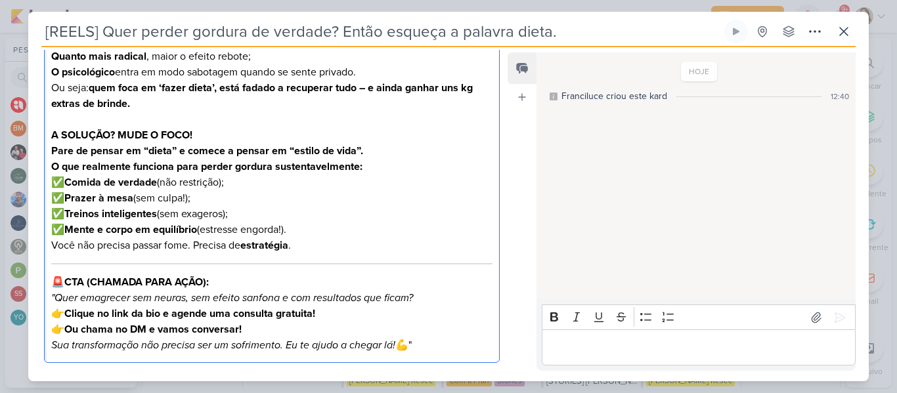
scroll to position [358, 0]
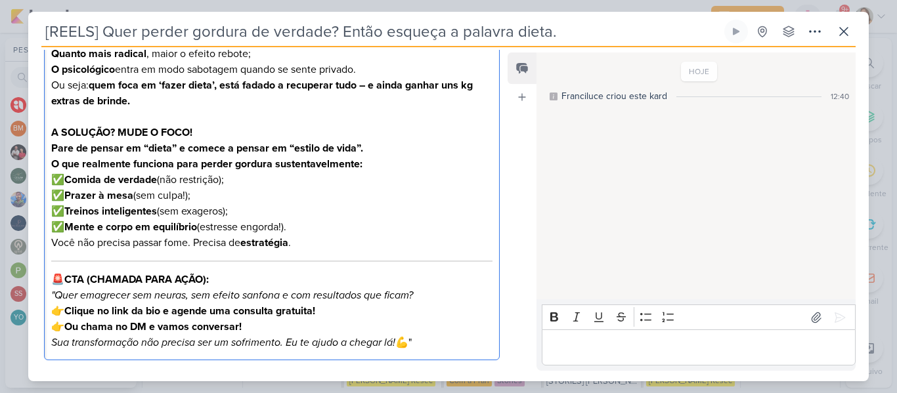
click at [241, 175] on p "O que realmente funciona para perder gordura sustentavelmente: ✅ Comida de verd…" at bounding box center [271, 195] width 441 height 79
click at [50, 164] on div "Quer perder gordura de verdade? Então esqueça a palavra dieta. A gente já sabe …" at bounding box center [272, 127] width 456 height 467
click at [358, 163] on strong "O que realmente funciona para perder gordura sustentavelmente:" at bounding box center [206, 164] width 311 height 13
click at [350, 184] on p "O que realmente funciona para perder gordura sustentavelmente é: ✅ Comida de ve…" at bounding box center [271, 195] width 441 height 79
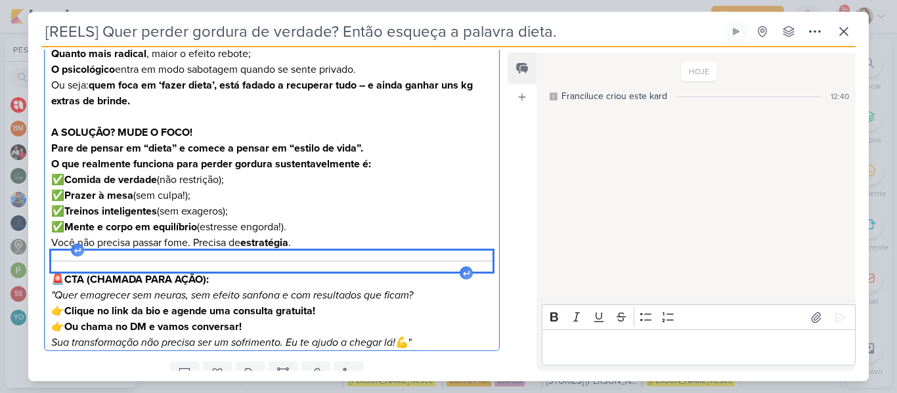
click at [315, 257] on div "Editor editing area: main" at bounding box center [271, 261] width 441 height 21
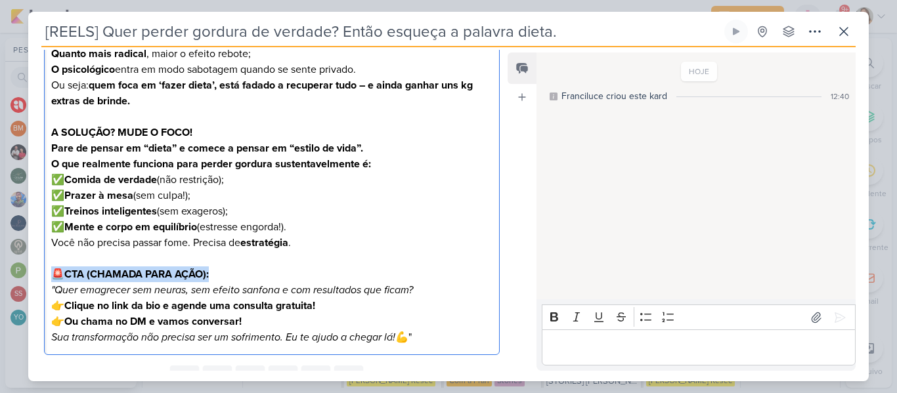
drag, startPoint x: 53, startPoint y: 274, endPoint x: 274, endPoint y: 273, distance: 221.3
click at [274, 273] on p "🚨 CTA (CHAMADA PARA AÇÃO): "Quer emagrecer sem neuras, sem efeito sanfona e com…" at bounding box center [271, 283] width 441 height 32
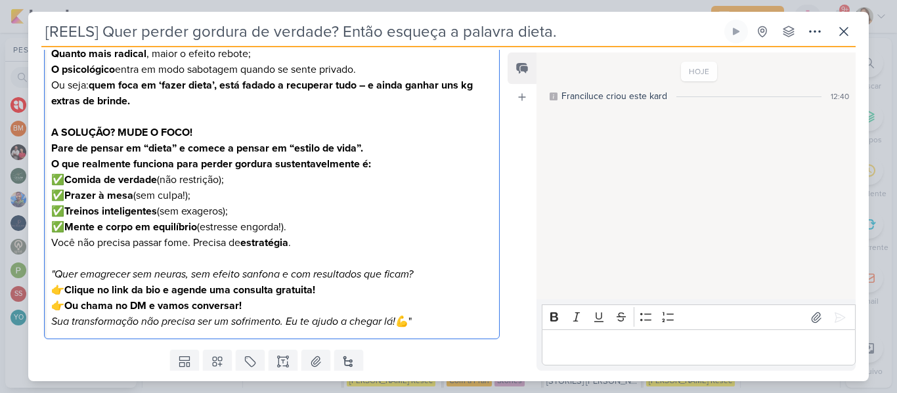
click at [70, 288] on strong "Clique no link da bio e agende uma consulta gratuita!" at bounding box center [189, 290] width 251 height 13
drag, startPoint x: 263, startPoint y: 290, endPoint x: 221, endPoint y: 288, distance: 42.1
click at [221, 288] on strong "Clique no link da bio e agende uma consulta gratuita!" at bounding box center [176, 290] width 251 height 13
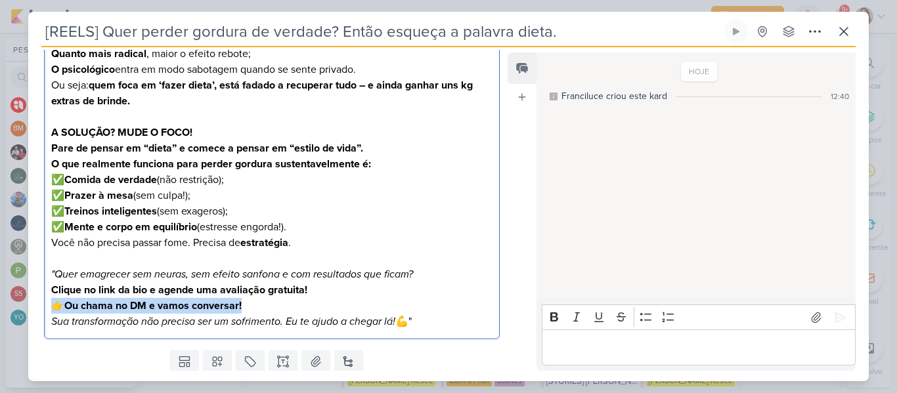
drag, startPoint x: 54, startPoint y: 306, endPoint x: 268, endPoint y: 309, distance: 214.1
click at [268, 309] on p "Clique no link da bio e agende uma avaliação gratuita! 👉 Ou chama no DM e vamos…" at bounding box center [271, 298] width 441 height 32
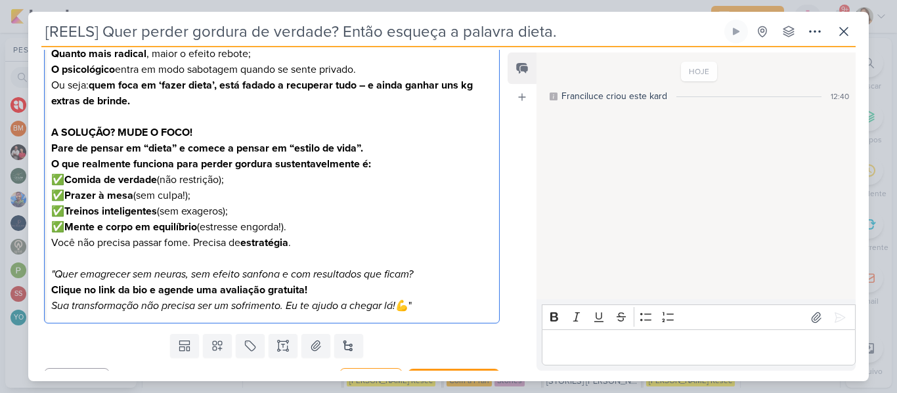
click at [422, 297] on p "Clique no link da bio e agende uma avaliação gratuita!" at bounding box center [271, 290] width 441 height 16
click at [425, 307] on p "Sua transformação não precisa ser um sofrimento. Eu te ajudo a chegar lá! 💪"" at bounding box center [271, 306] width 441 height 16
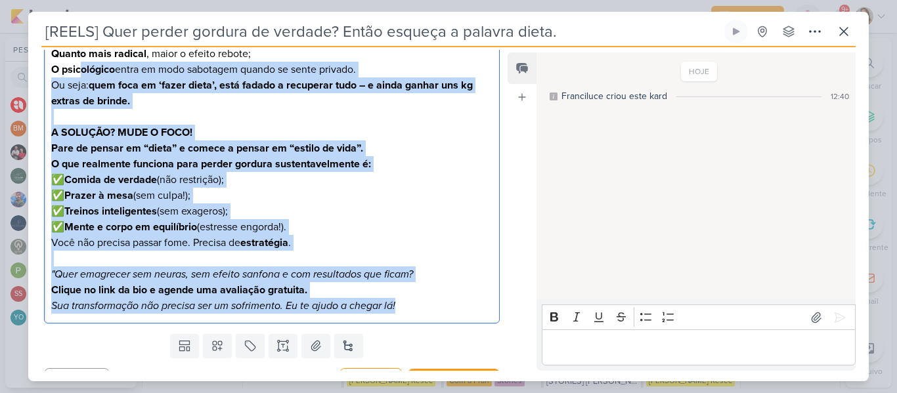
drag, startPoint x: 414, startPoint y: 308, endPoint x: 84, endPoint y: 66, distance: 409.2
click at [84, 66] on div "Quer perder gordura de verdade? Então esqueça a palavra dieta. A gente já sabe …" at bounding box center [272, 109] width 456 height 430
click at [221, 119] on p "Editor editing area: main" at bounding box center [271, 117] width 441 height 16
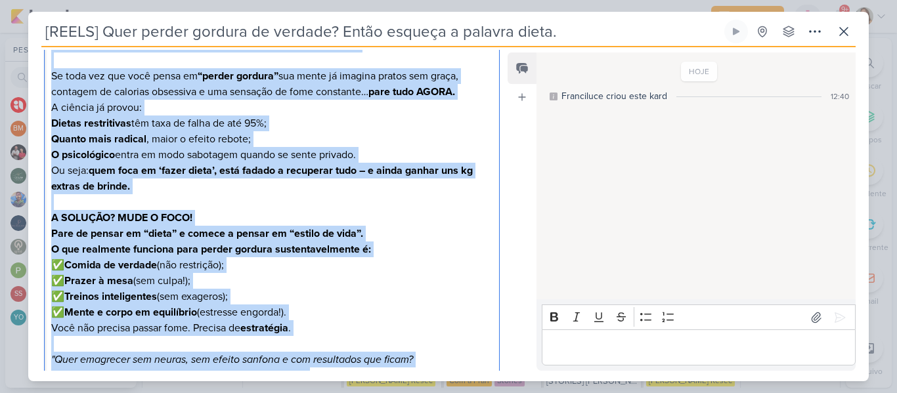
scroll to position [0, 0]
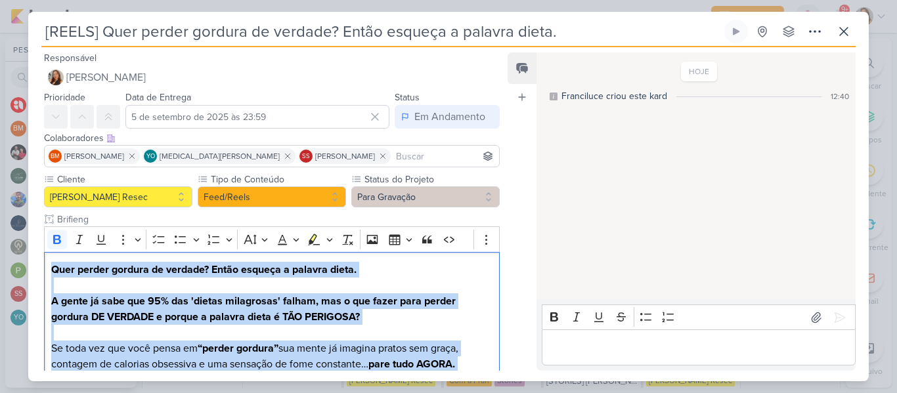
drag, startPoint x: 415, startPoint y: 307, endPoint x: 1, endPoint y: 255, distance: 417.4
click at [1, 255] on div "[REELS] Quer perder gordura de verdade? Então esqueça a palavra dieta." at bounding box center [448, 196] width 897 height 393
click at [58, 242] on icon "Editor toolbar" at bounding box center [57, 239] width 13 height 13
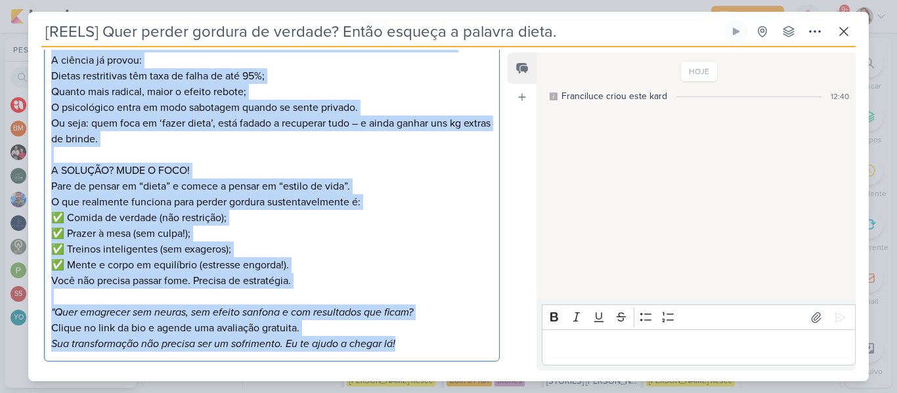
scroll to position [383, 0]
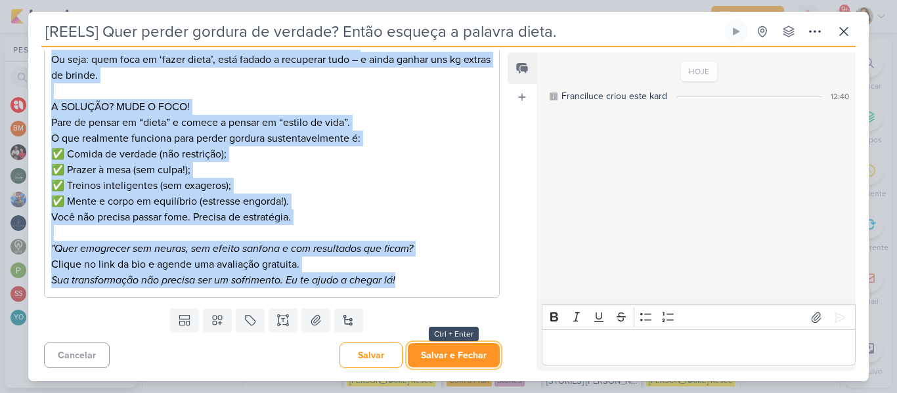
click at [458, 345] on button "Salvar e Fechar" at bounding box center [454, 355] width 92 height 24
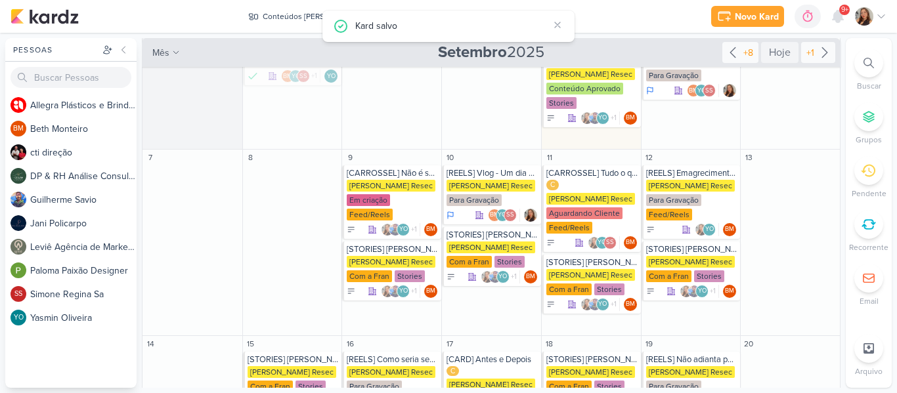
scroll to position [121, 0]
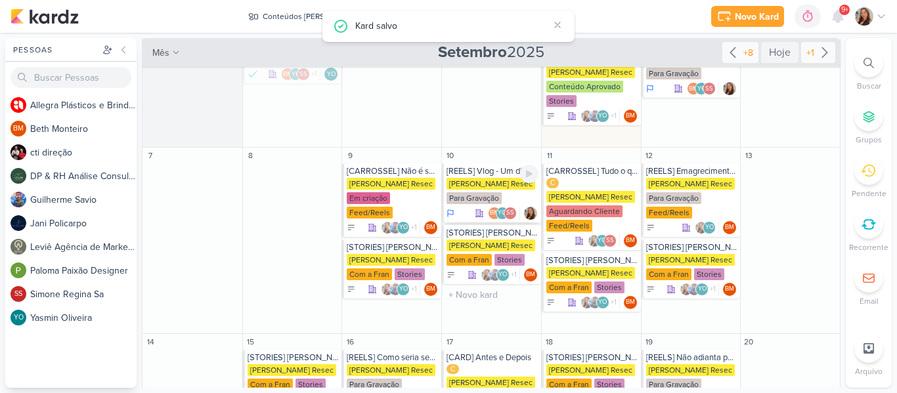
click at [473, 192] on div "Para Gravação" at bounding box center [473, 198] width 55 height 12
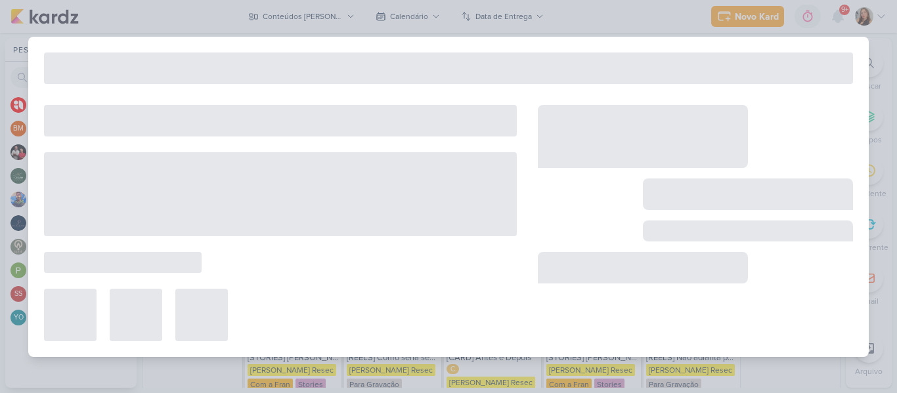
type input "[REELS] Vlog - Um dia de trabalho."
type input "[DATE] 23:59"
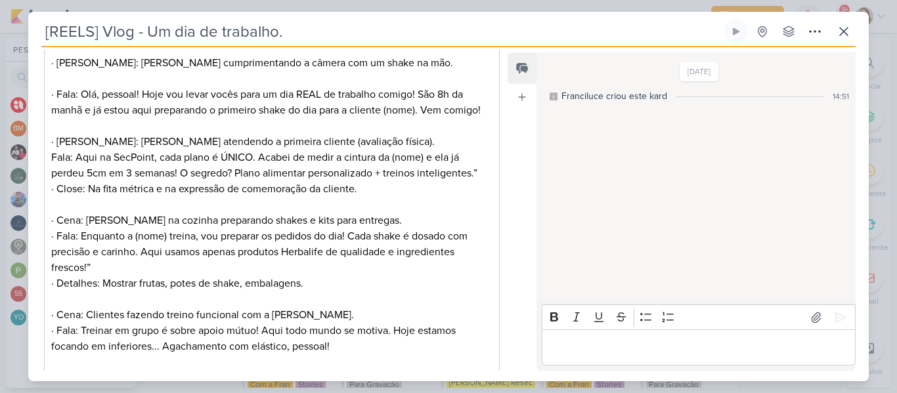
scroll to position [0, 0]
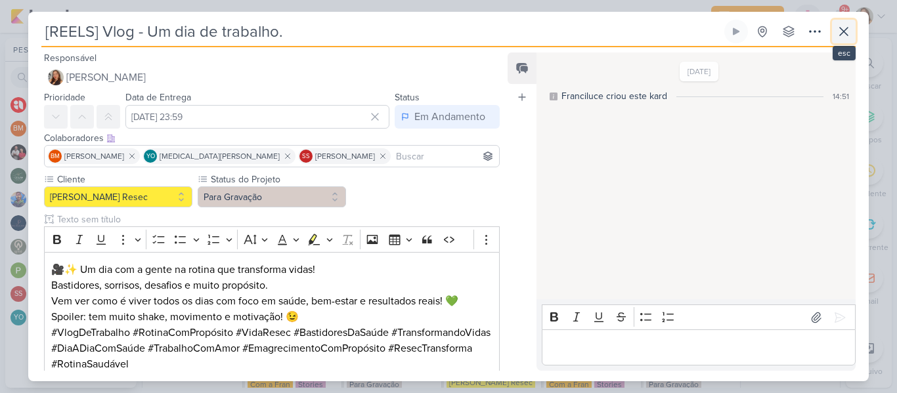
click at [848, 33] on icon at bounding box center [844, 32] width 16 height 16
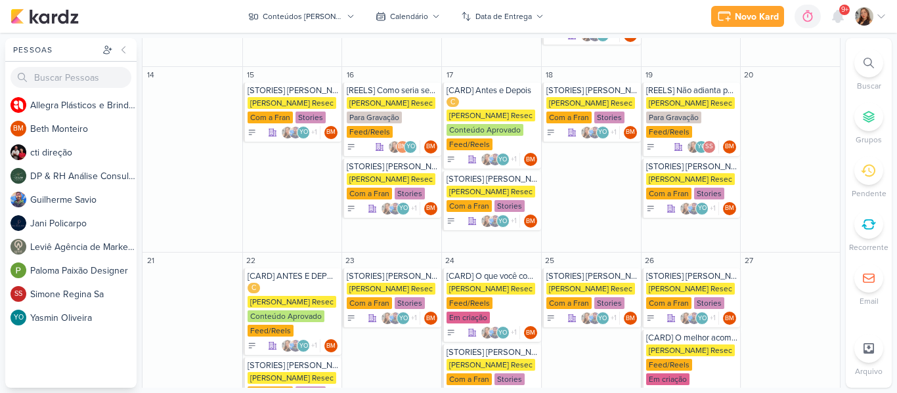
scroll to position [435, 0]
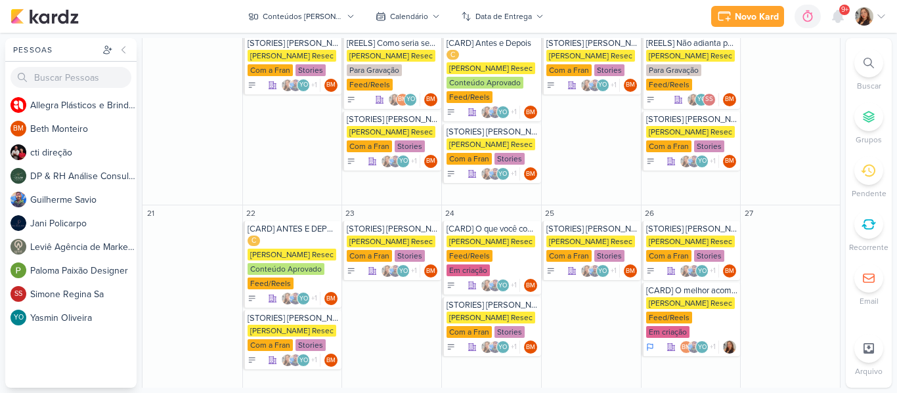
drag, startPoint x: 836, startPoint y: 240, endPoint x: 834, endPoint y: 280, distance: 40.7
click at [834, 280] on div "Conteúdos [PERSON_NAME] visão Caixa de Entrada A caixa de entrada mostra todos …" at bounding box center [492, 213] width 700 height 350
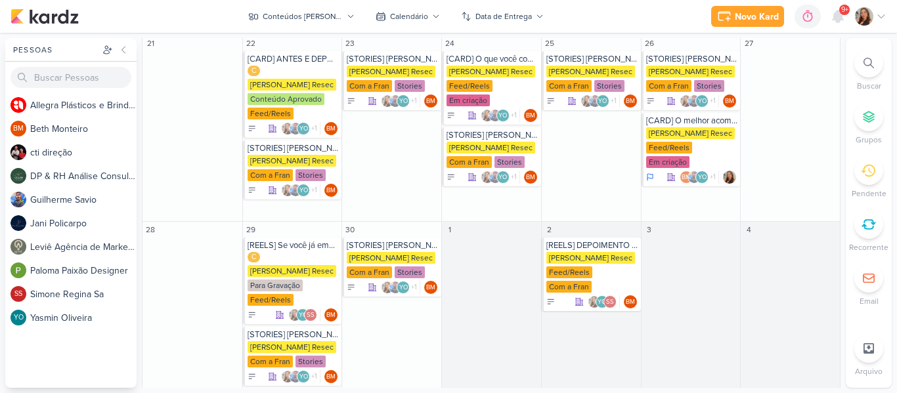
scroll to position [626, 0]
